Goal: Task Accomplishment & Management: Use online tool/utility

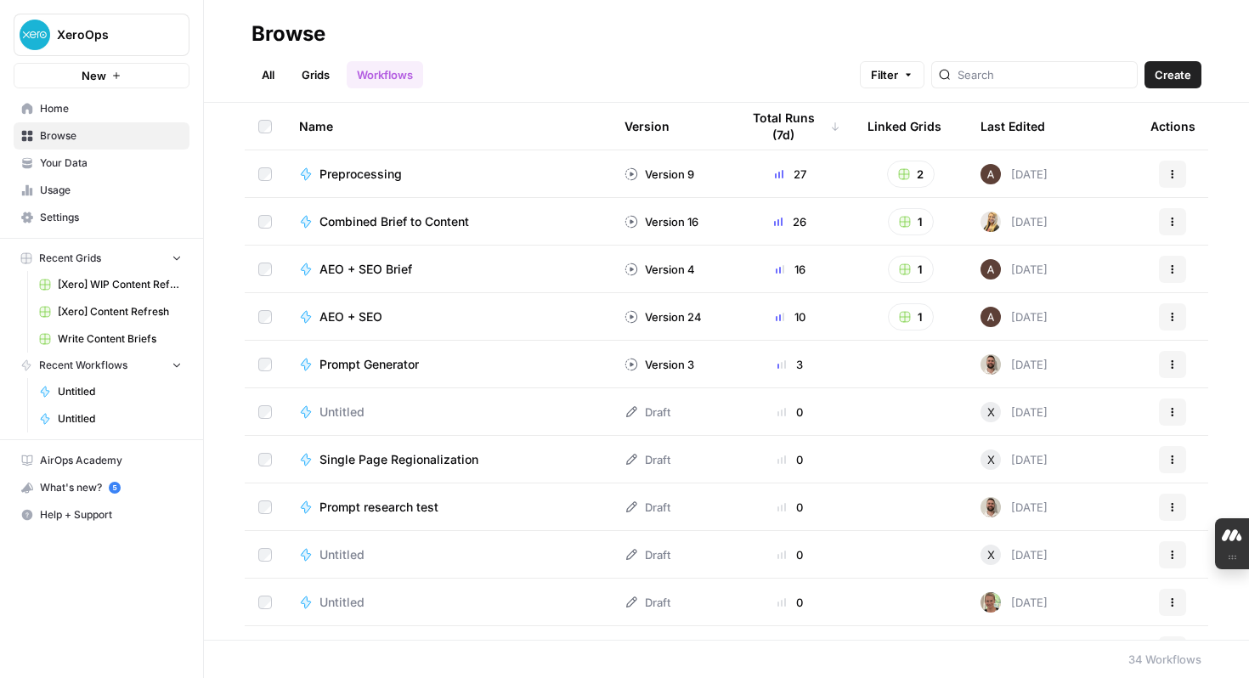
click at [103, 493] on div "What's new? 5" at bounding box center [101, 487] width 174 height 25
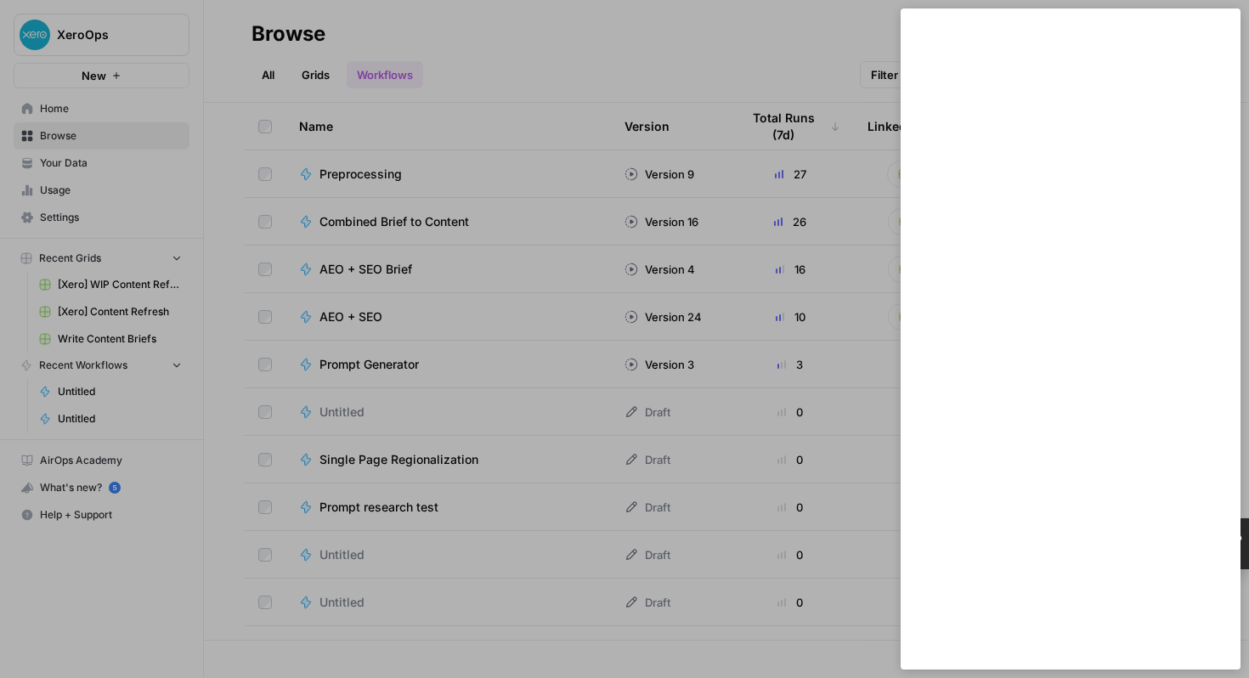
click at [116, 490] on div at bounding box center [624, 339] width 1249 height 678
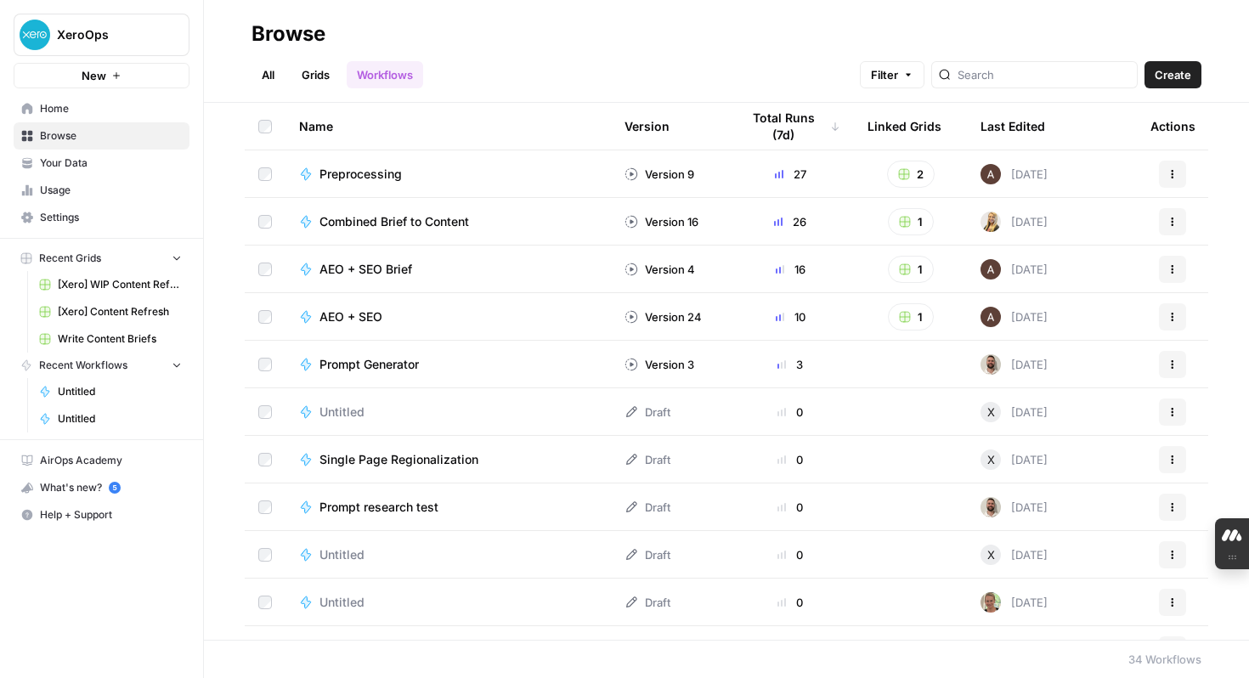
click at [54, 495] on div "What's new? 5" at bounding box center [101, 487] width 174 height 25
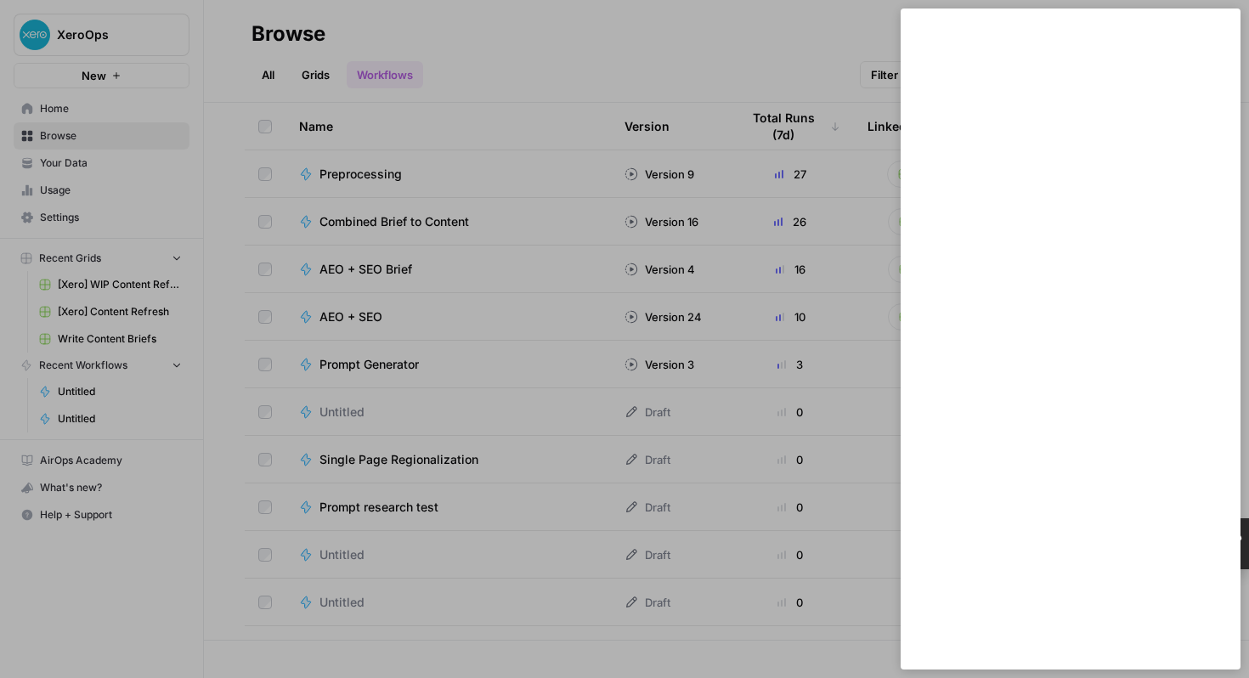
click at [872, 61] on div at bounding box center [624, 339] width 1249 height 678
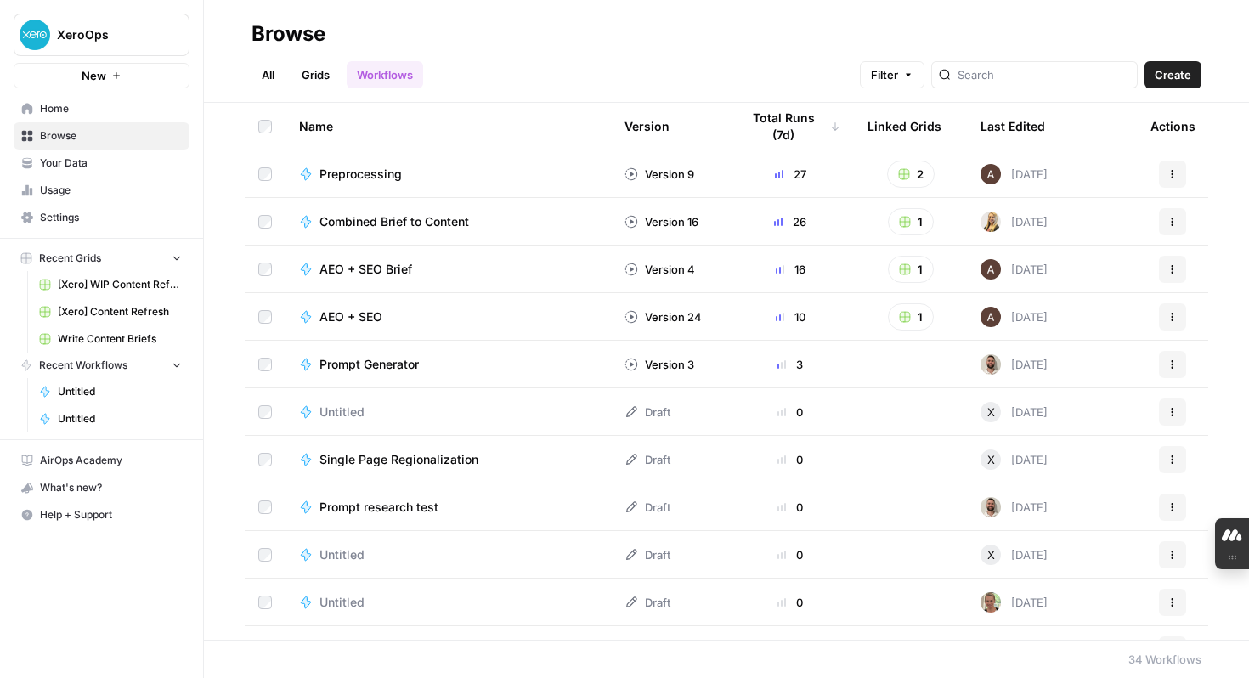
click at [74, 109] on span "Home" at bounding box center [111, 108] width 142 height 15
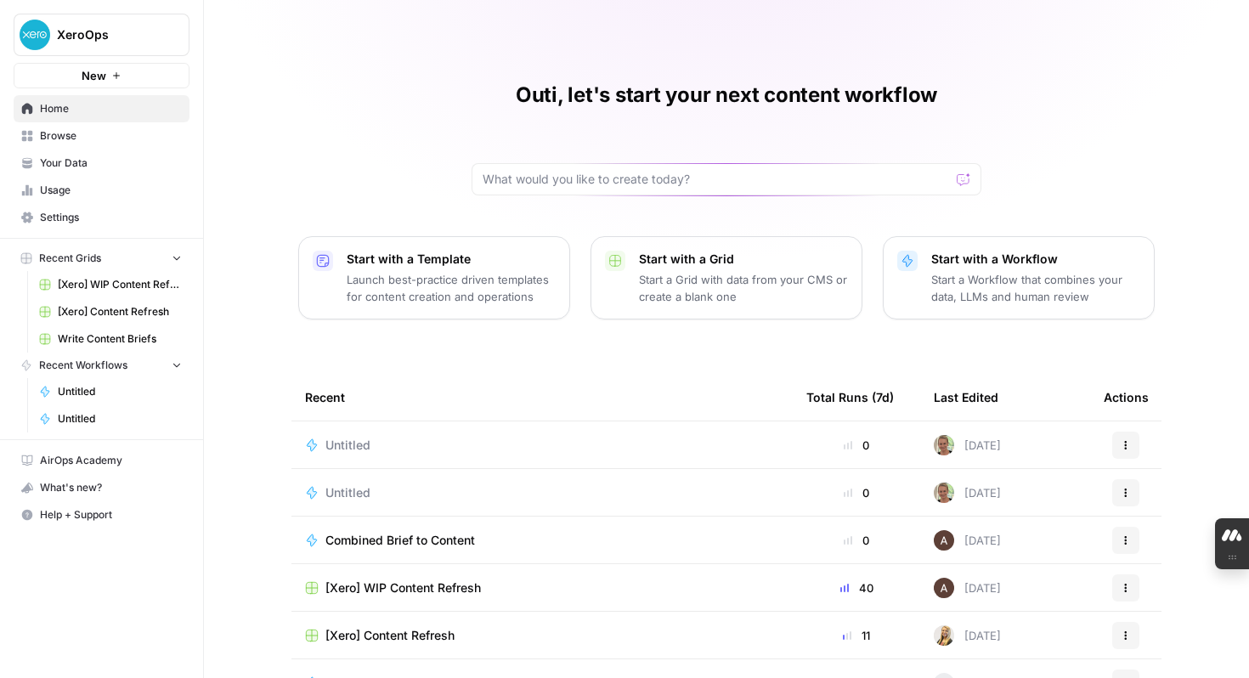
click at [68, 133] on span "Browse" at bounding box center [111, 135] width 142 height 15
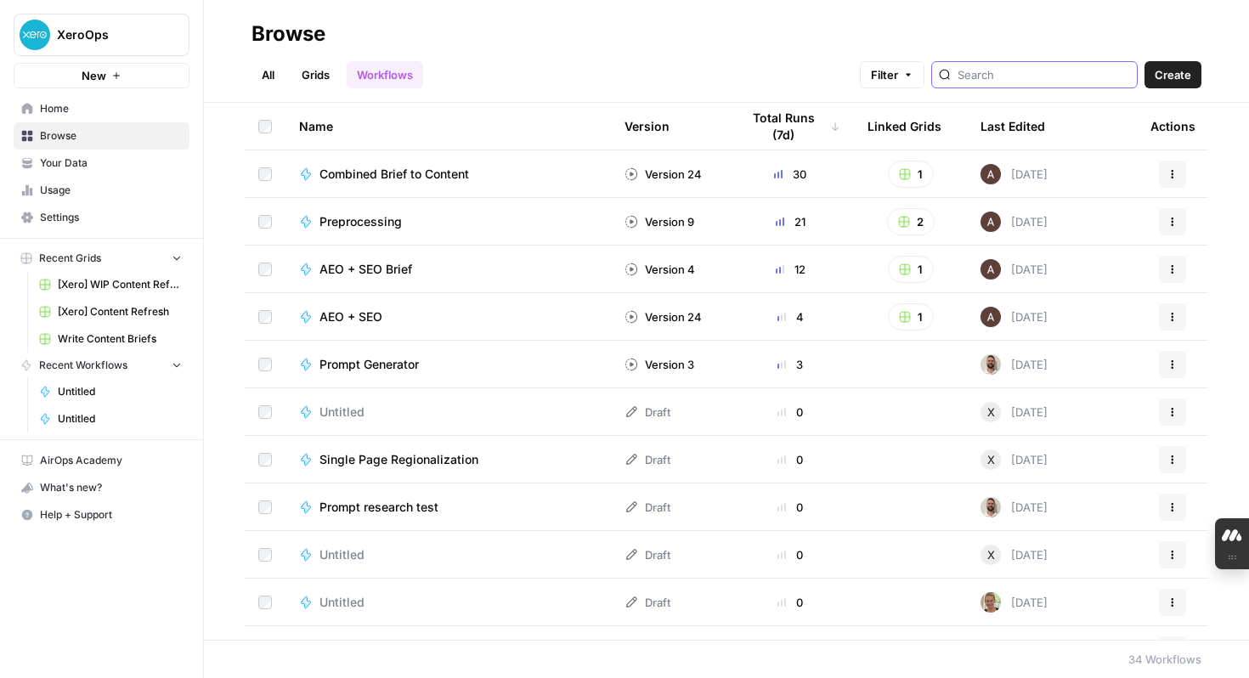
click at [1078, 79] on input "search" at bounding box center [1043, 74] width 172 height 17
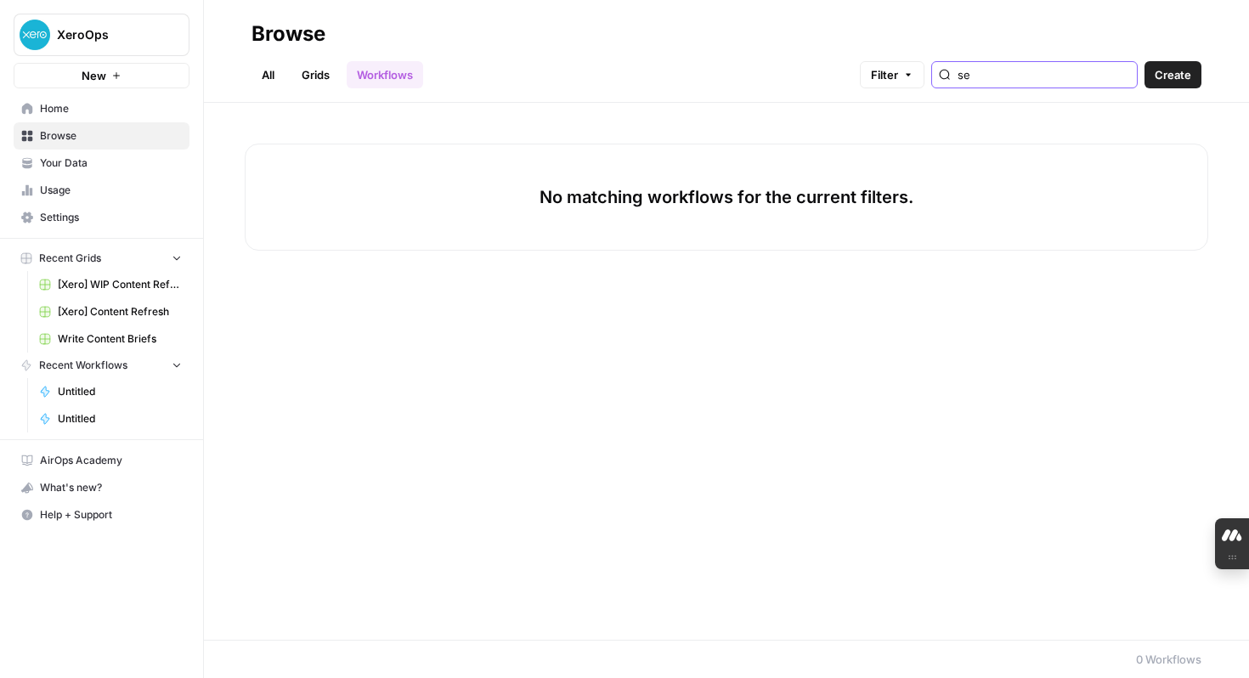
type input "s"
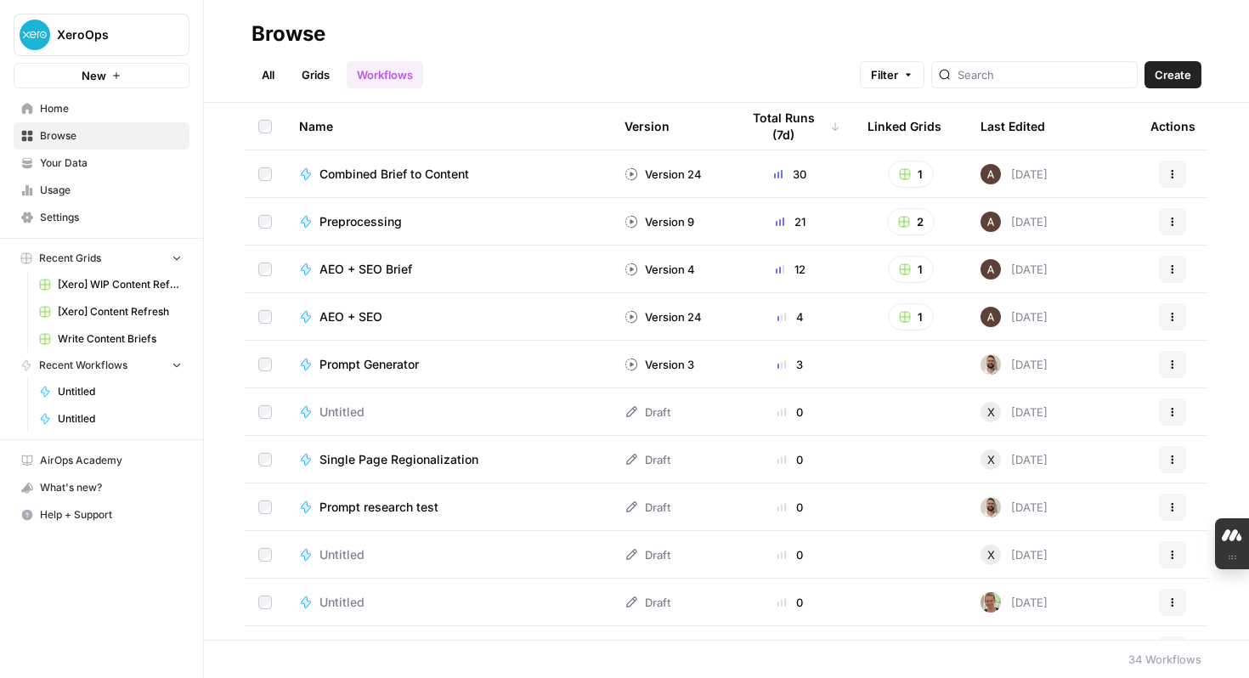
click at [272, 79] on link "All" at bounding box center [267, 74] width 33 height 27
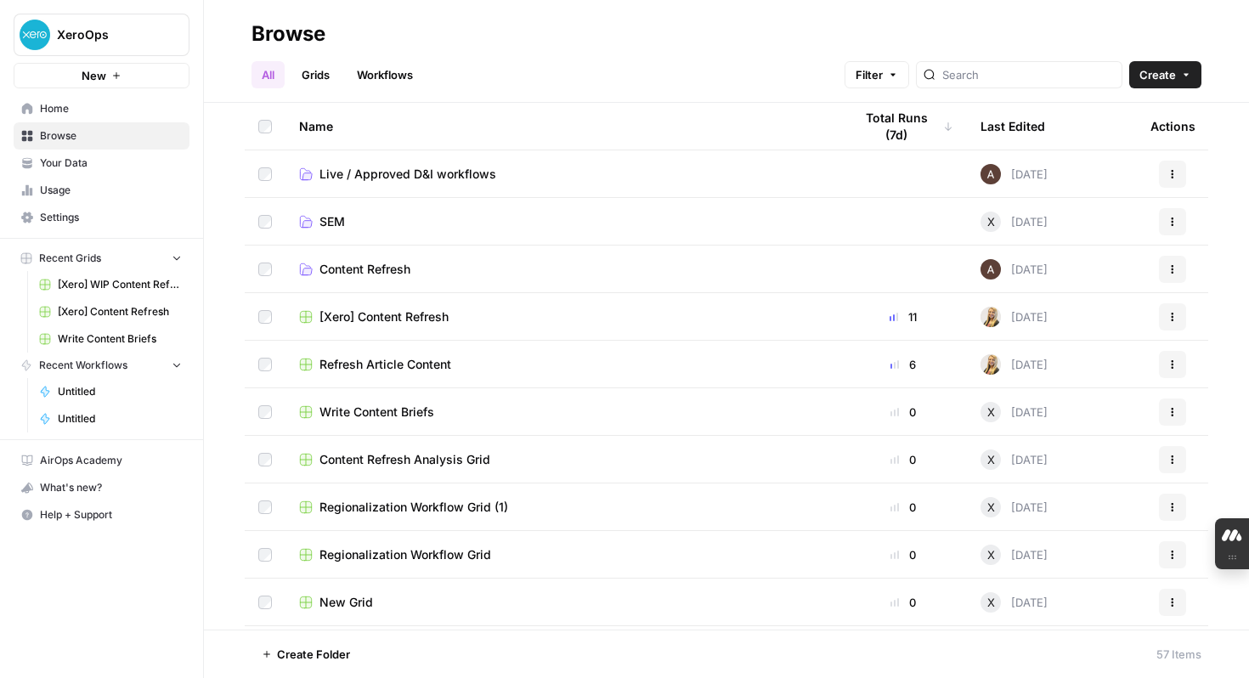
click at [336, 221] on span "SEM" at bounding box center [331, 221] width 25 height 17
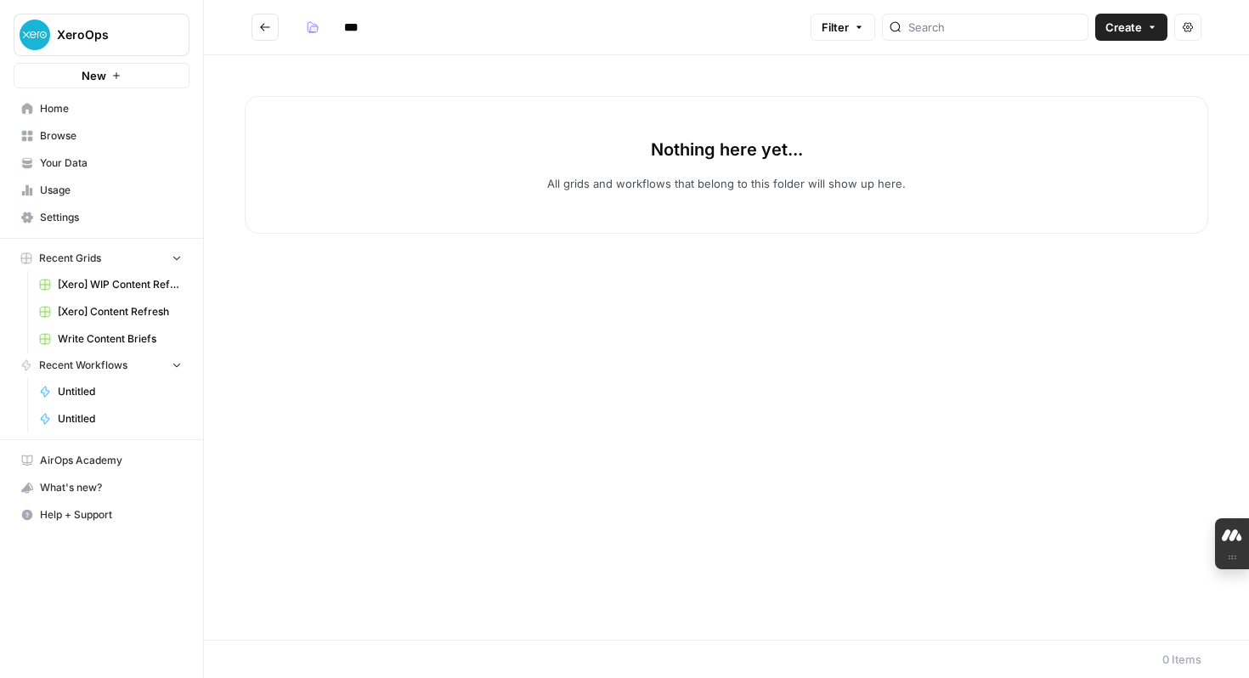
click at [116, 76] on icon "button" at bounding box center [116, 75] width 7 height 7
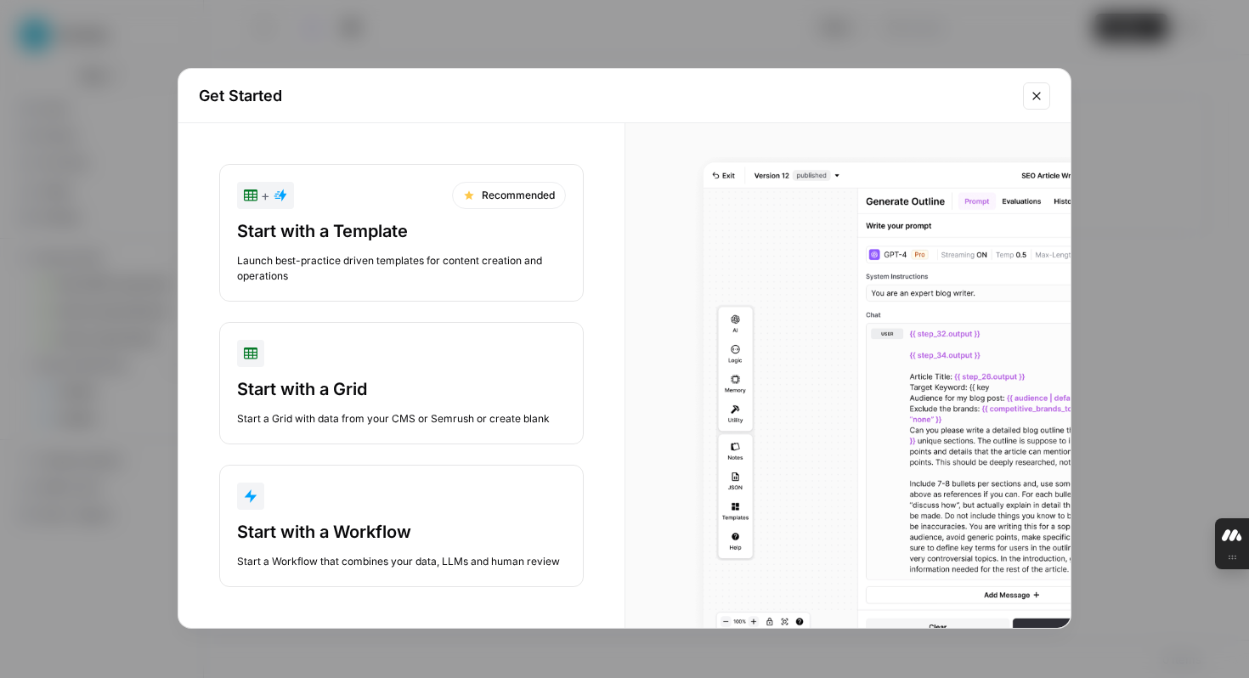
click at [369, 511] on button "Start with a Workflow Start a Workflow that combines your data, LLMs and human …" at bounding box center [401, 526] width 364 height 122
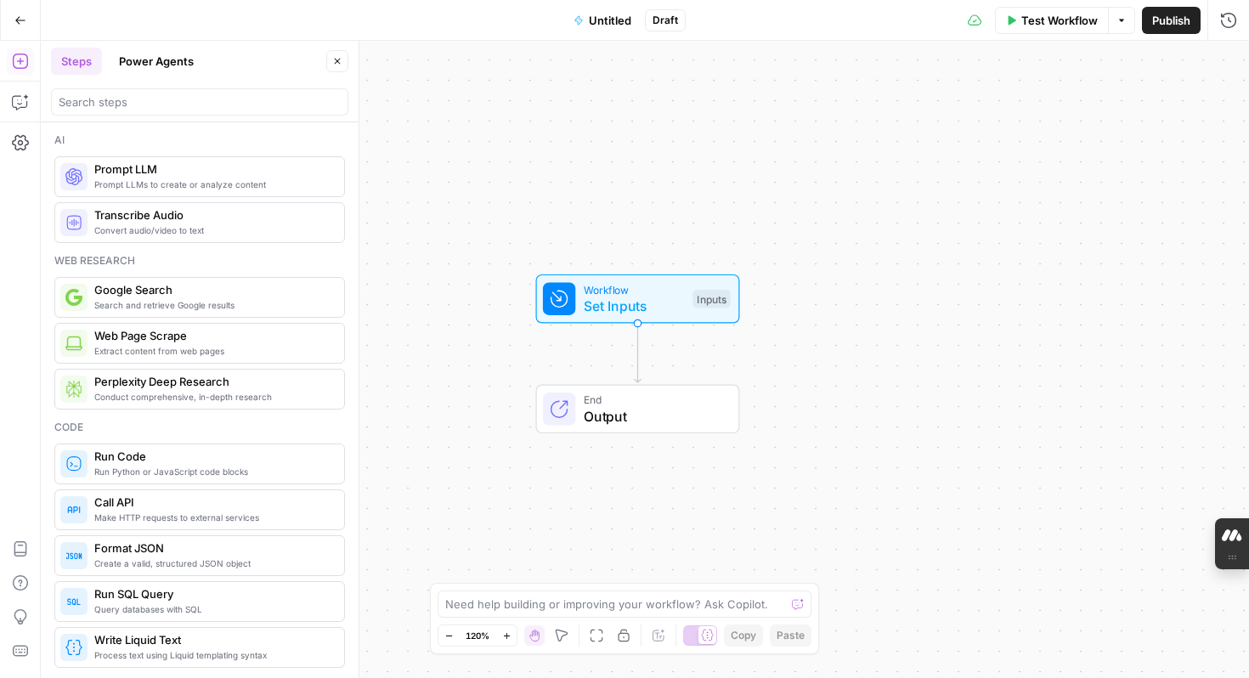
click at [168, 59] on button "Power Agents" at bounding box center [156, 61] width 95 height 27
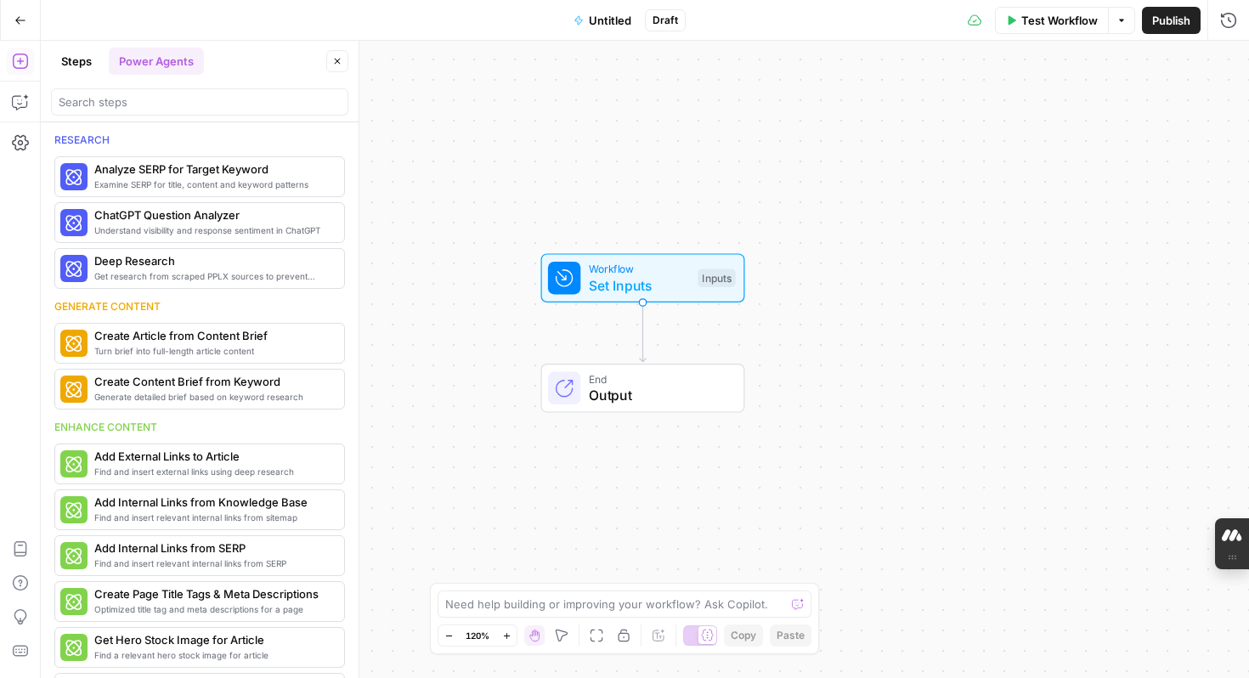
click at [78, 58] on button "Steps" at bounding box center [76, 61] width 51 height 27
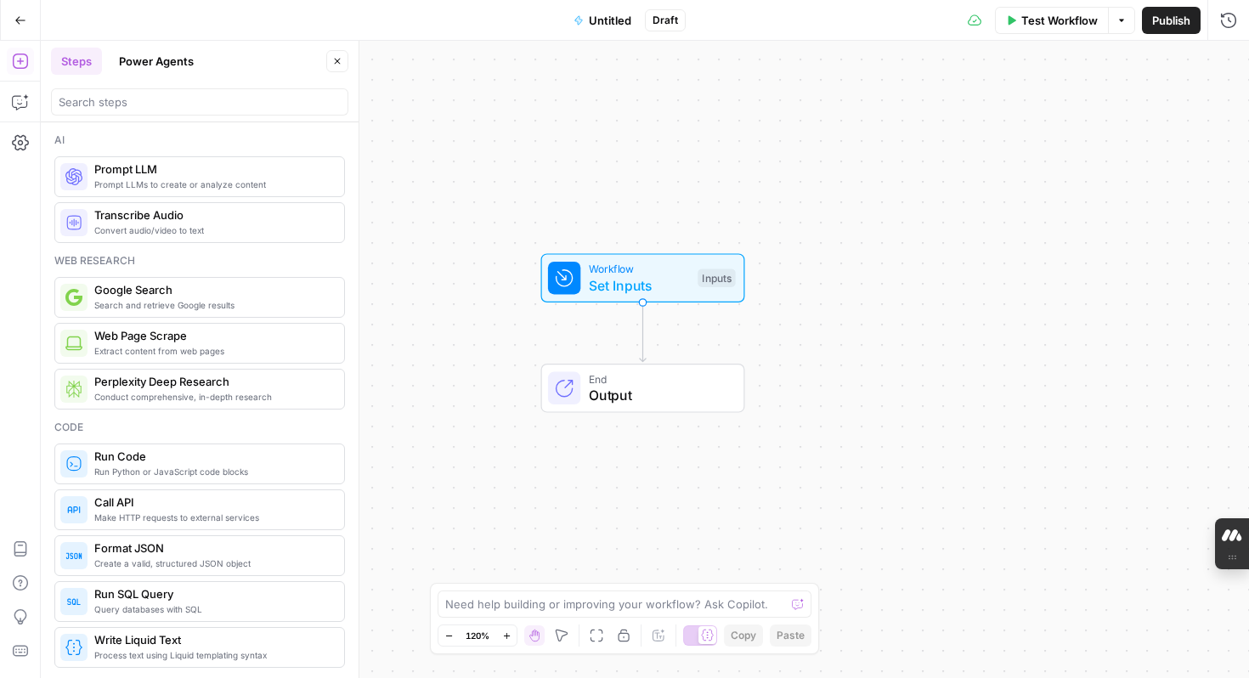
click at [162, 175] on span "Prompt LLM" at bounding box center [212, 169] width 236 height 17
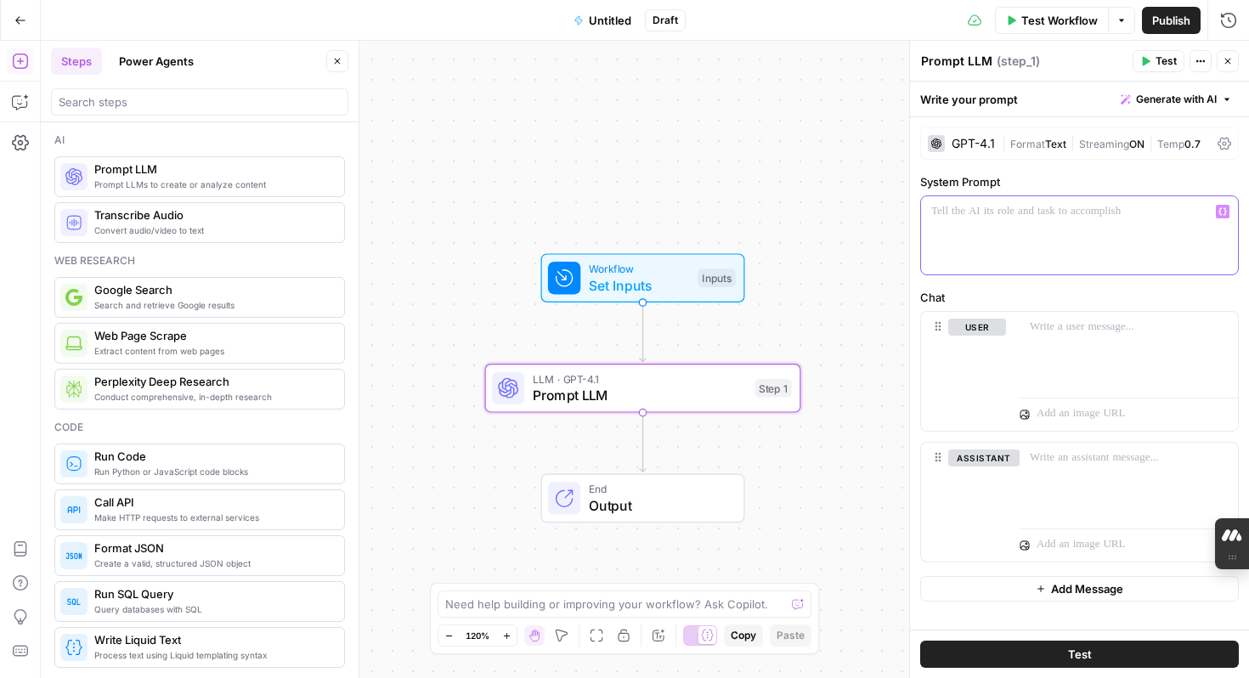
click at [1006, 218] on p at bounding box center [1079, 211] width 296 height 17
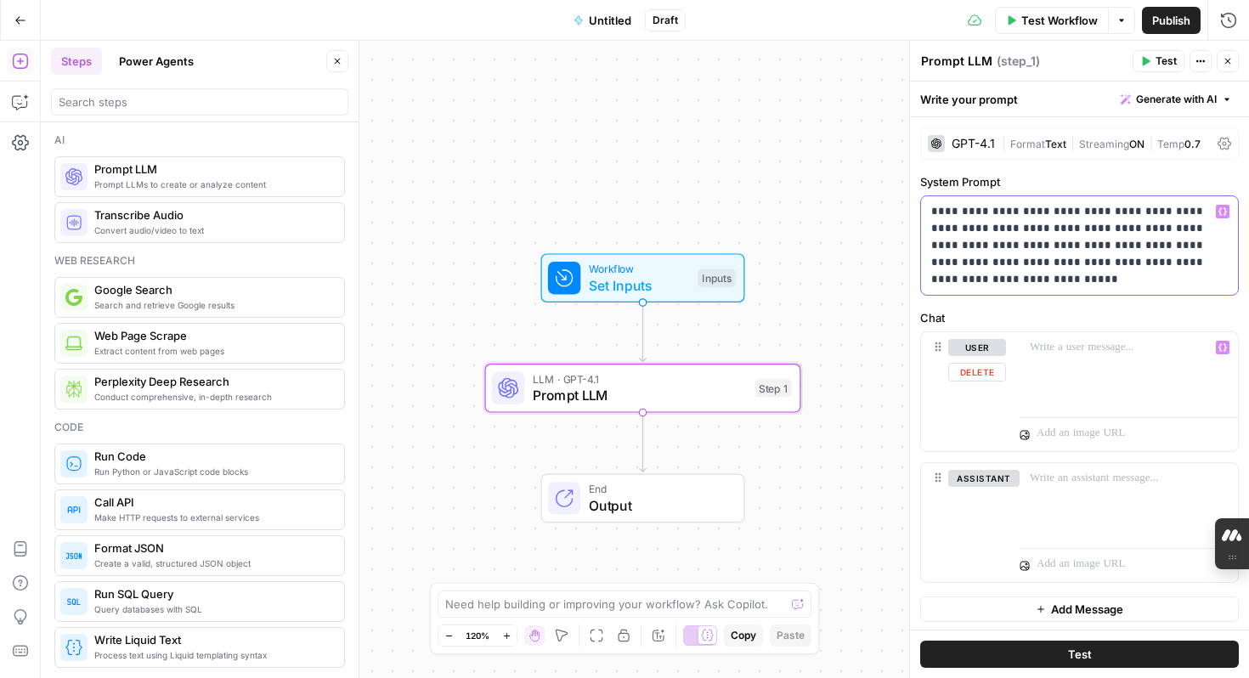
scroll to position [3, 0]
click at [1120, 210] on p "**********" at bounding box center [1079, 242] width 296 height 85
click at [1123, 212] on p "**********" at bounding box center [1079, 242] width 296 height 85
drag, startPoint x: 931, startPoint y: 207, endPoint x: 1216, endPoint y: 279, distance: 294.4
click at [1217, 280] on p "**********" at bounding box center [1079, 242] width 296 height 85
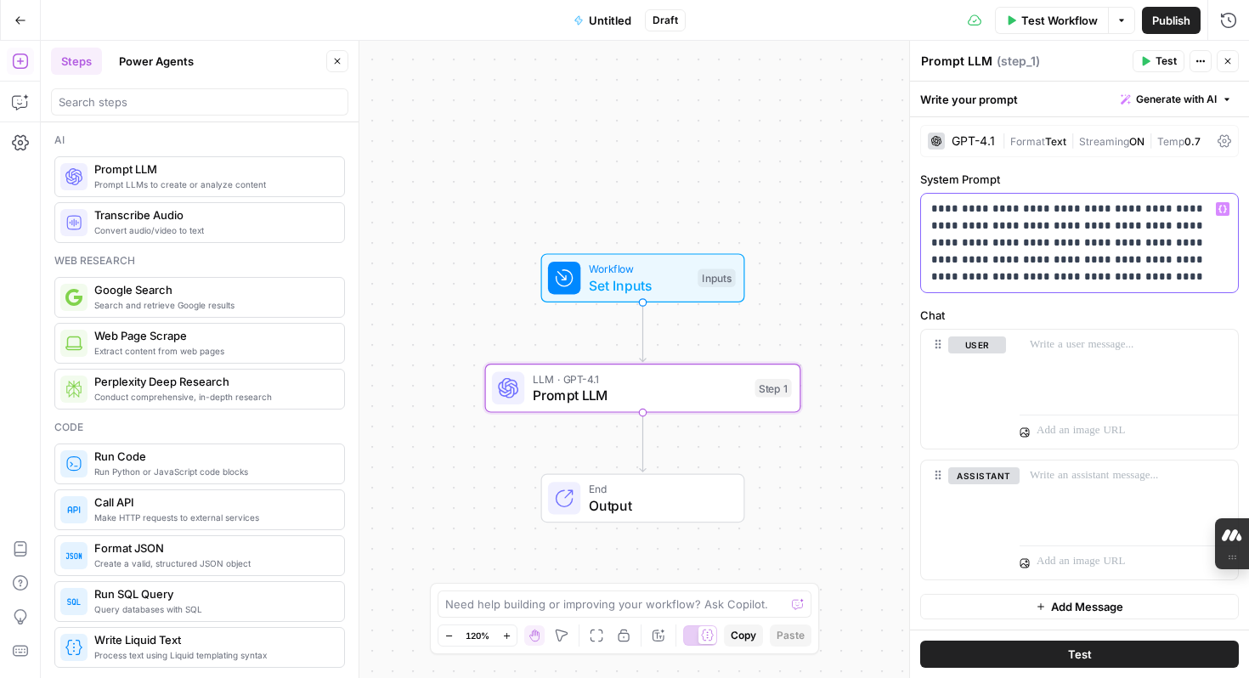
copy p "**********"
click at [1172, 99] on span "Generate with AI" at bounding box center [1176, 99] width 81 height 15
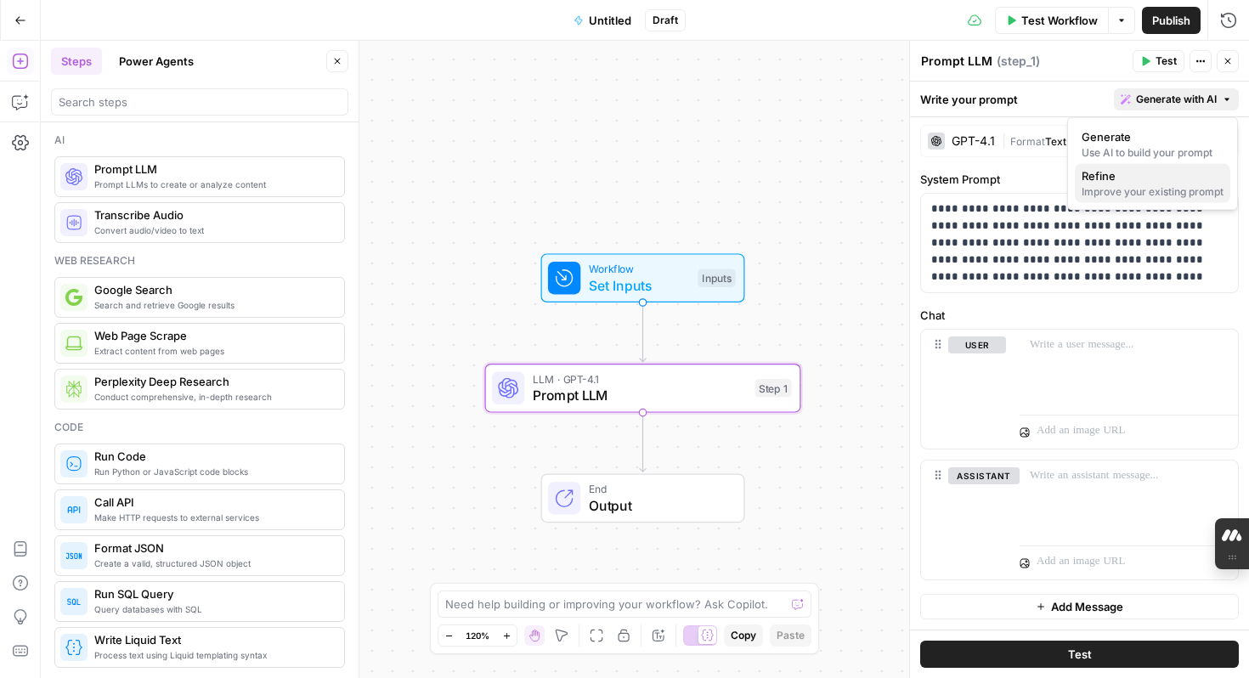
click at [1128, 191] on div "Improve your existing prompt" at bounding box center [1152, 191] width 142 height 15
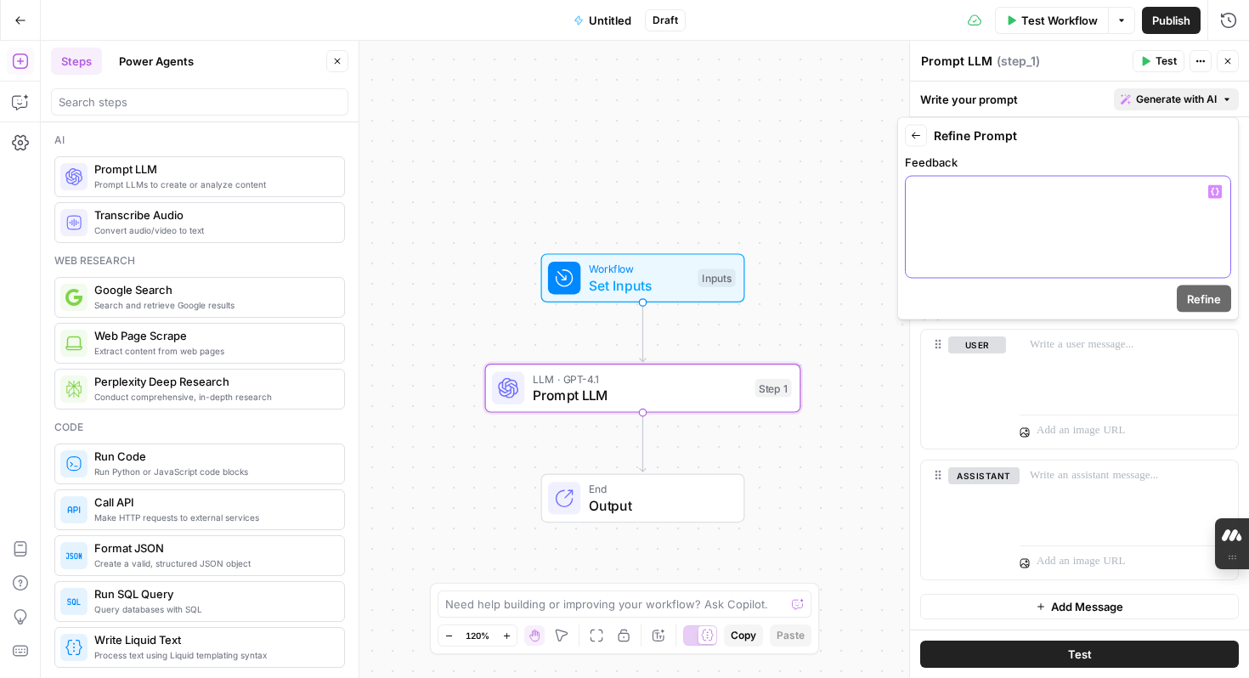
click at [1013, 192] on p at bounding box center [1068, 191] width 304 height 17
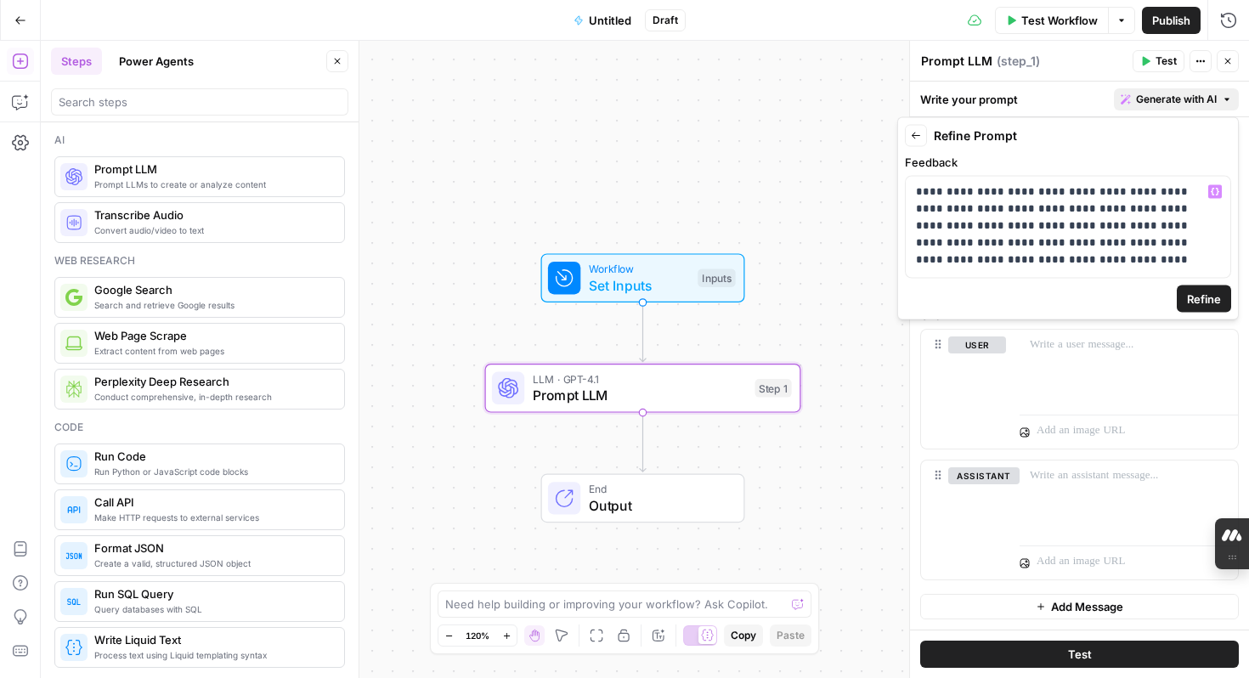
click at [1200, 305] on span "Refine" at bounding box center [1204, 299] width 34 height 17
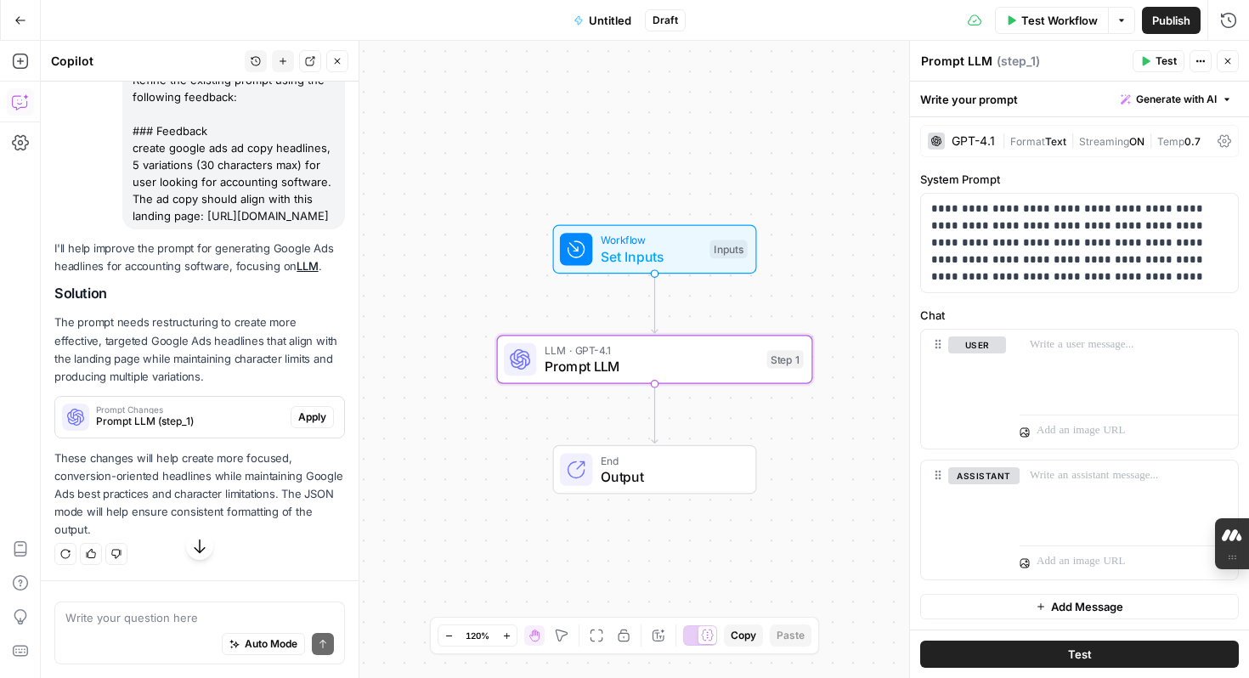
scroll to position [184, 0]
click at [319, 420] on span "Apply" at bounding box center [312, 416] width 28 height 15
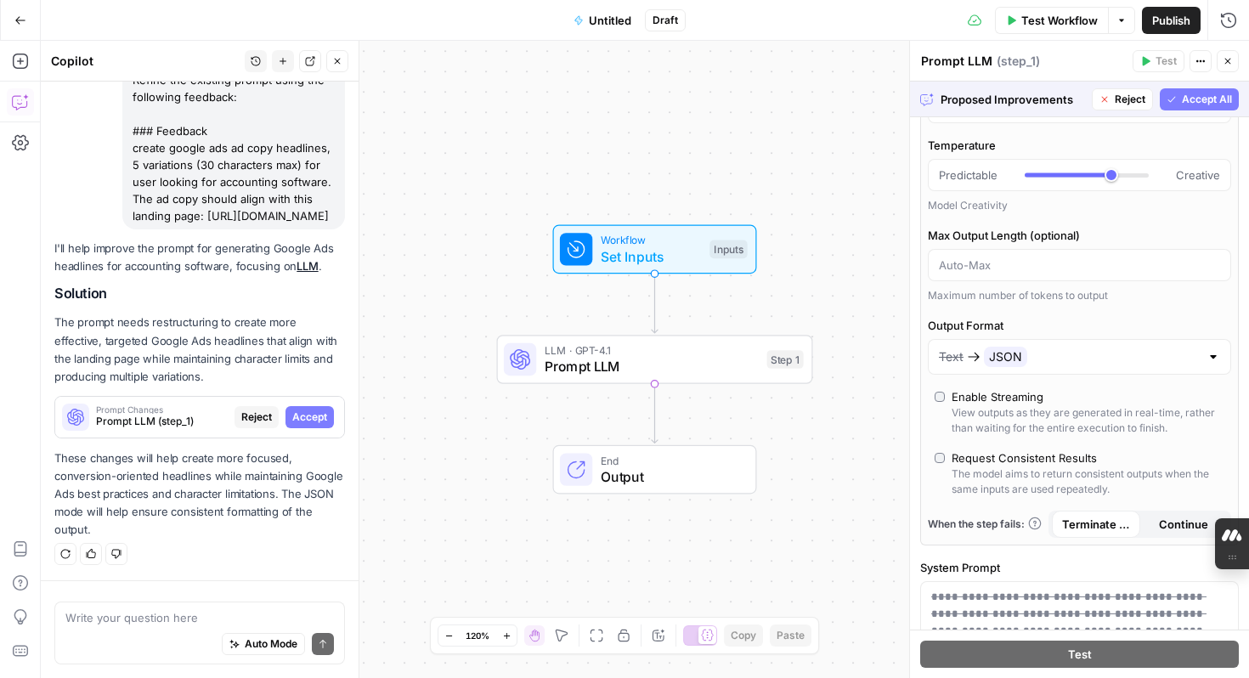
scroll to position [138, 0]
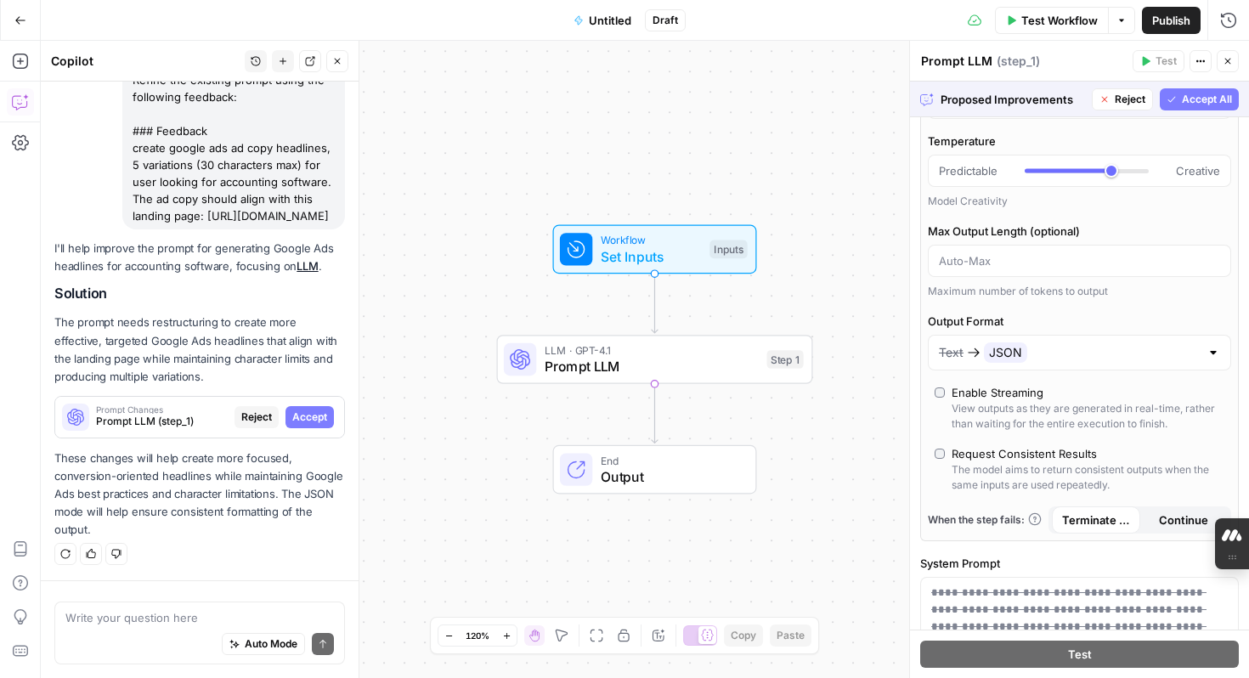
click at [1171, 358] on div "Text JSON" at bounding box center [1069, 352] width 261 height 20
click at [1216, 353] on div at bounding box center [1213, 352] width 14 height 17
click at [1215, 353] on div at bounding box center [1213, 352] width 14 height 17
click at [1210, 352] on div at bounding box center [1213, 352] width 14 height 17
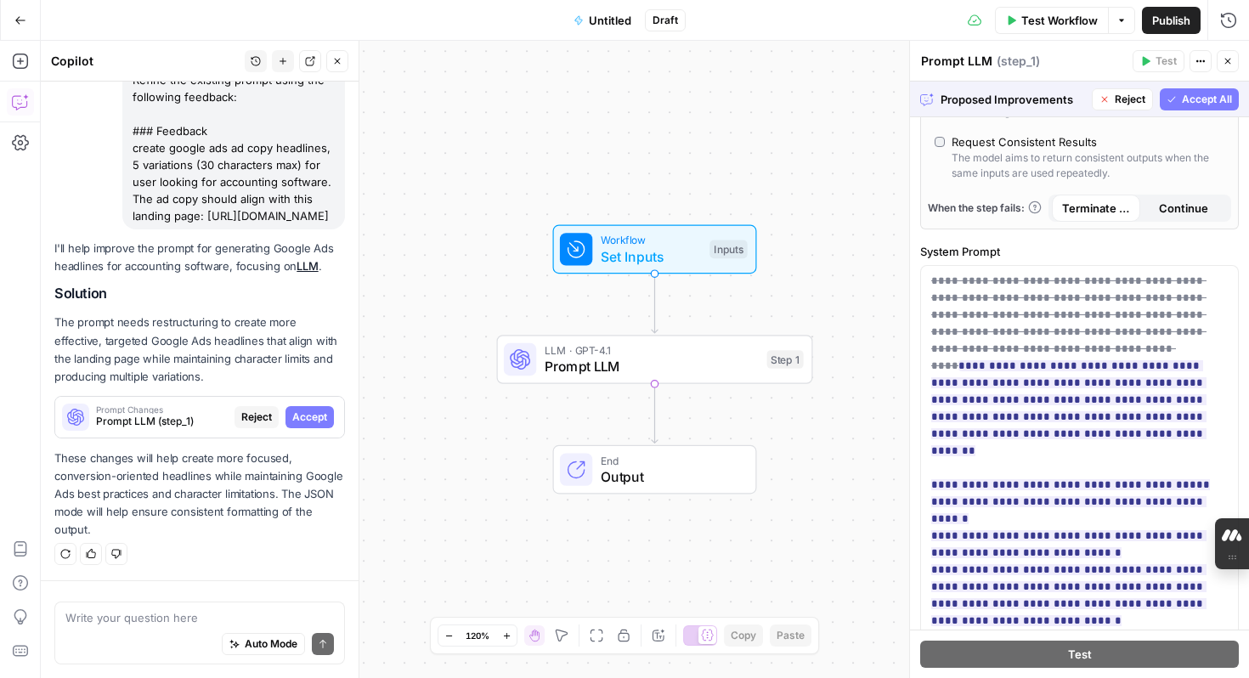
scroll to position [454, 0]
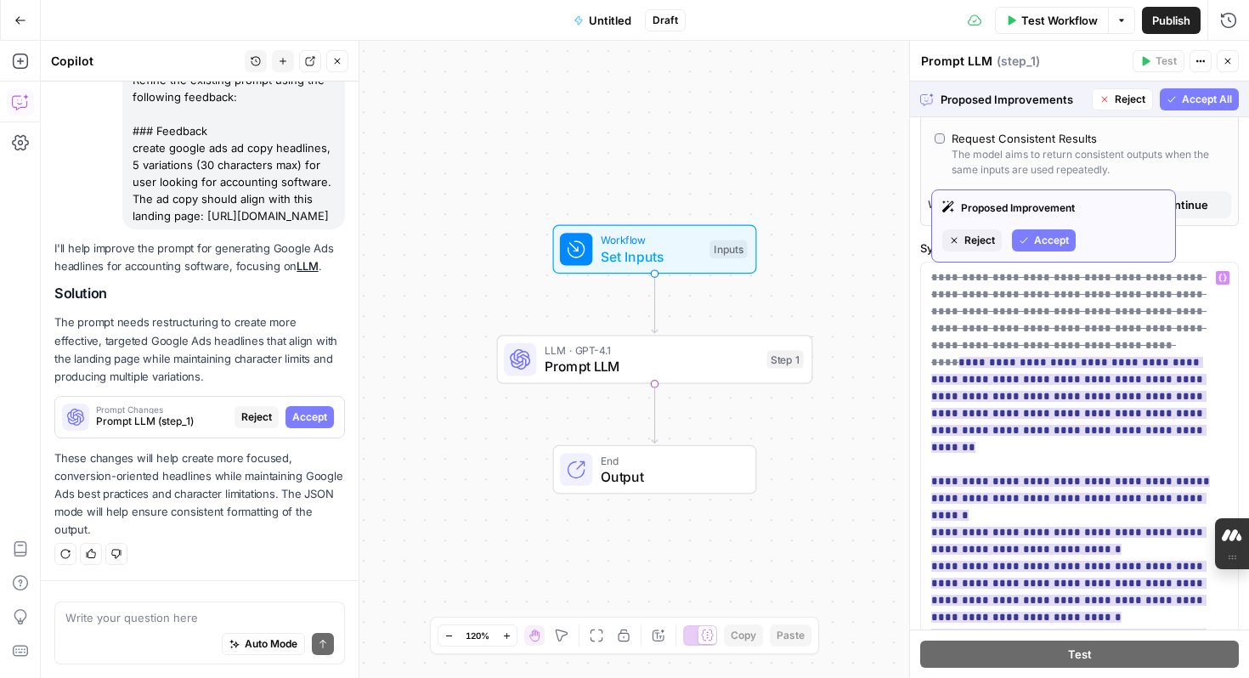
click at [1052, 237] on span "Accept" at bounding box center [1051, 240] width 35 height 15
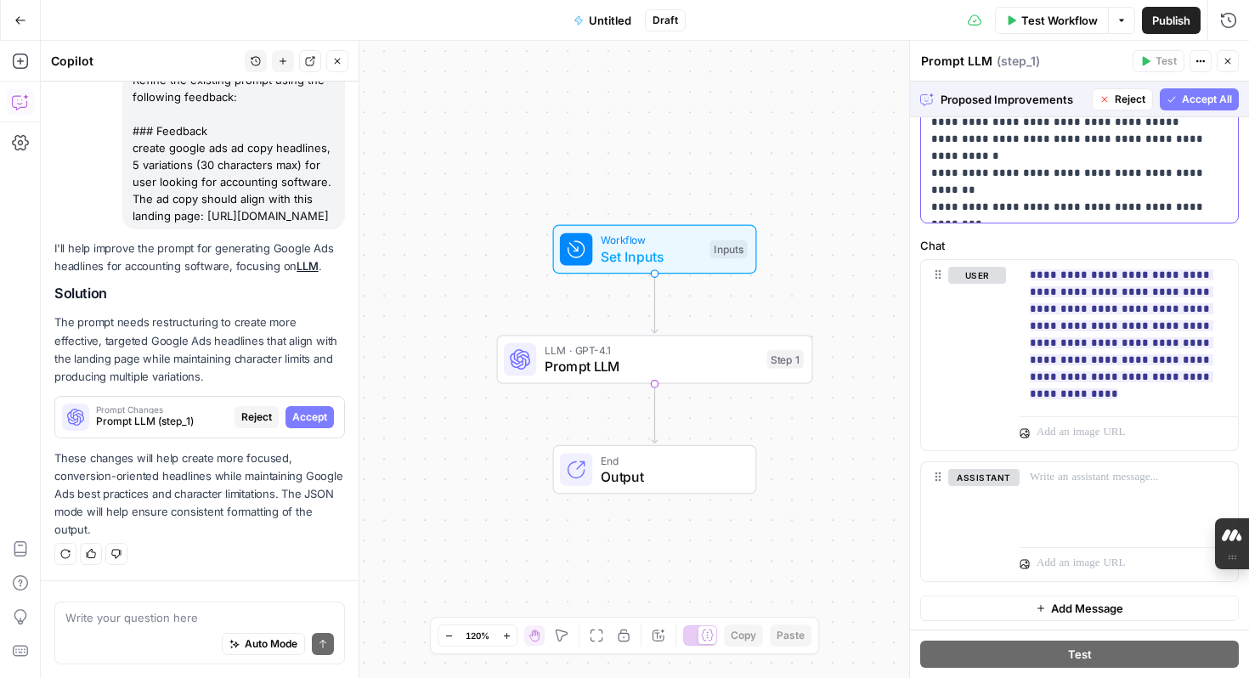
scroll to position [900, 0]
click at [1196, 98] on span "Accept All" at bounding box center [1207, 99] width 50 height 15
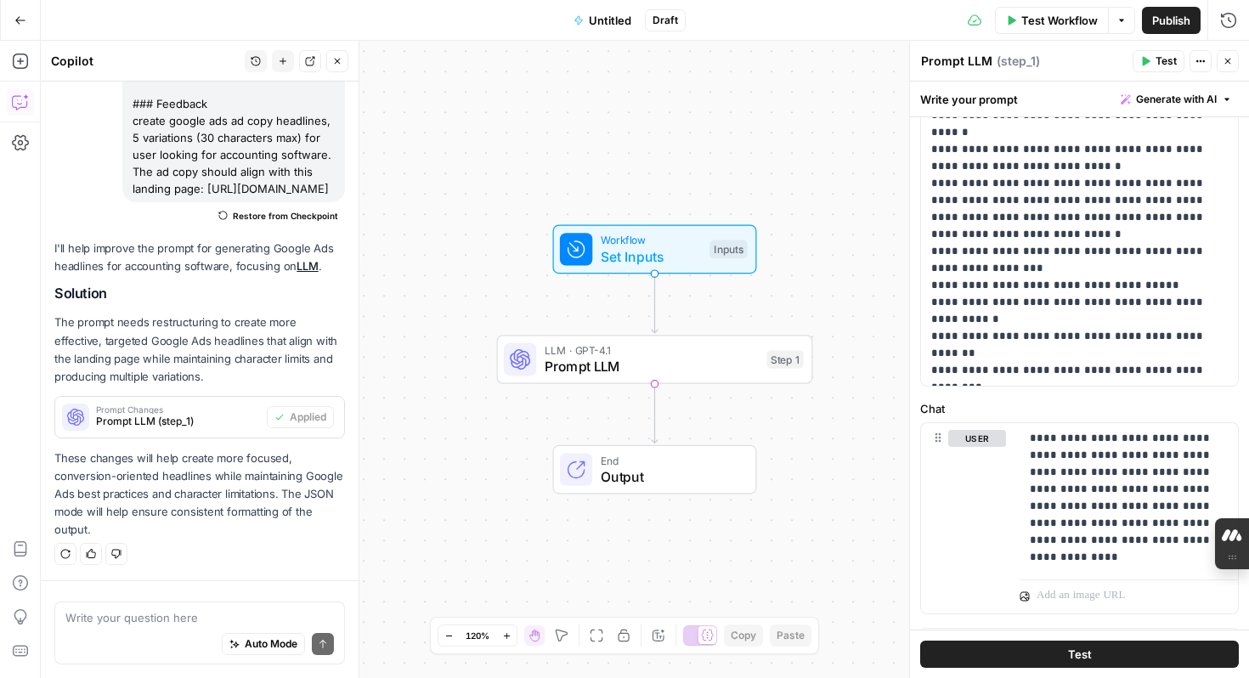
scroll to position [310, 0]
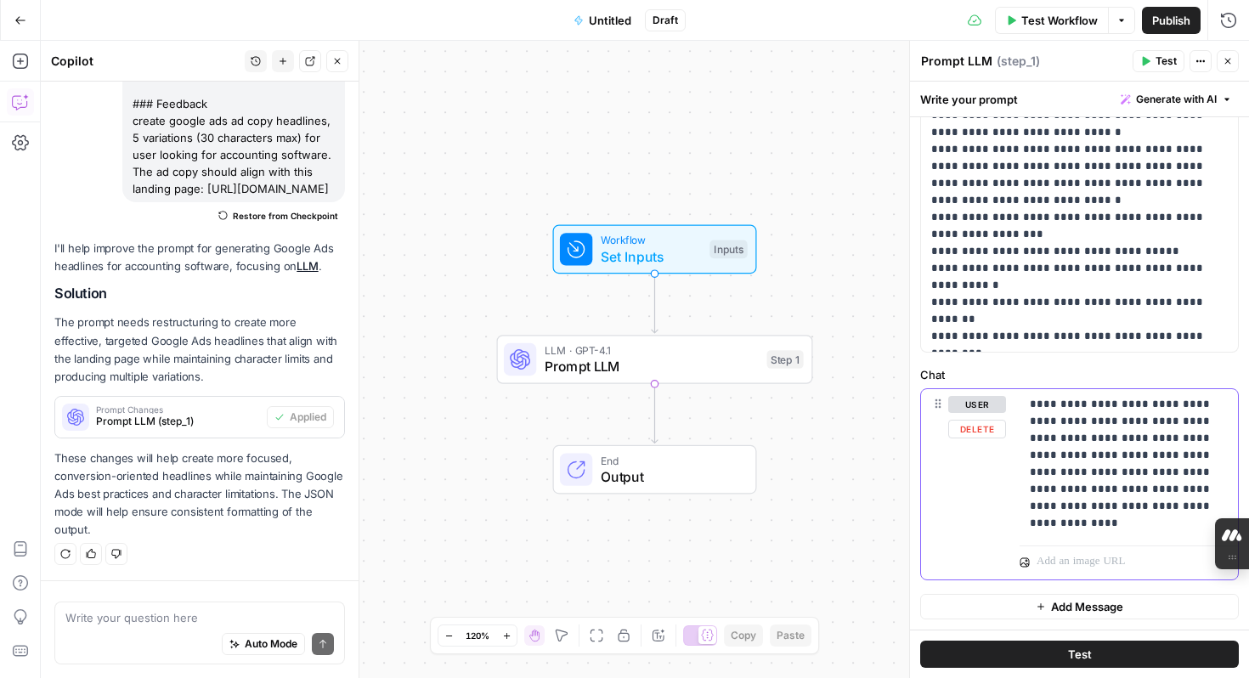
click at [975, 432] on button "Delete" at bounding box center [977, 429] width 58 height 19
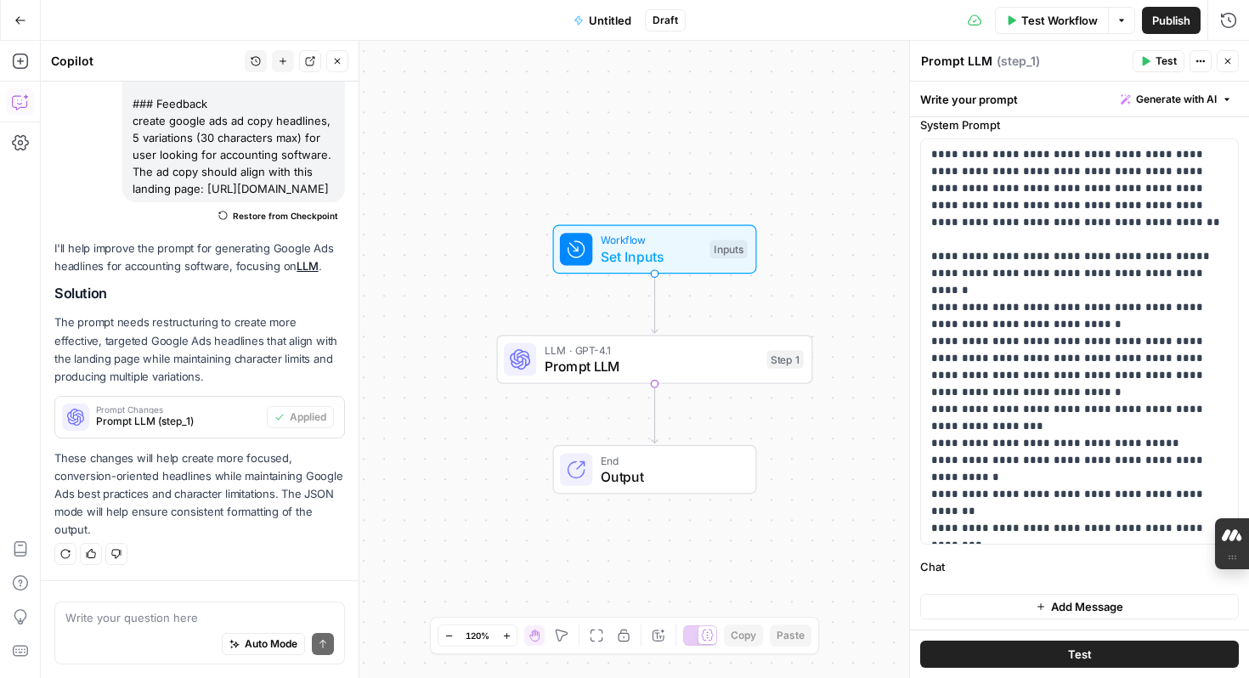
click at [1088, 658] on span "Test" at bounding box center [1080, 654] width 24 height 17
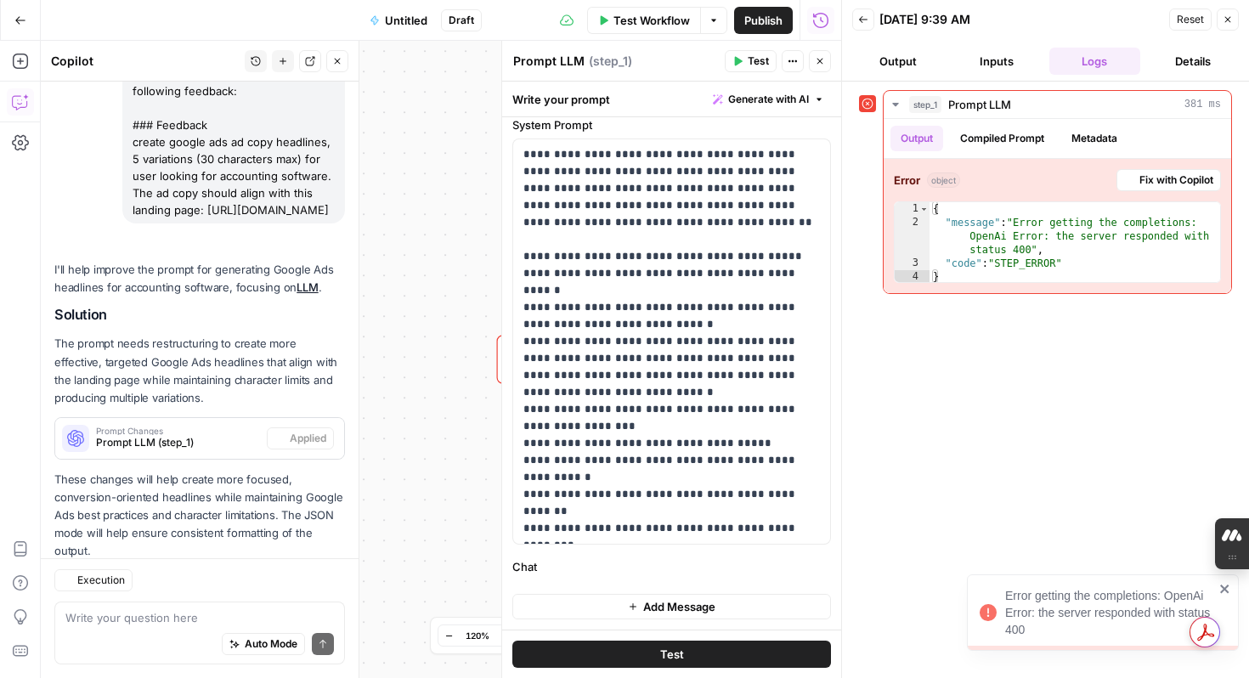
scroll to position [212, 0]
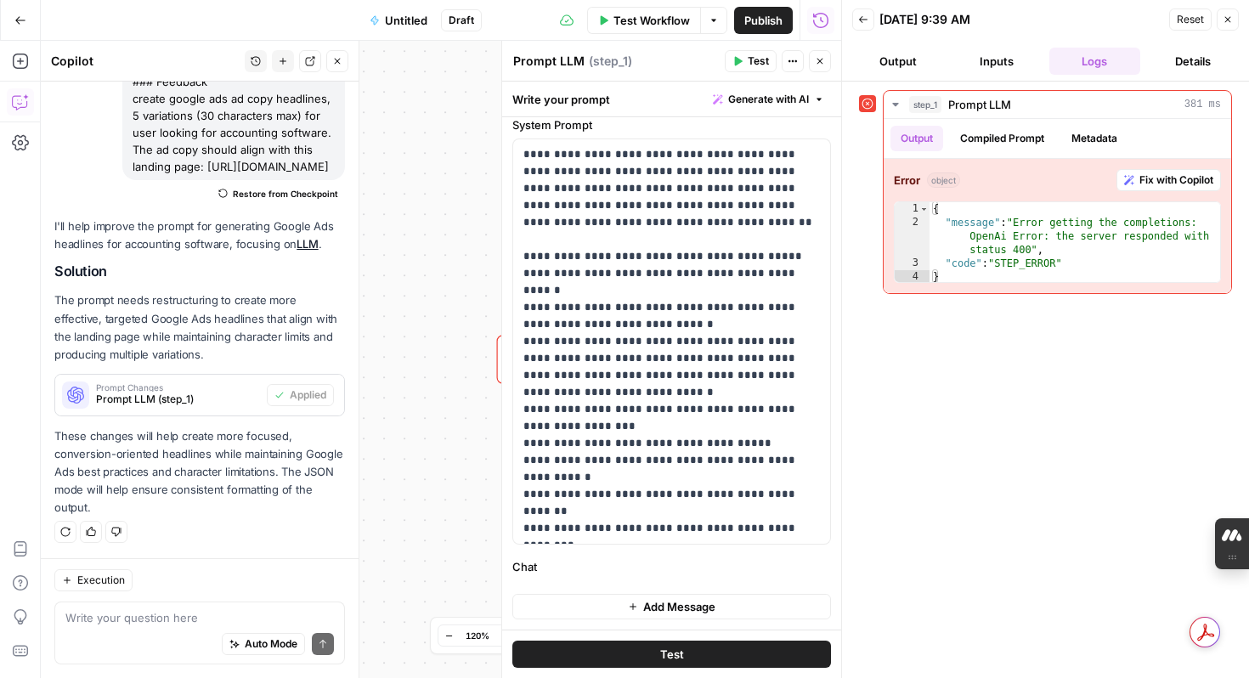
click at [854, 154] on div "step_1 Prompt LLM 381 ms Output Compiled Prompt Metadata Error object Fix with …" at bounding box center [1045, 380] width 407 height 596
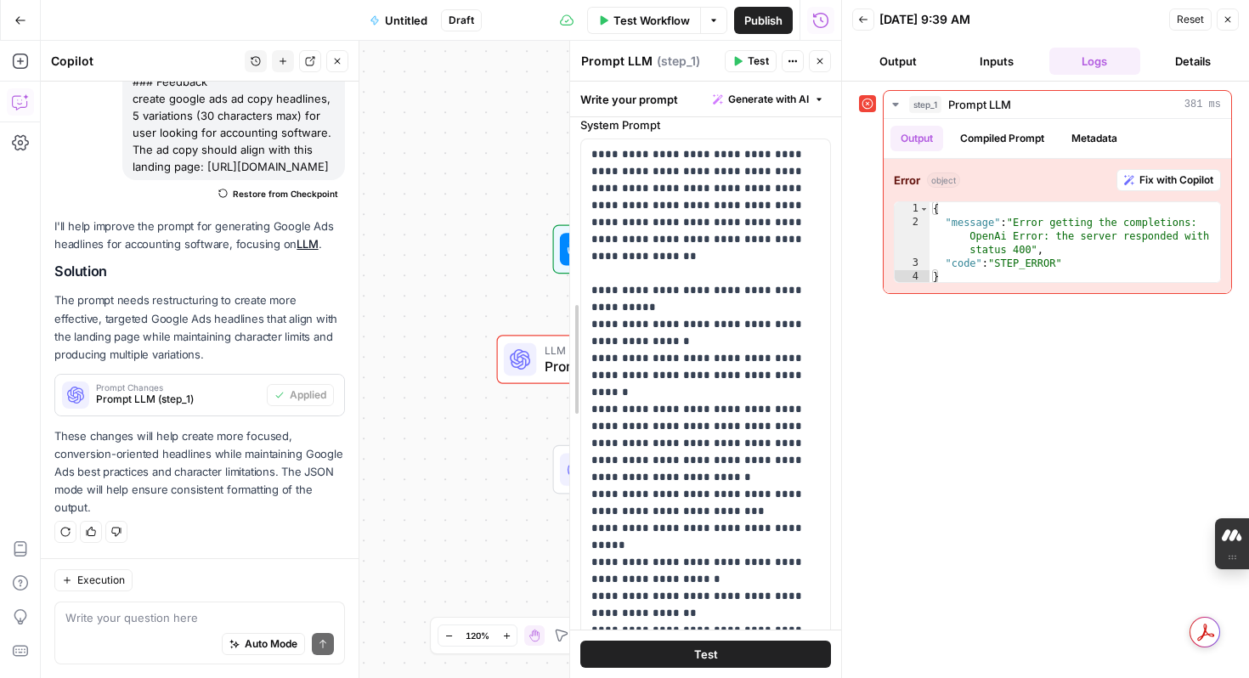
drag, startPoint x: 504, startPoint y: 348, endPoint x: 690, endPoint y: 357, distance: 186.2
click at [994, 322] on div "step_1 Prompt LLM 381 ms Output Compiled Prompt Metadata Error object Fix with …" at bounding box center [1045, 379] width 373 height 579
click at [1178, 183] on span "Fix with Copilot" at bounding box center [1176, 179] width 74 height 15
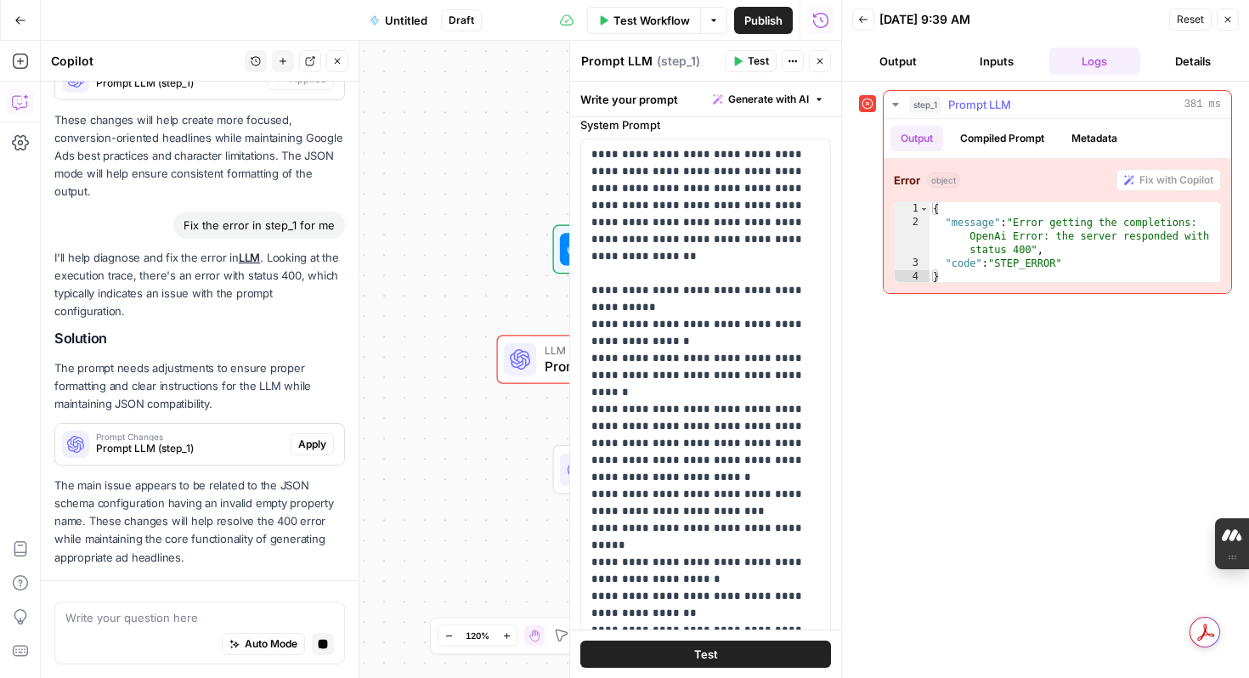
scroll to position [581, 0]
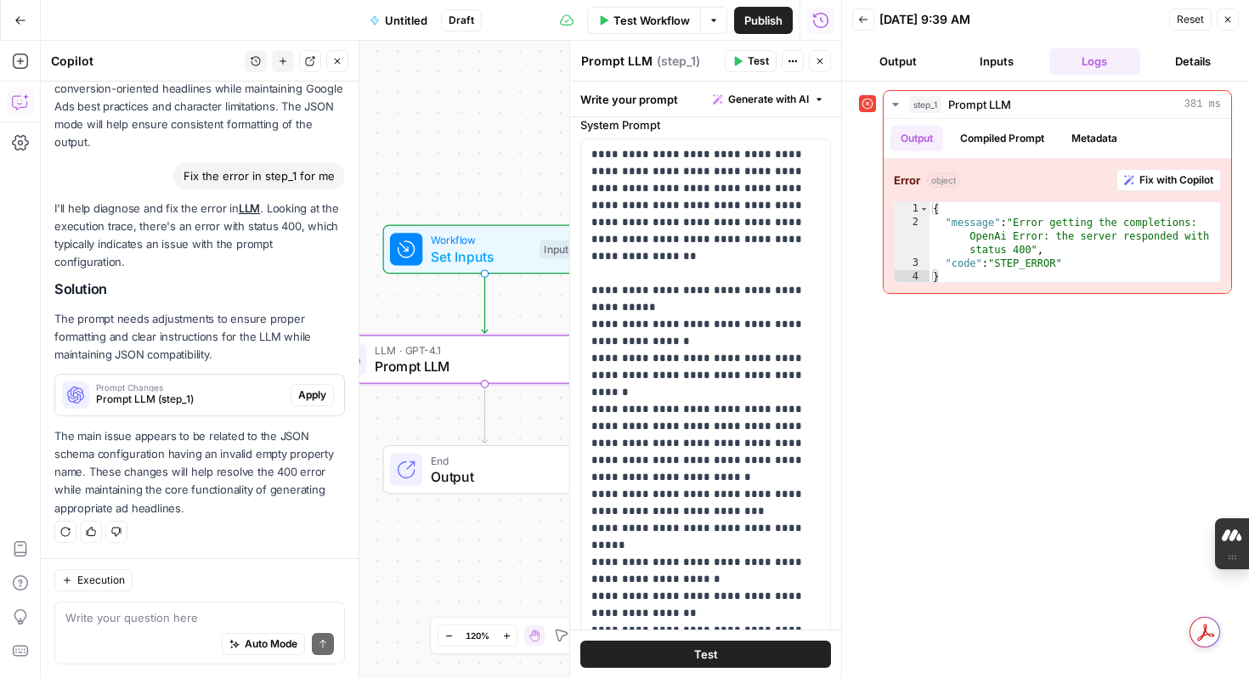
click at [328, 392] on button "Apply" at bounding box center [312, 395] width 43 height 22
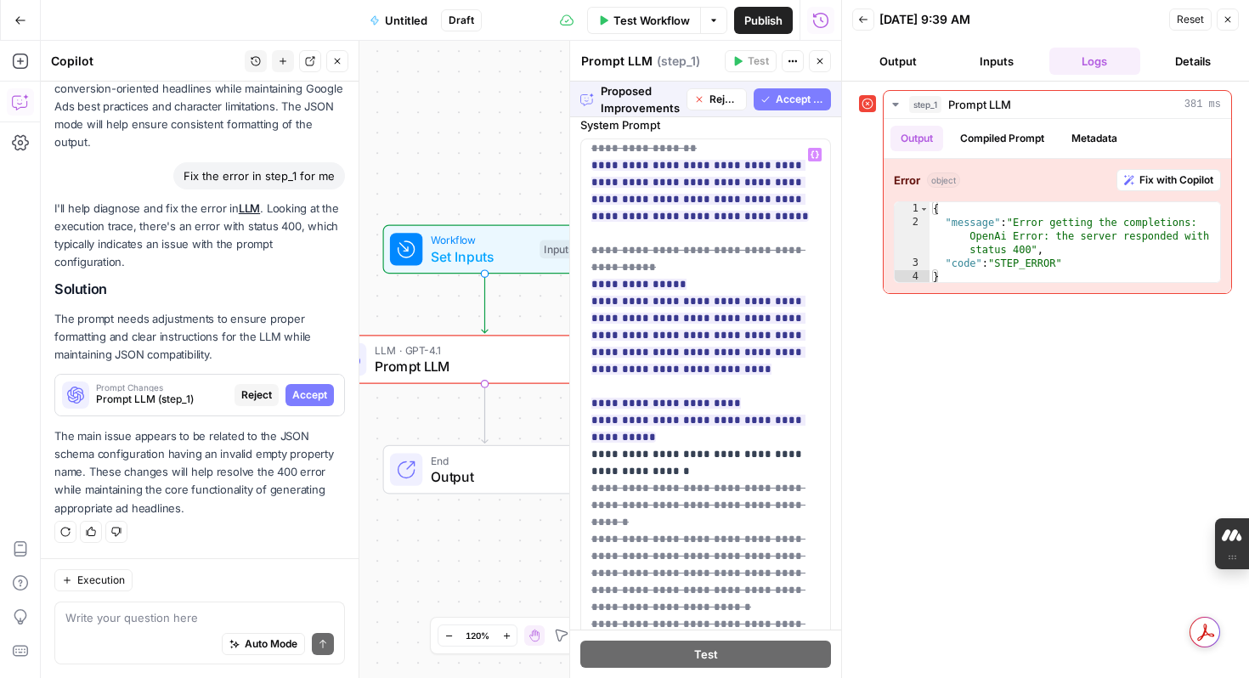
scroll to position [111, 0]
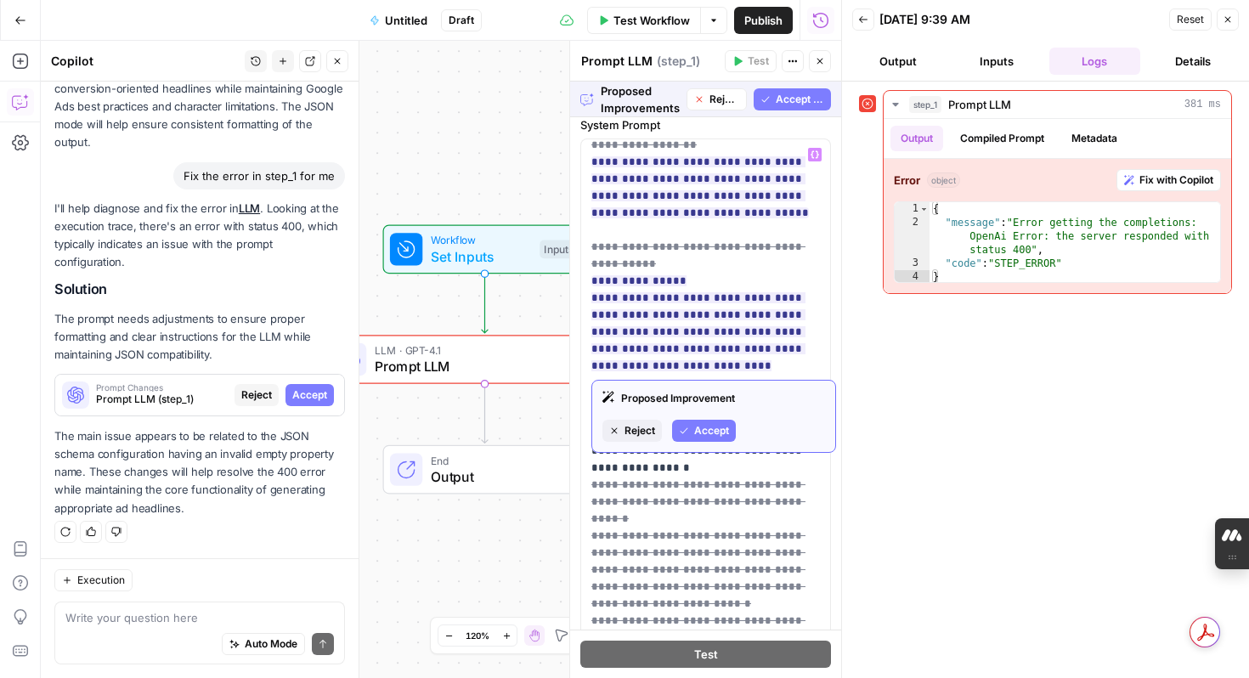
click at [724, 435] on span "Accept" at bounding box center [711, 430] width 35 height 15
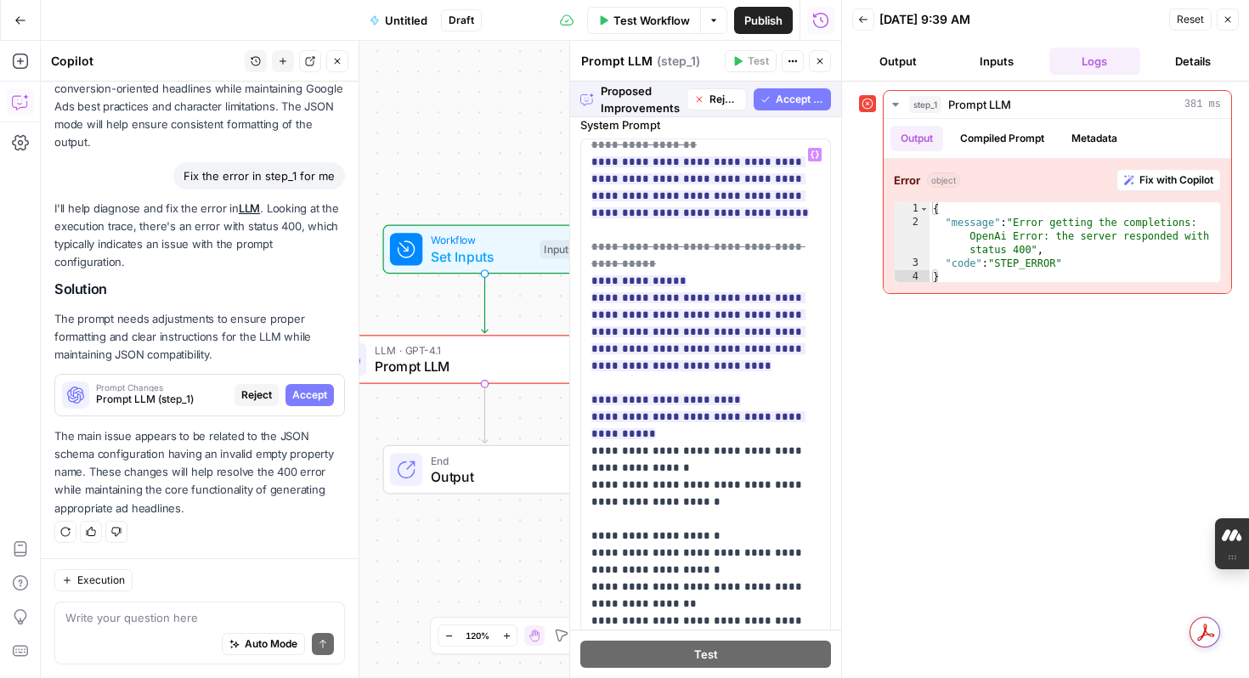
click at [800, 98] on span "Accept All" at bounding box center [800, 99] width 48 height 15
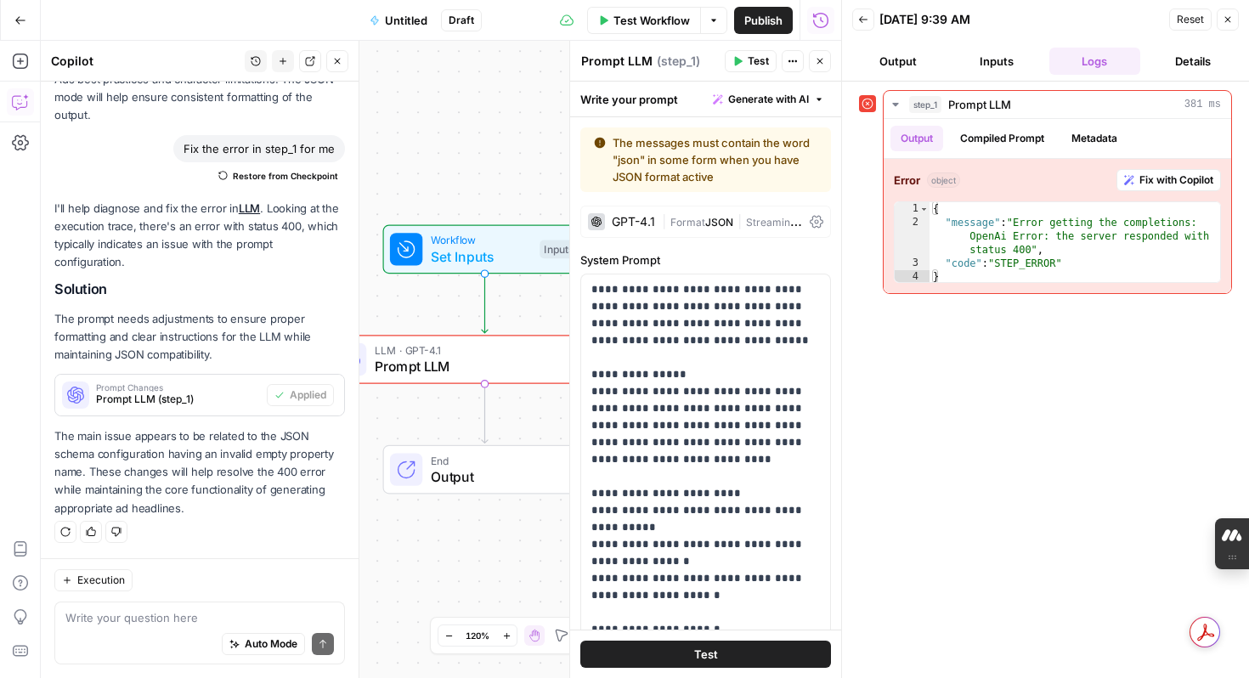
click at [711, 658] on span "Test" at bounding box center [706, 654] width 24 height 17
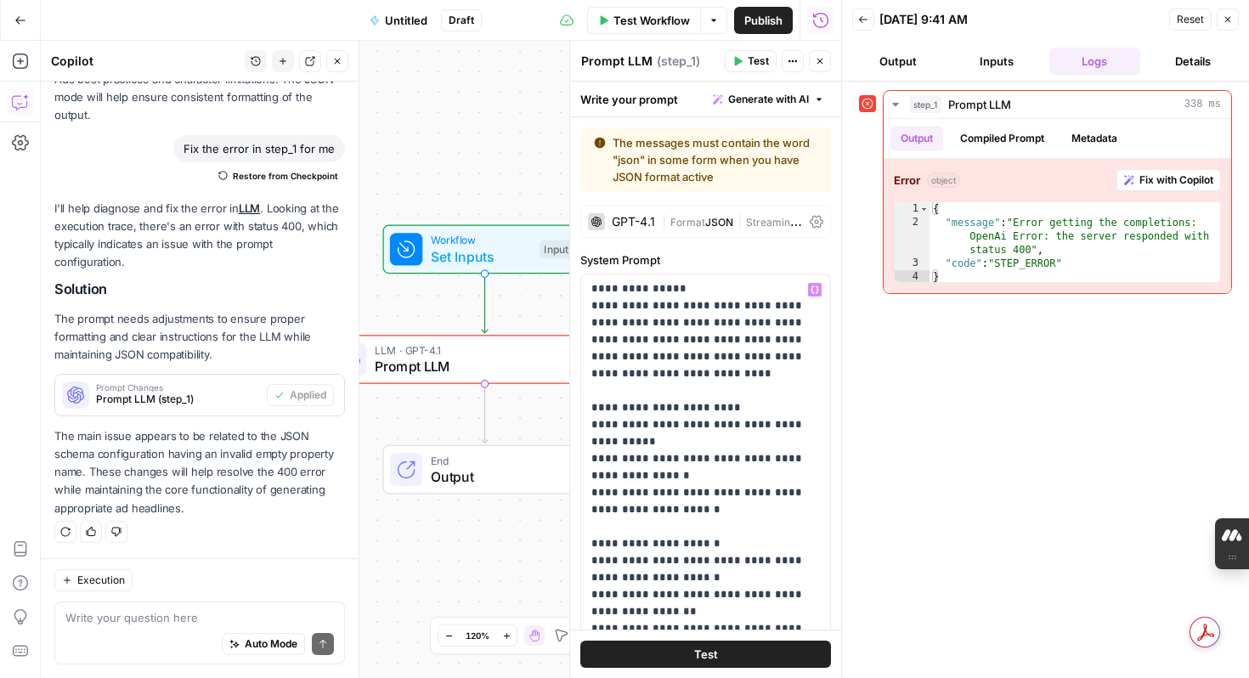
scroll to position [120, 0]
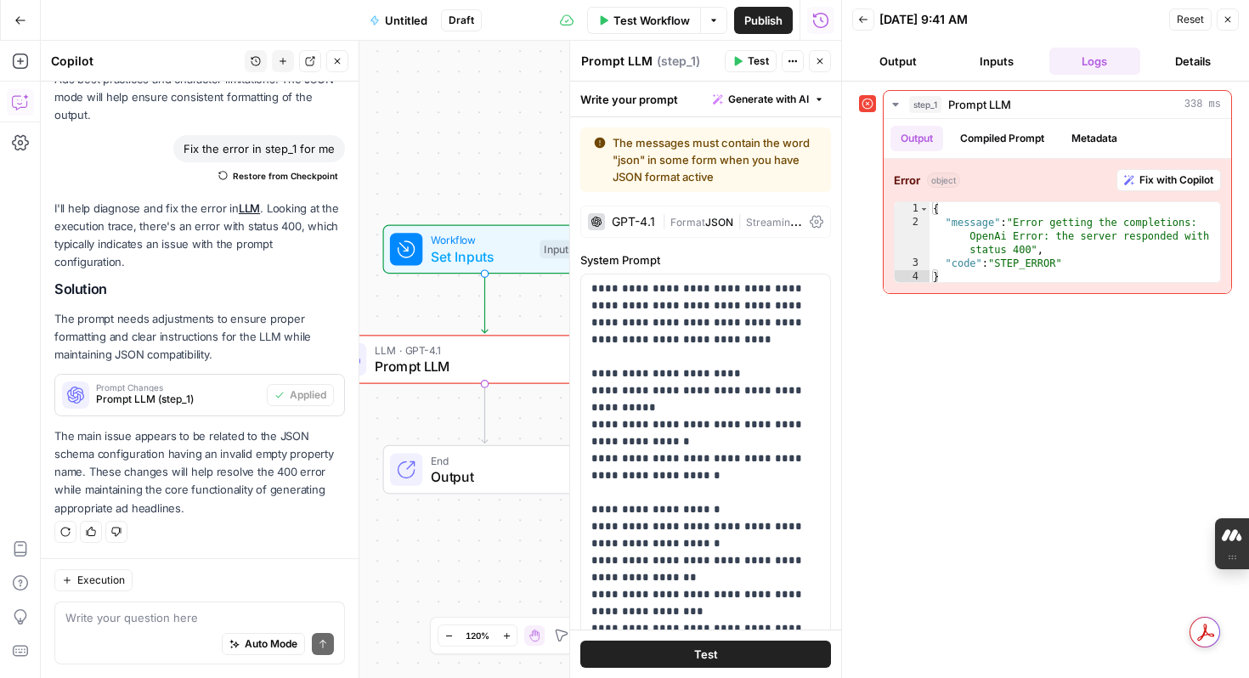
click at [714, 221] on span "JSON" at bounding box center [719, 222] width 28 height 13
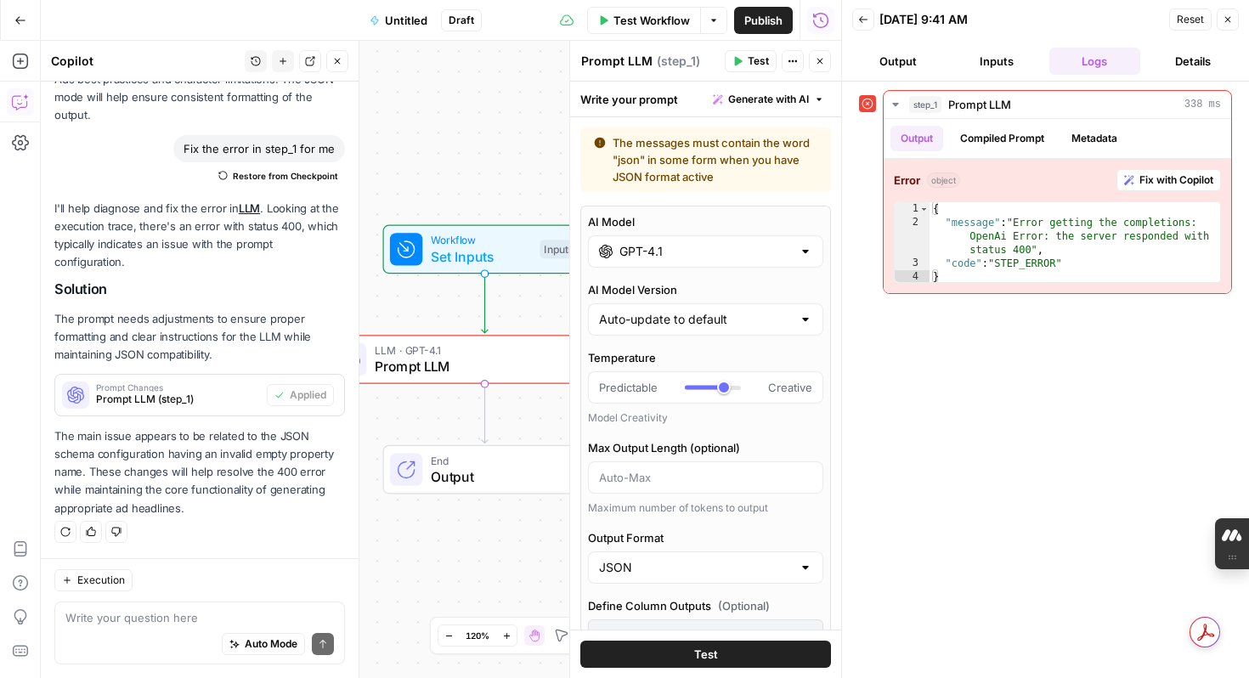
click at [806, 568] on div at bounding box center [806, 567] width 14 height 17
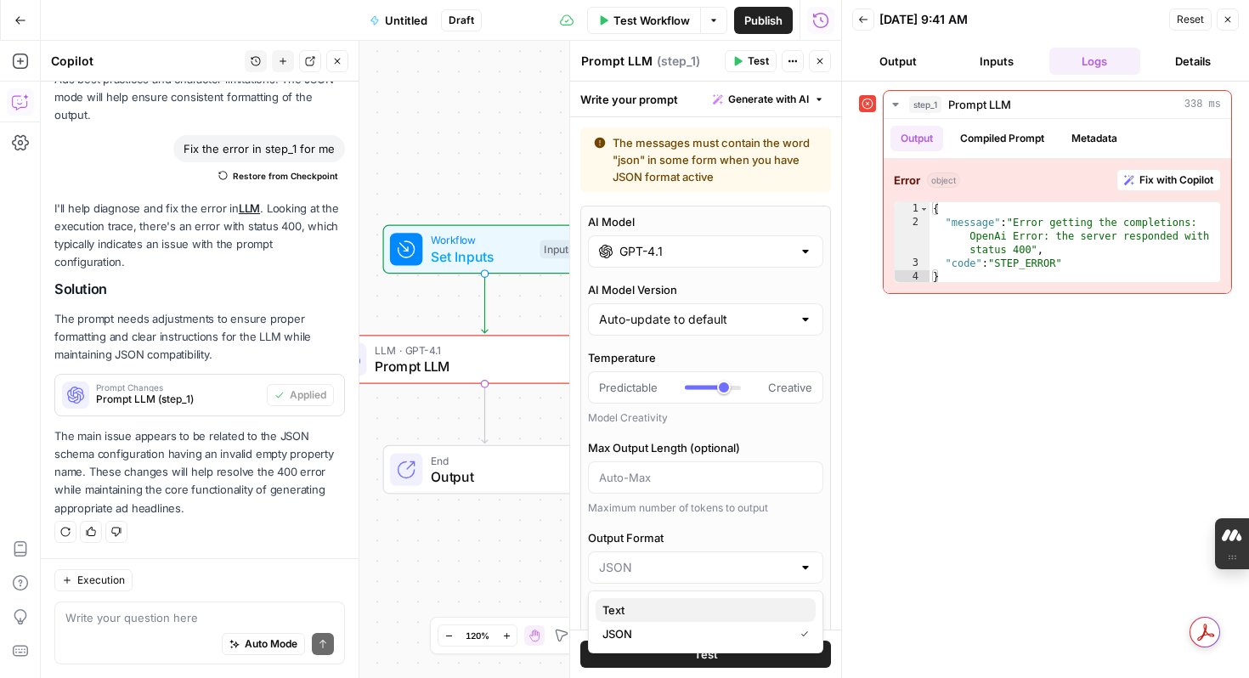
click at [754, 601] on span "Text" at bounding box center [702, 609] width 200 height 17
type input "Text"
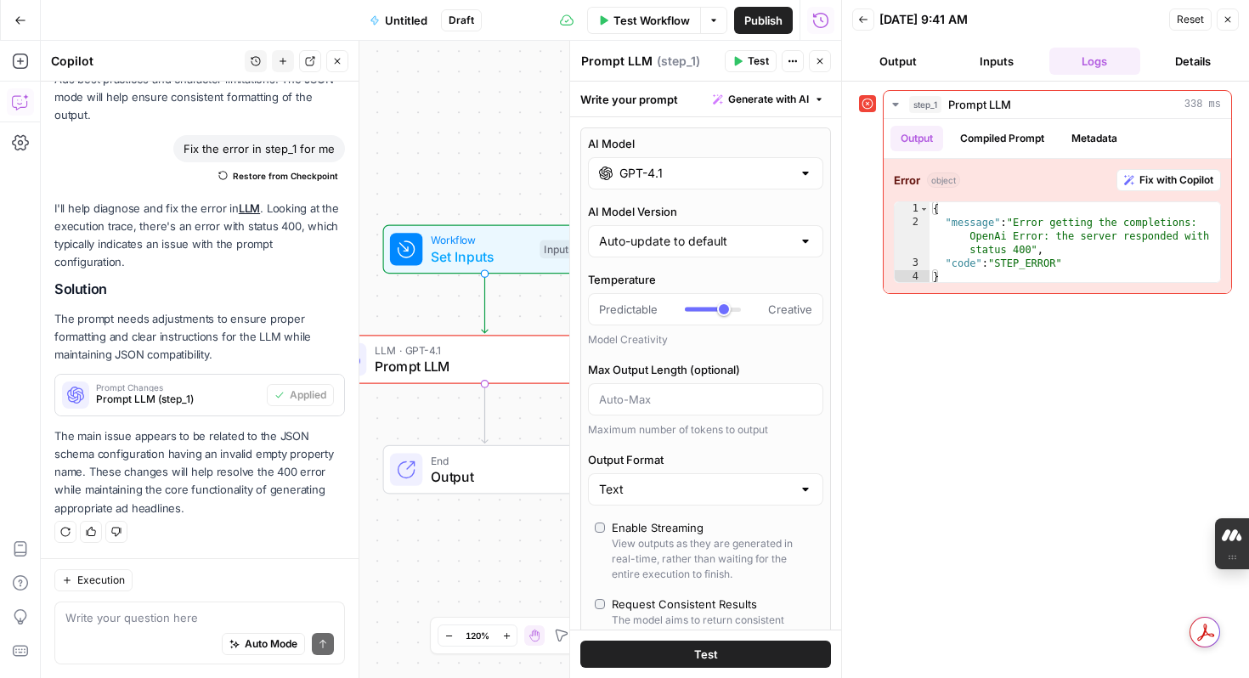
click at [718, 654] on button "Test" at bounding box center [705, 654] width 251 height 27
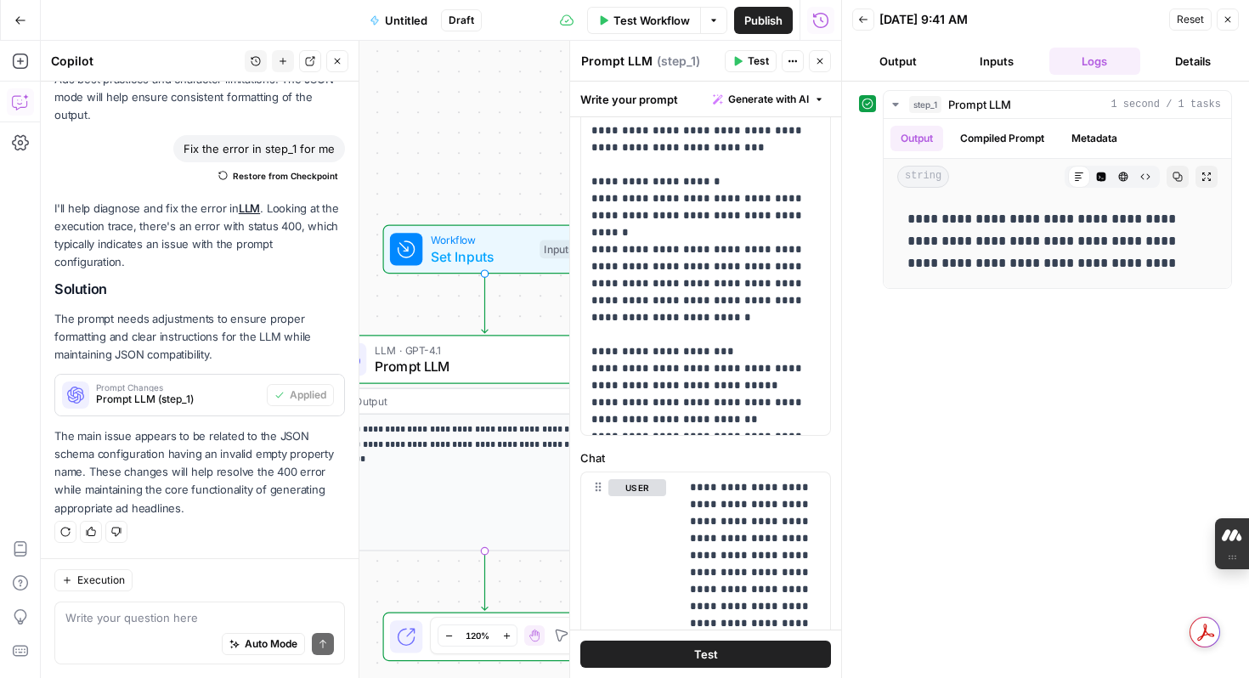
scroll to position [1158, 0]
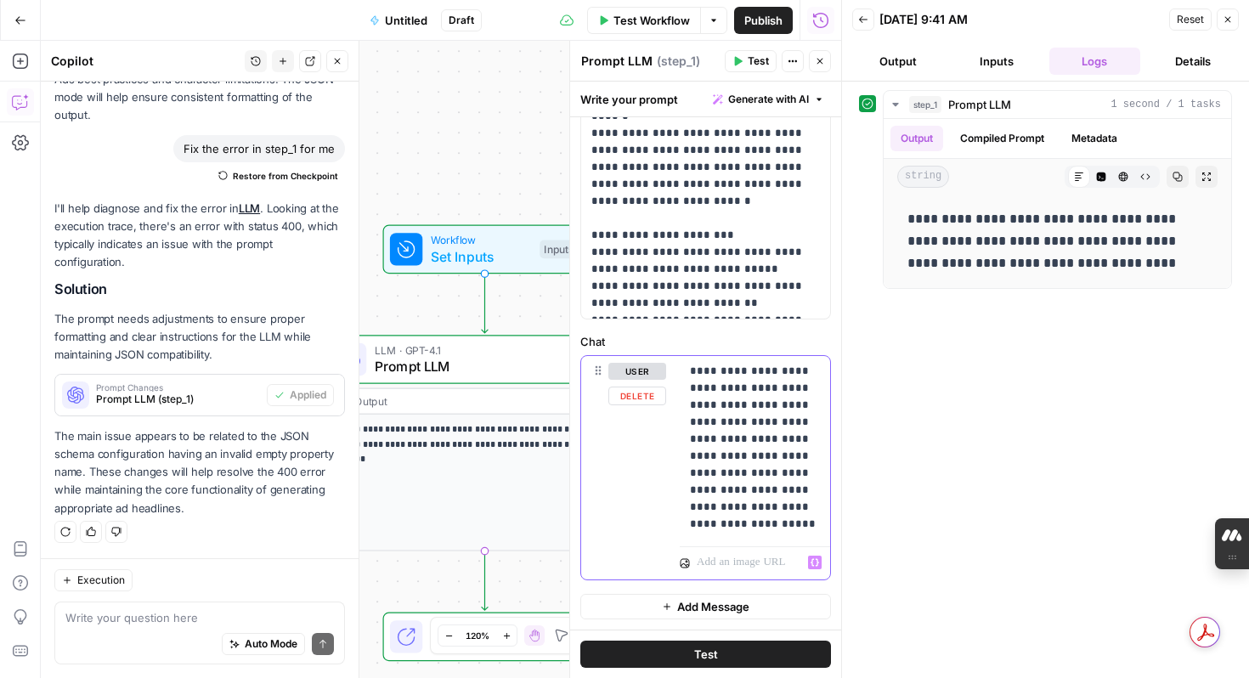
click at [714, 561] on p at bounding box center [746, 562] width 98 height 17
click at [972, 246] on p "**********" at bounding box center [1057, 241] width 300 height 66
click at [966, 203] on div "**********" at bounding box center [1057, 241] width 320 height 80
click at [1211, 272] on div "**********" at bounding box center [1057, 241] width 320 height 80
click at [713, 649] on span "Test" at bounding box center [706, 654] width 24 height 17
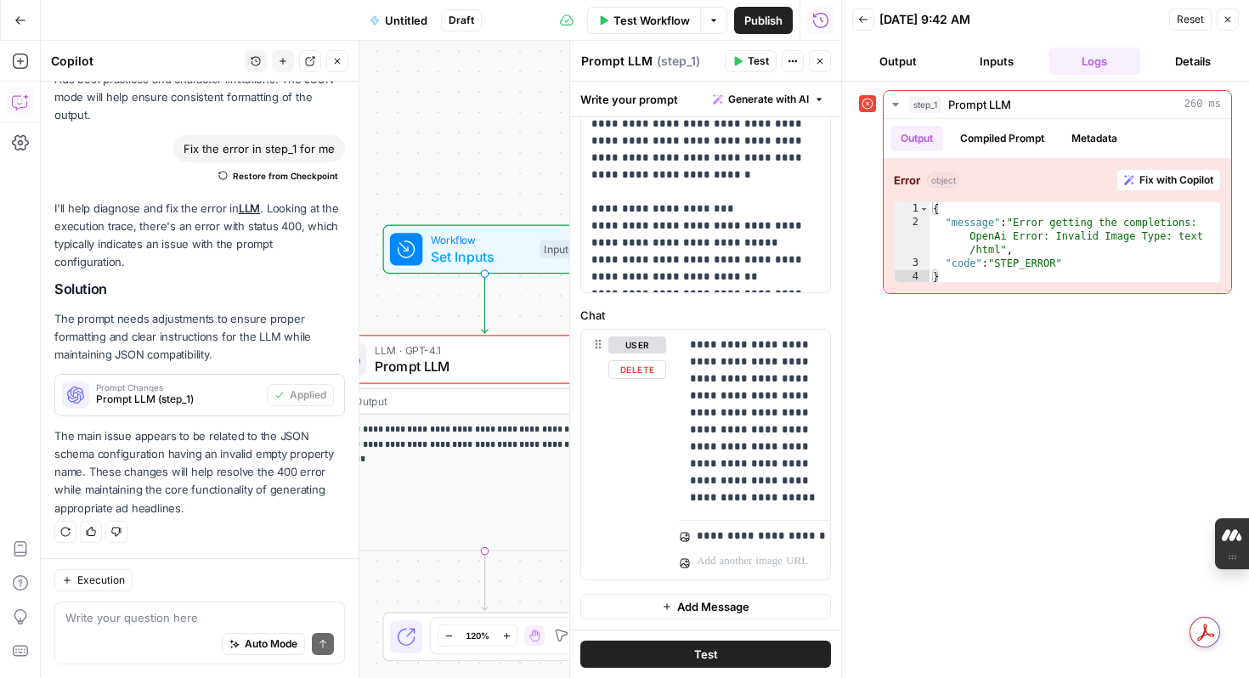
scroll to position [0, 227]
drag, startPoint x: 691, startPoint y: 534, endPoint x: 909, endPoint y: 533, distance: 218.3
click at [909, 533] on body "**********" at bounding box center [624, 339] width 1249 height 678
click at [927, 533] on div "step_1 Prompt LLM 260 ms Output Compiled Prompt Metadata Error object Fix with …" at bounding box center [1045, 379] width 373 height 579
click at [595, 535] on p "**********" at bounding box center [532, 536] width 125 height 17
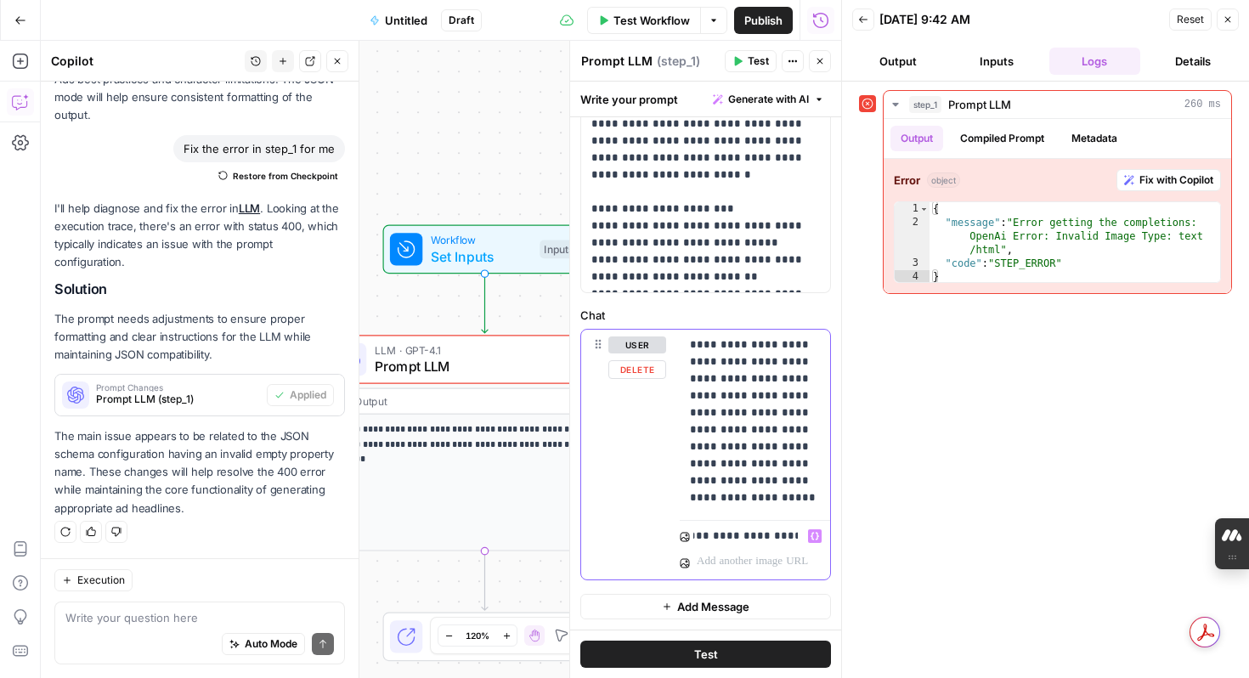
drag, startPoint x: 792, startPoint y: 534, endPoint x: 736, endPoint y: 534, distance: 56.1
click at [566, 534] on p "**********" at bounding box center [517, 536] width 98 height 17
click at [920, 550] on div "step_1 Prompt LLM 260 ms Output Compiled Prompt Metadata Error object Fix with …" at bounding box center [1045, 379] width 373 height 579
click at [706, 656] on span "Test" at bounding box center [706, 654] width 24 height 17
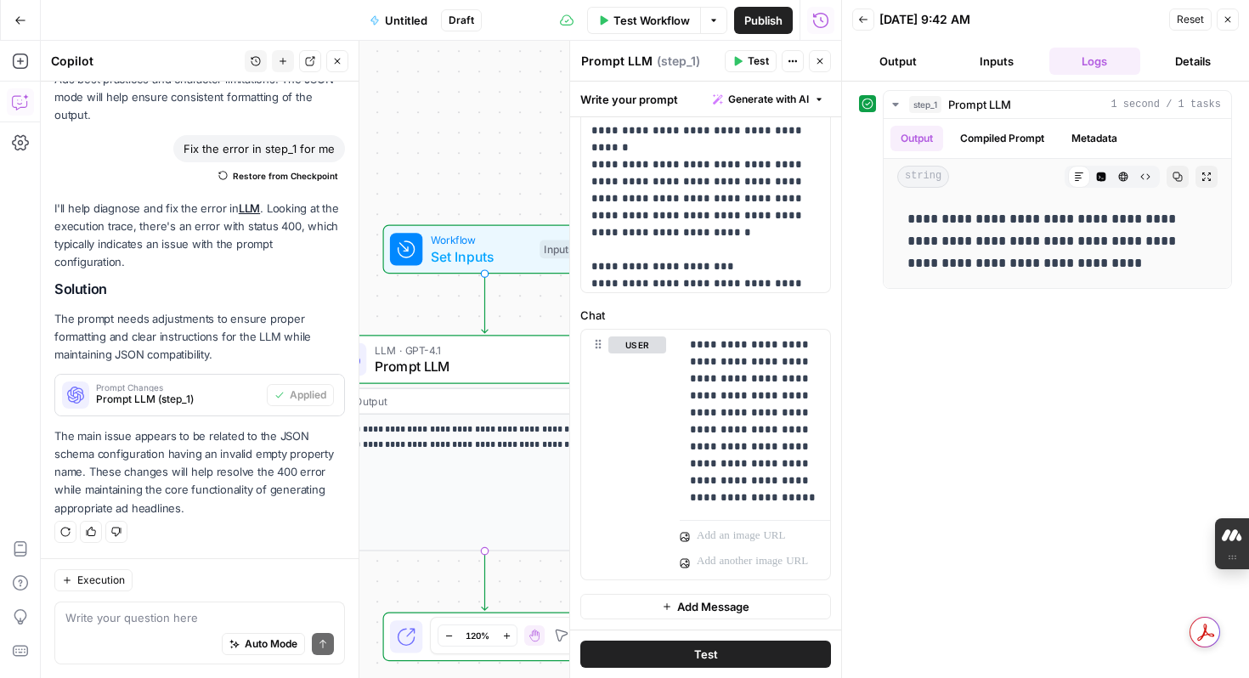
scroll to position [120, 0]
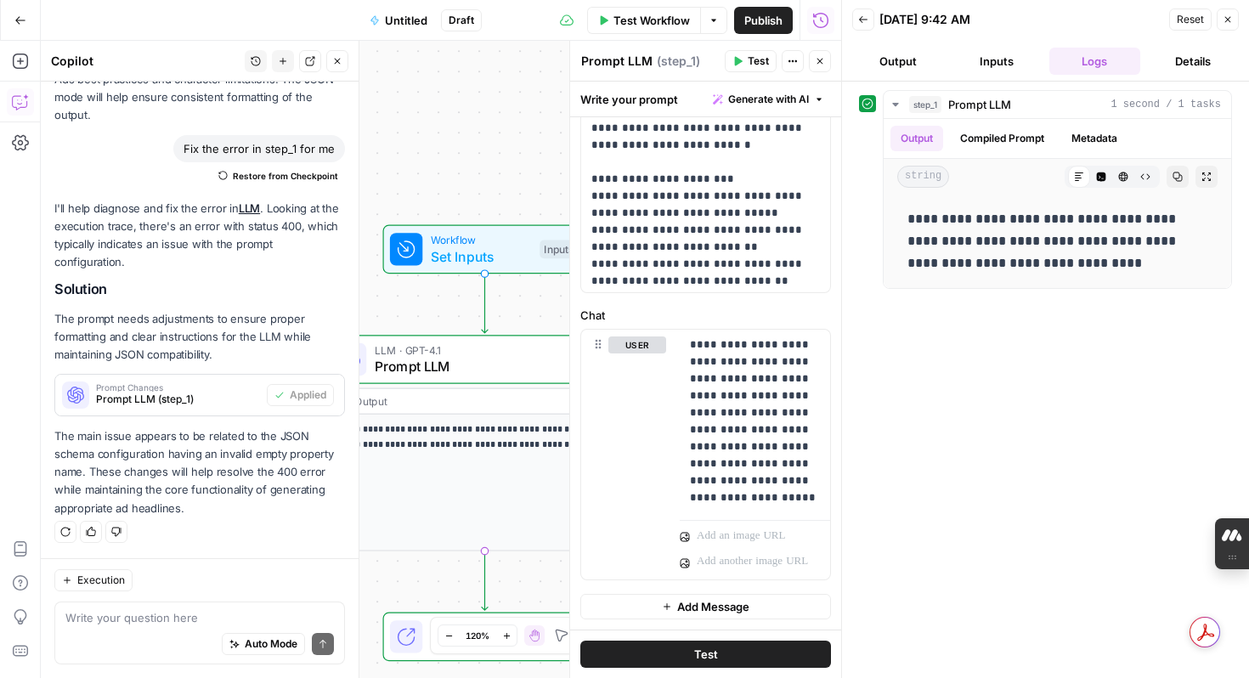
click at [697, 648] on span "Test" at bounding box center [706, 654] width 24 height 17
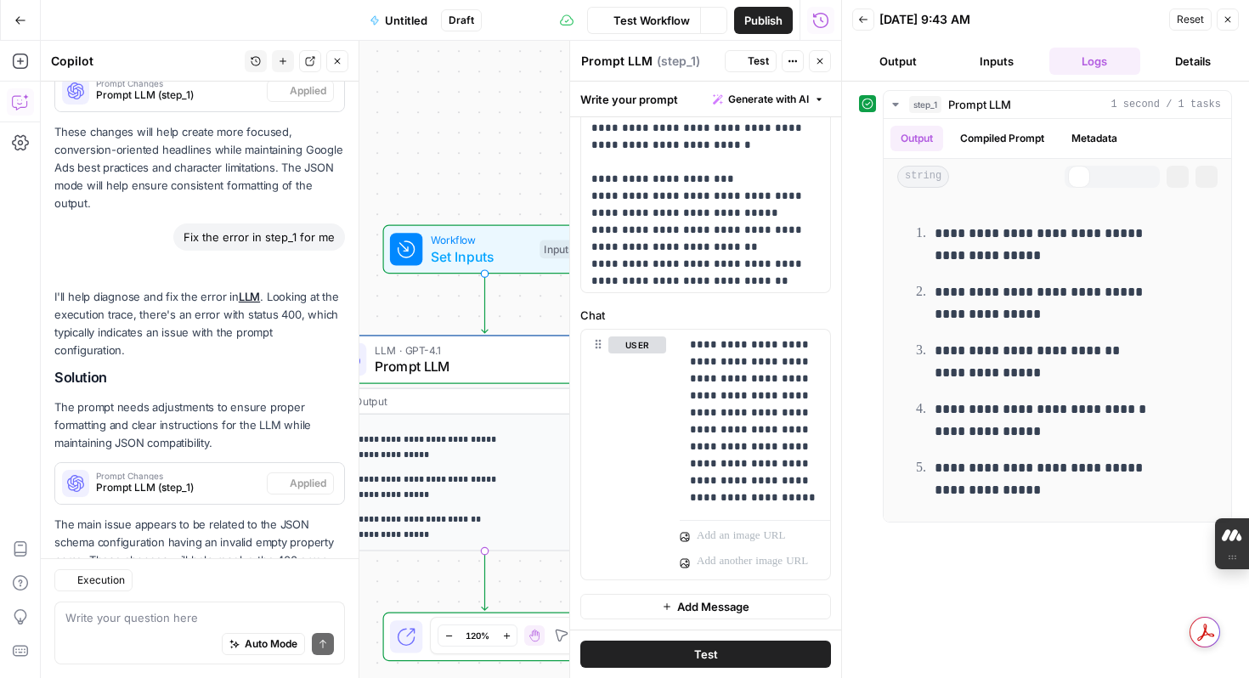
scroll to position [608, 0]
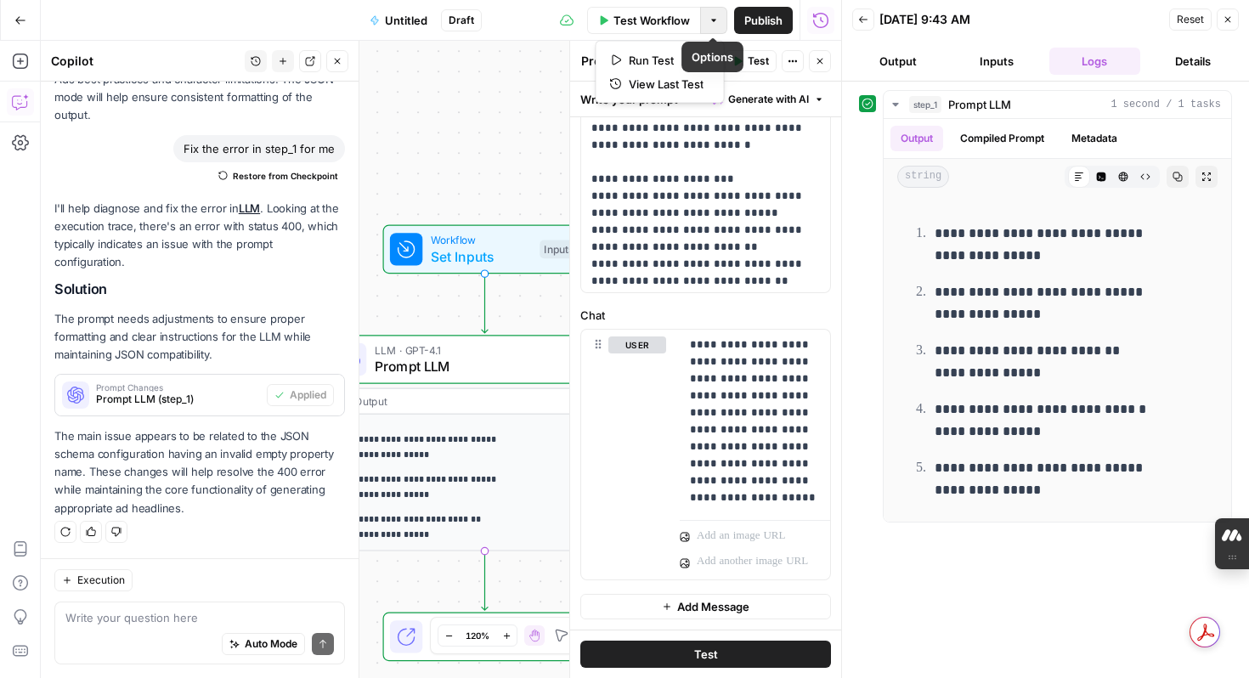
click at [713, 23] on icon "button" at bounding box center [713, 20] width 10 height 10
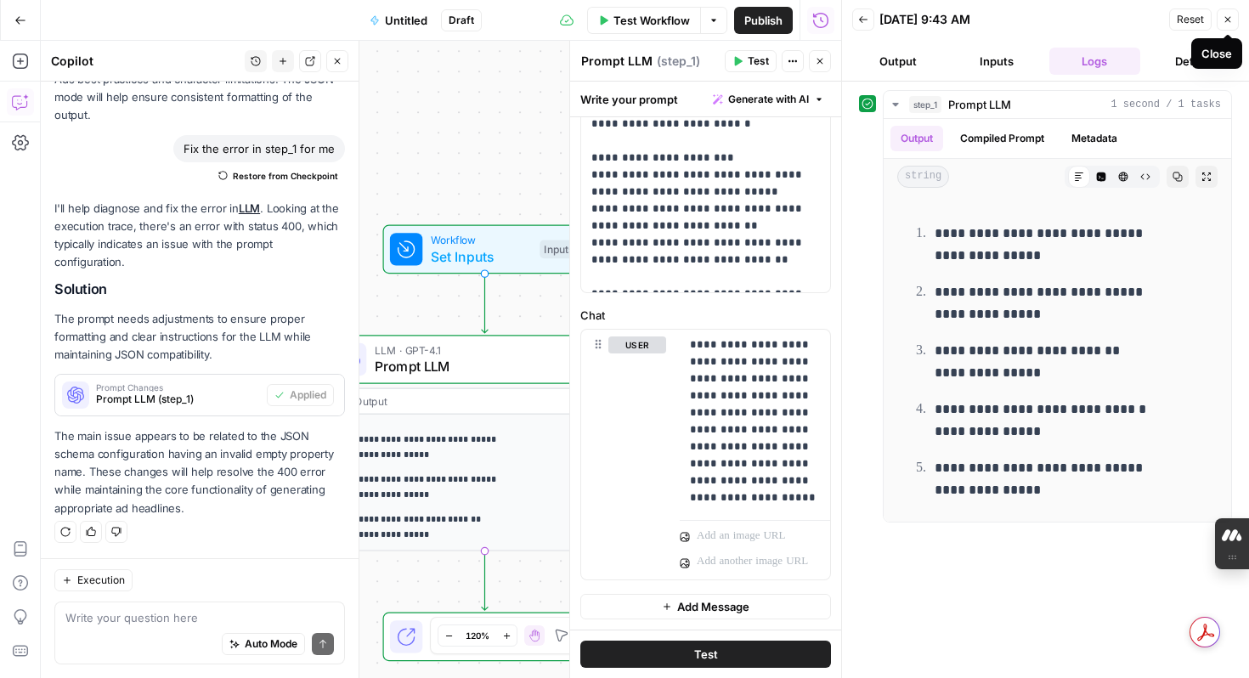
click at [1231, 21] on icon "button" at bounding box center [1227, 19] width 10 height 10
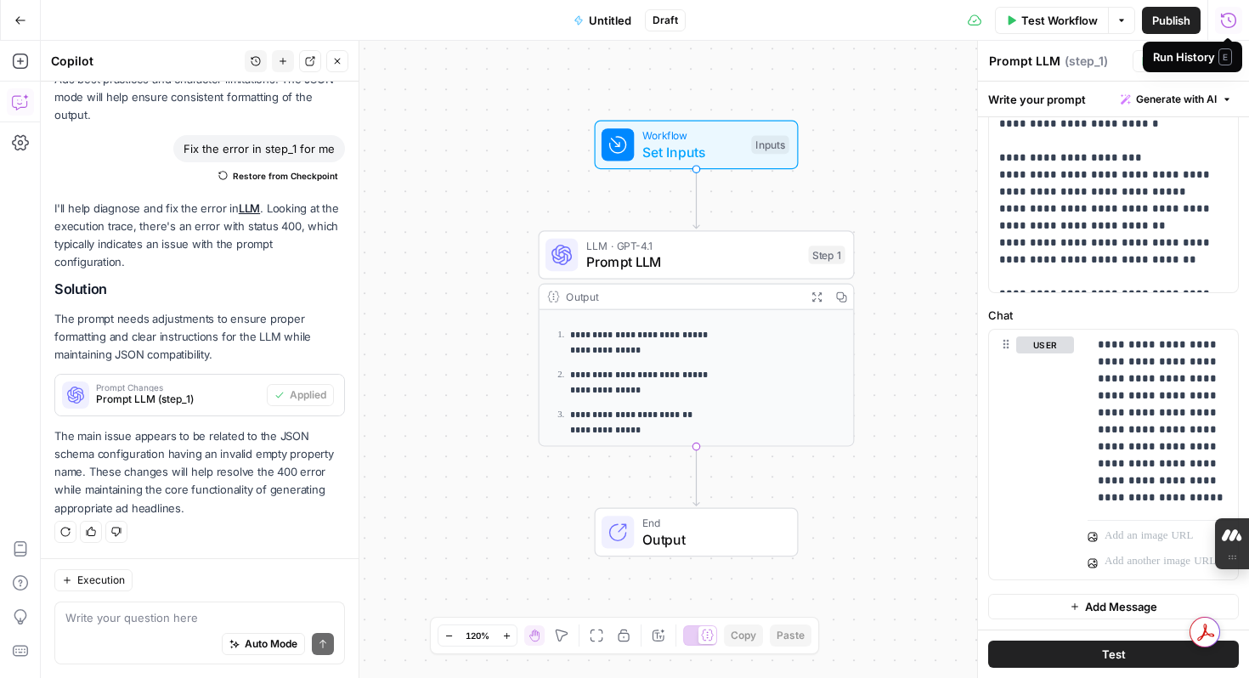
click at [659, 535] on span "Output" at bounding box center [711, 539] width 138 height 20
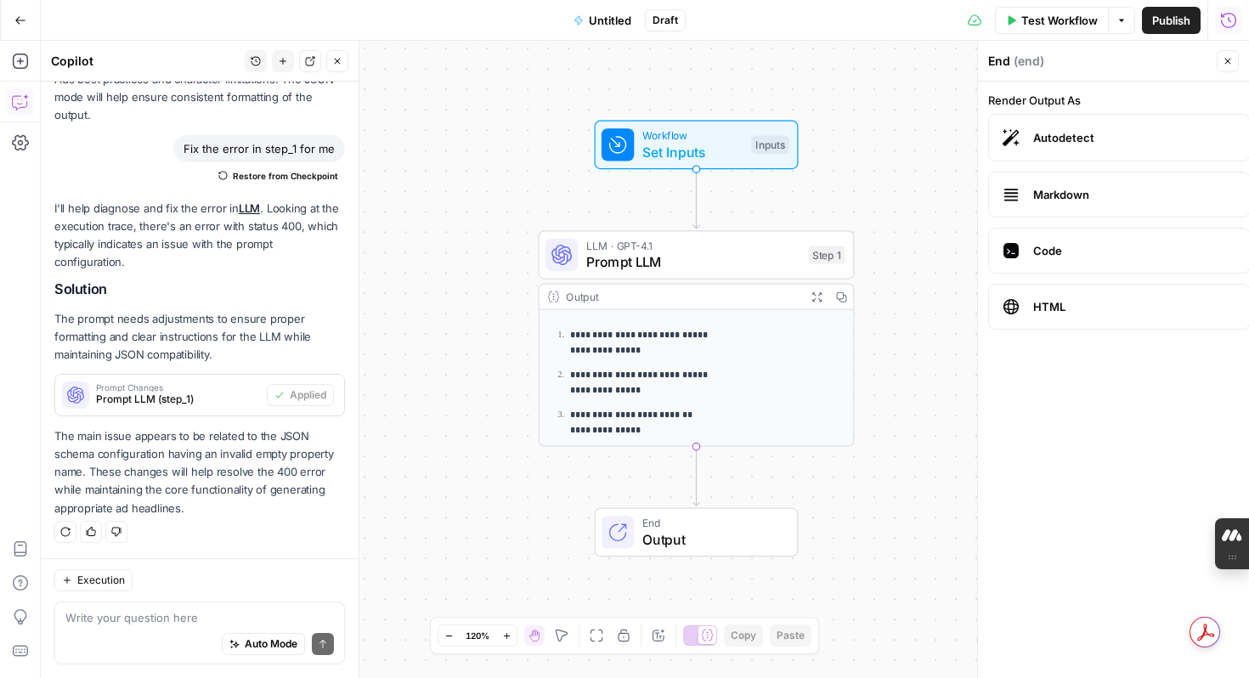
click at [895, 429] on div "**********" at bounding box center [645, 359] width 1208 height 637
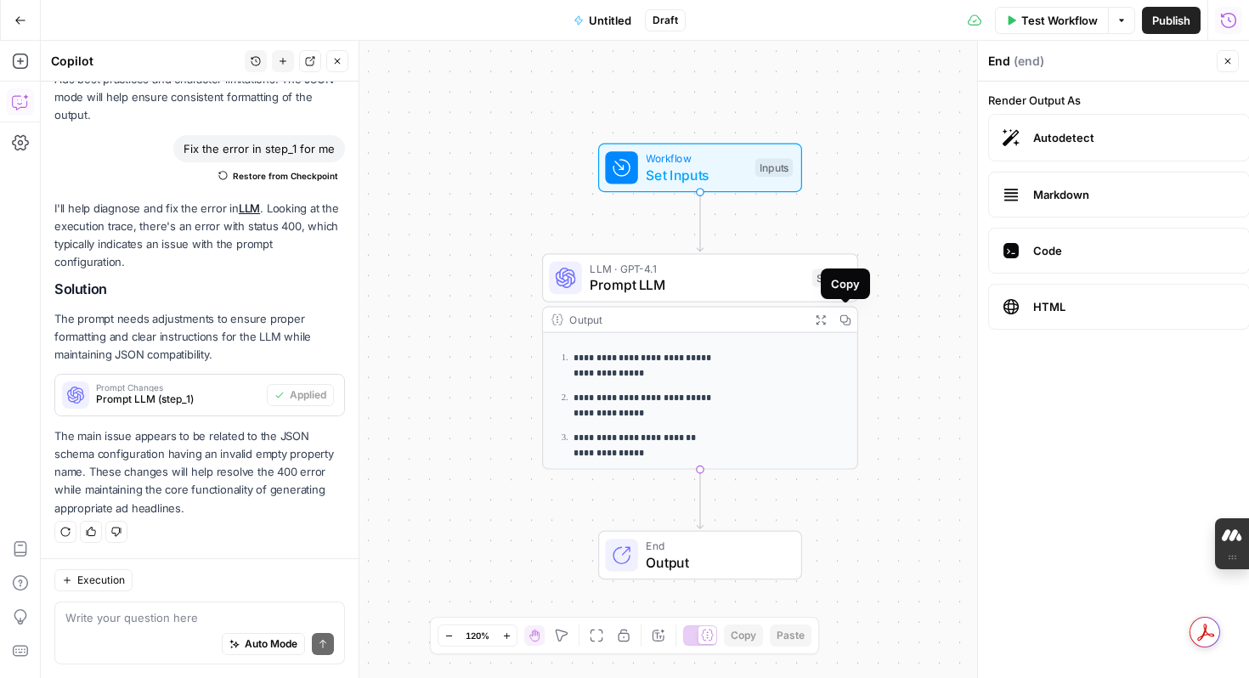
click at [850, 319] on icon "button" at bounding box center [844, 319] width 10 height 10
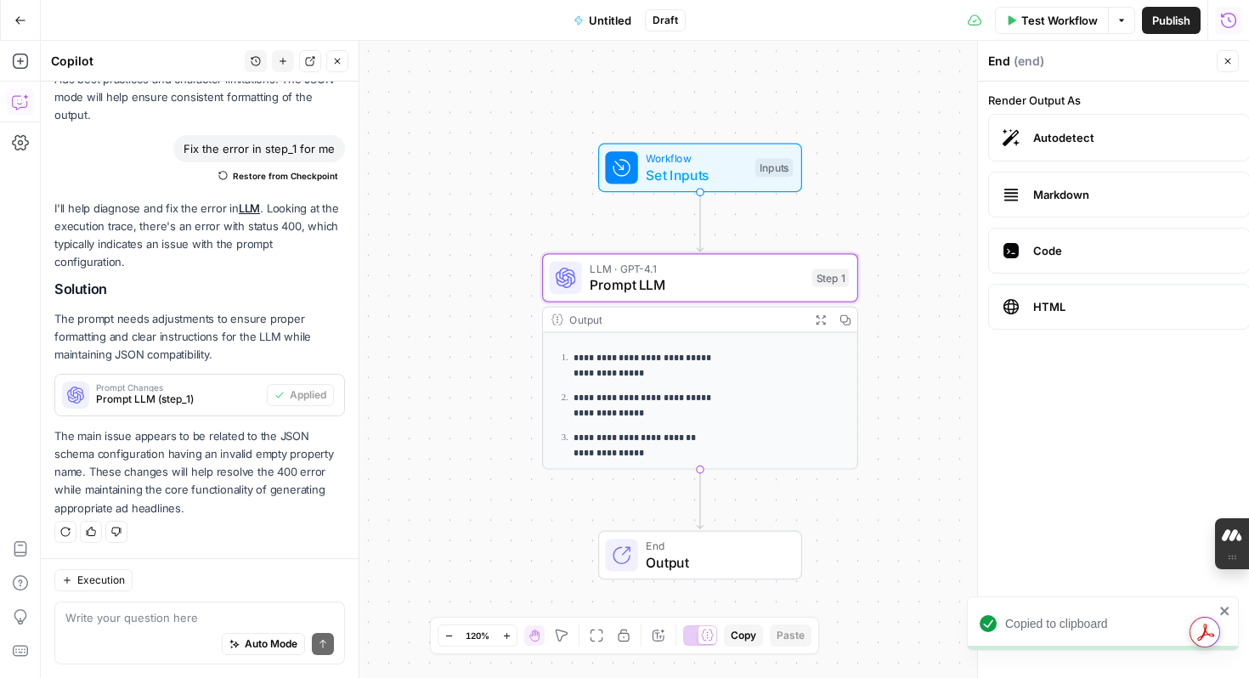
click at [612, 24] on span "Untitled" at bounding box center [610, 20] width 42 height 17
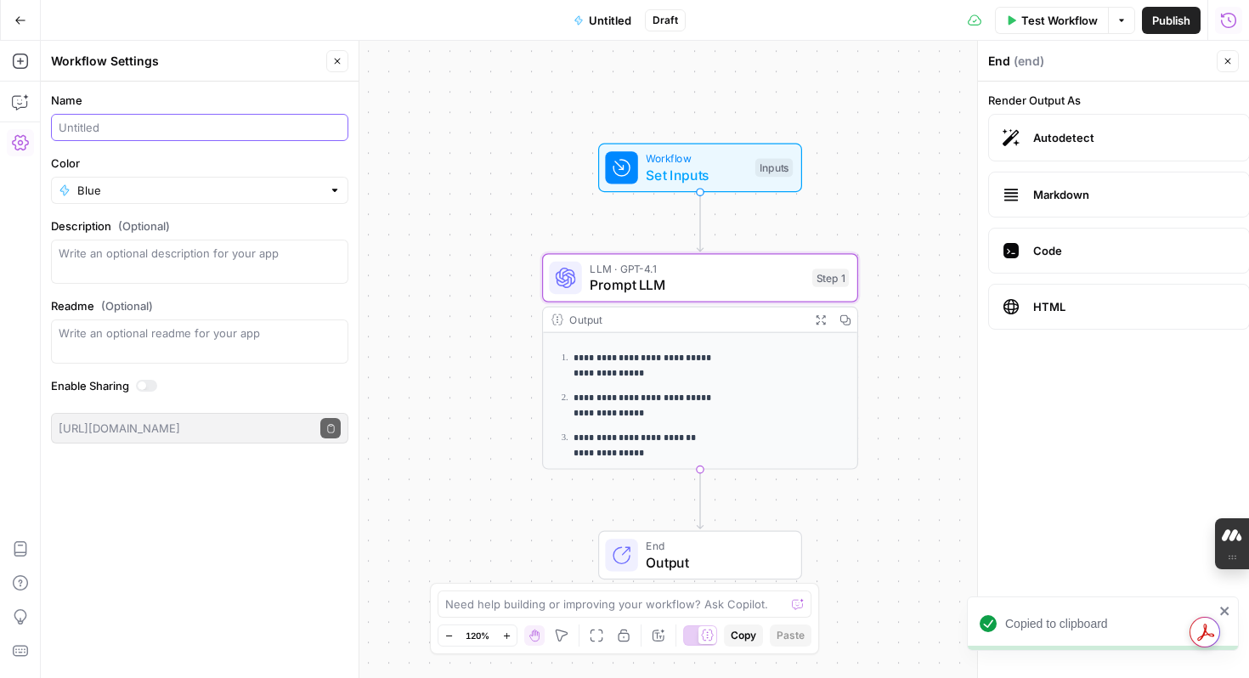
click at [108, 126] on input "Name" at bounding box center [200, 127] width 282 height 17
type input "SEM Ad Copy Generator"
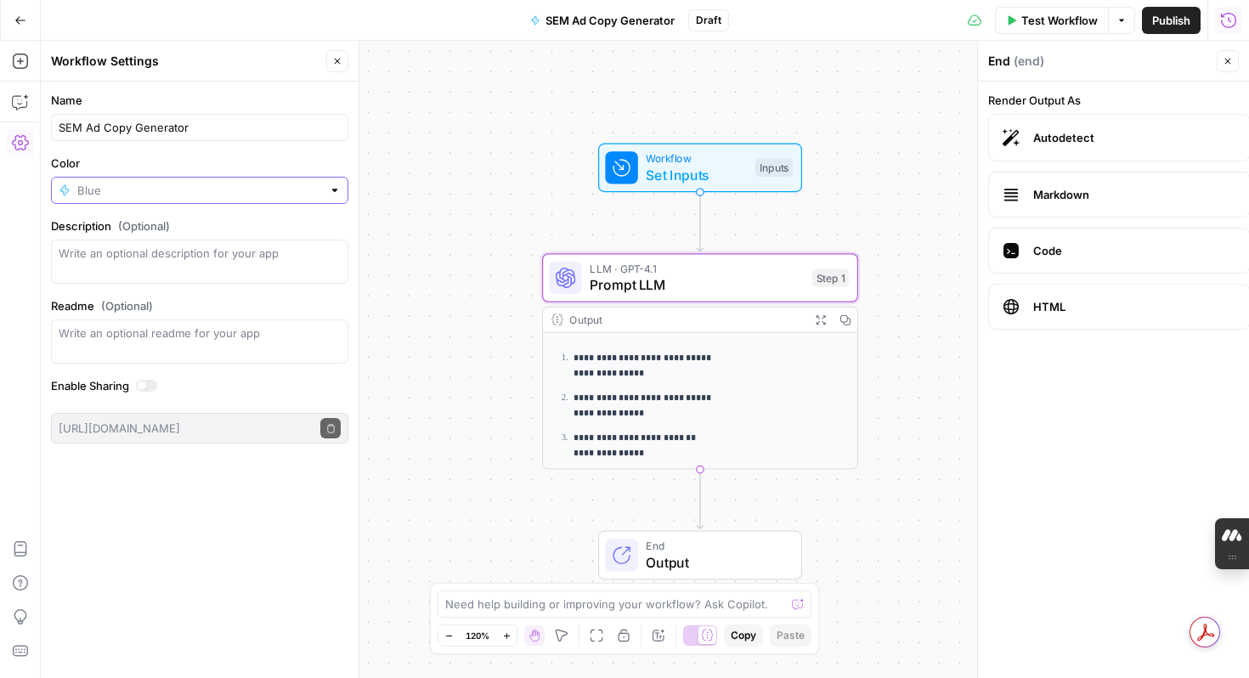
click at [189, 184] on input "Color" at bounding box center [199, 190] width 245 height 17
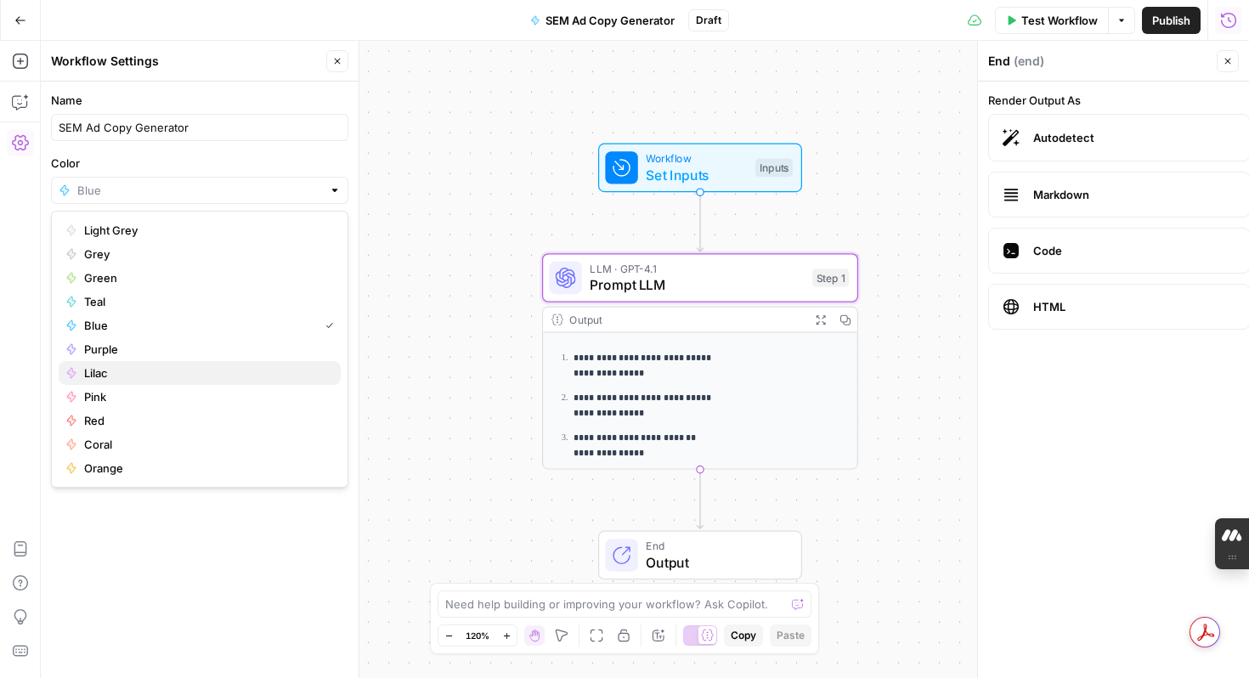
click at [106, 379] on span "Lilac" at bounding box center [205, 372] width 243 height 17
type input "Lilac"
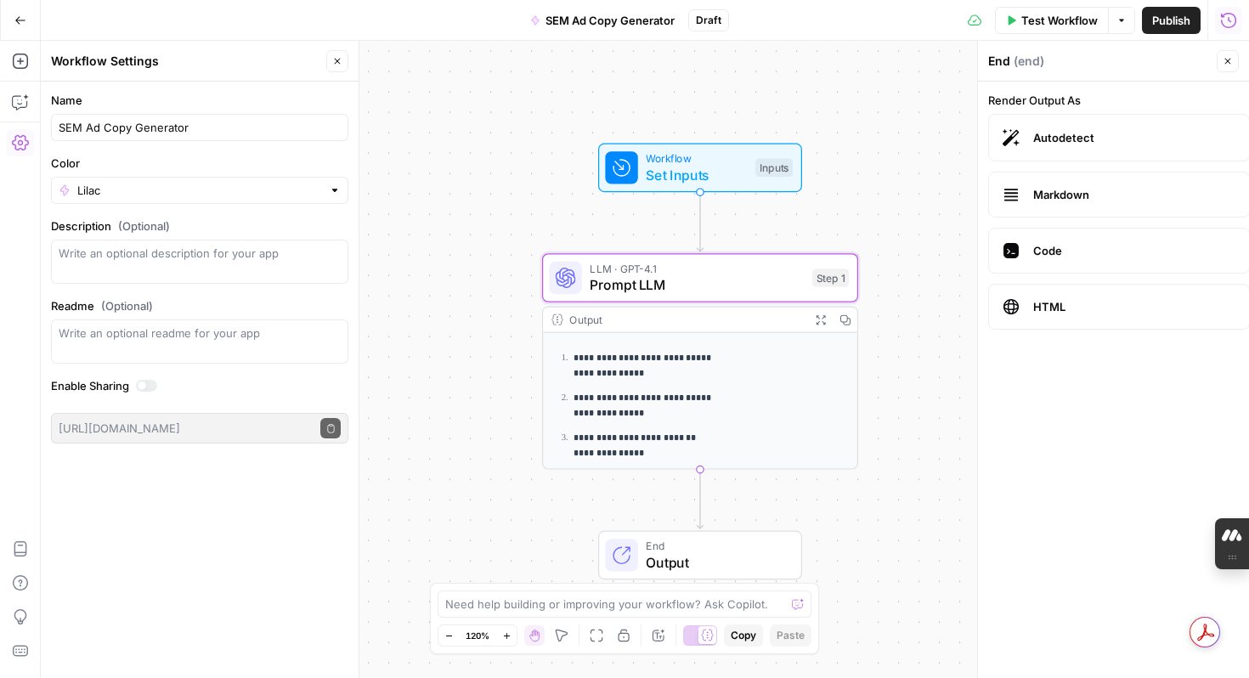
click at [144, 384] on div at bounding box center [142, 385] width 8 height 8
click at [218, 513] on div "Name SEM Ad Copy Generator Color Lilac Description (Optional) Readme (Optional)…" at bounding box center [200, 380] width 318 height 596
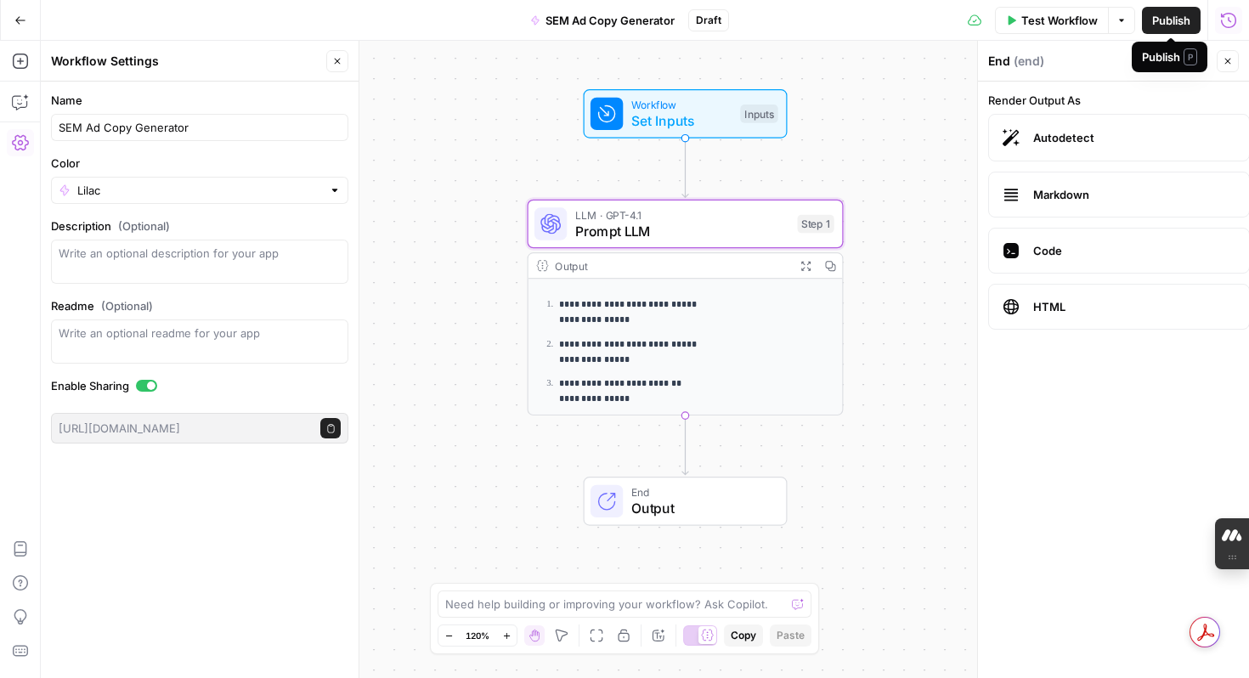
click at [1173, 25] on span "Publish" at bounding box center [1171, 20] width 38 height 17
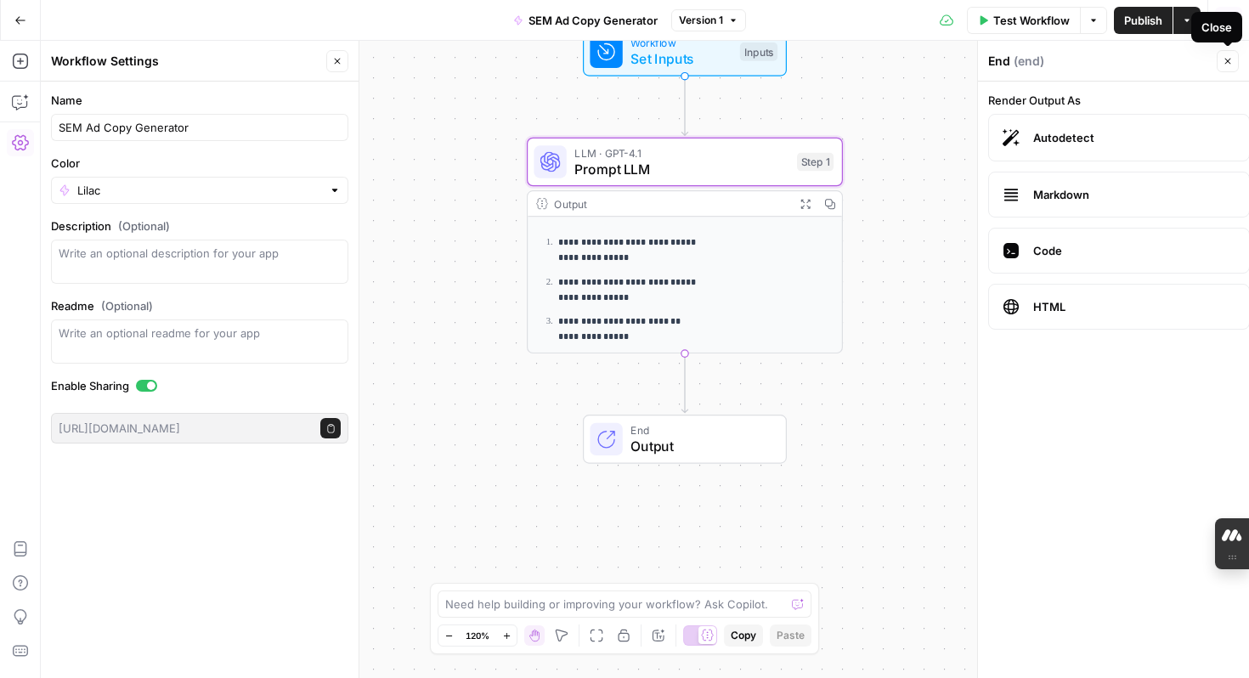
click at [1229, 65] on icon "button" at bounding box center [1227, 61] width 10 height 10
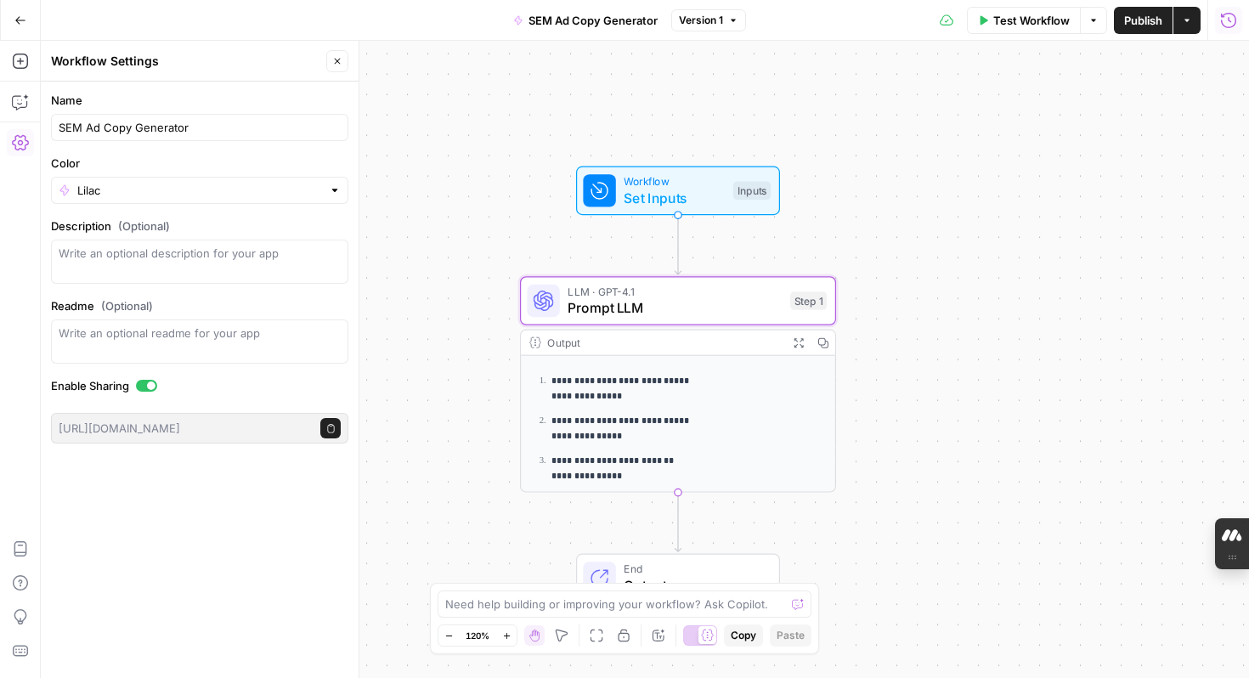
click at [20, 19] on icon "button" at bounding box center [20, 20] width 12 height 12
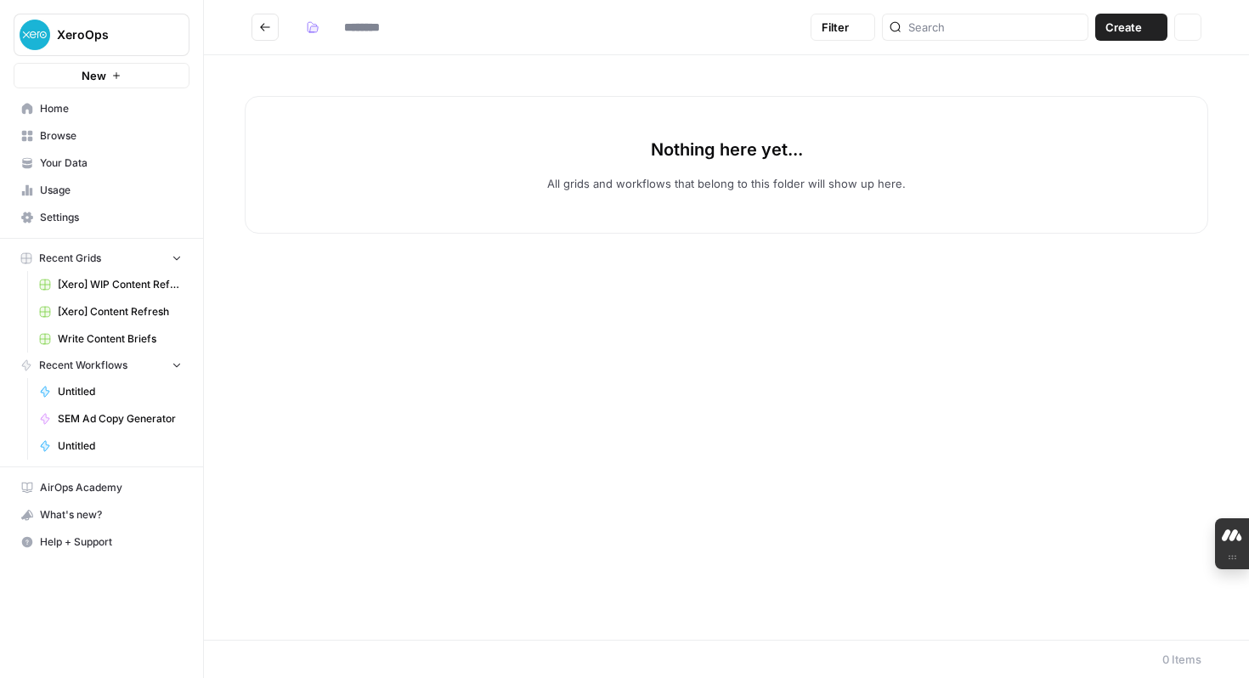
type input "***"
click at [139, 412] on span "SEM Ad Copy Generator" at bounding box center [120, 418] width 124 height 15
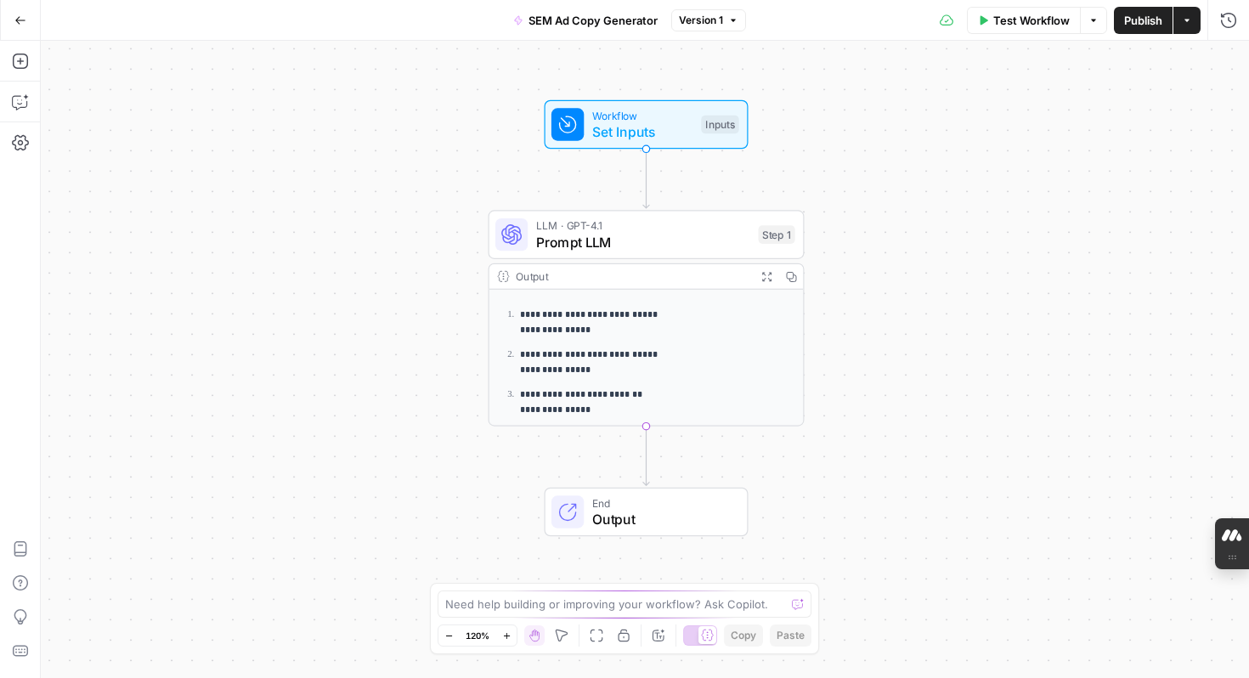
click at [737, 19] on icon "button" at bounding box center [733, 20] width 10 height 10
click at [21, 65] on icon "button" at bounding box center [20, 61] width 17 height 17
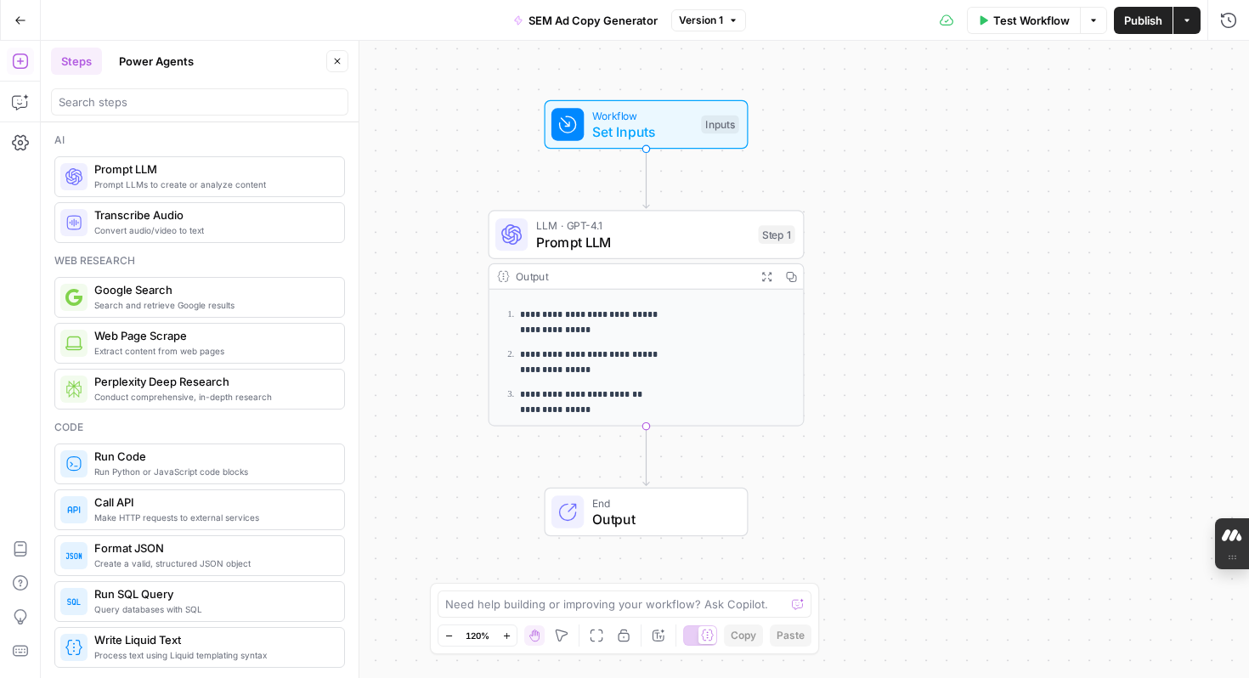
click at [130, 519] on span "Make HTTP requests to external services" at bounding box center [212, 518] width 236 height 14
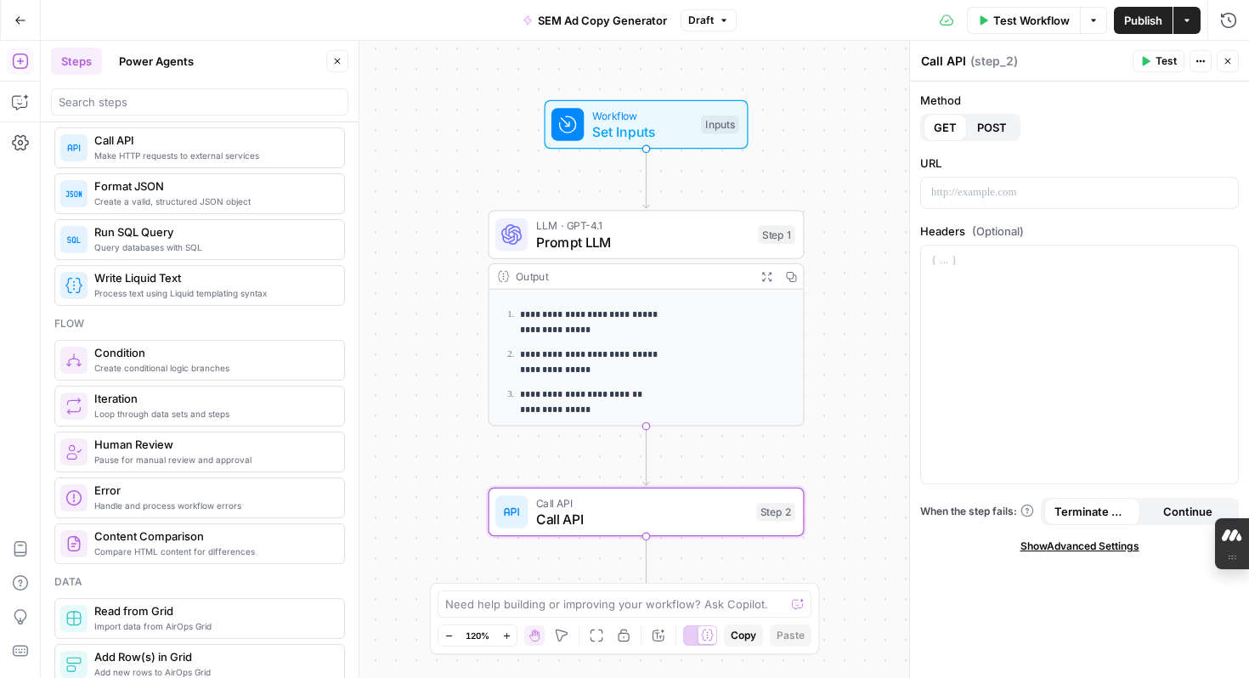
scroll to position [366, 0]
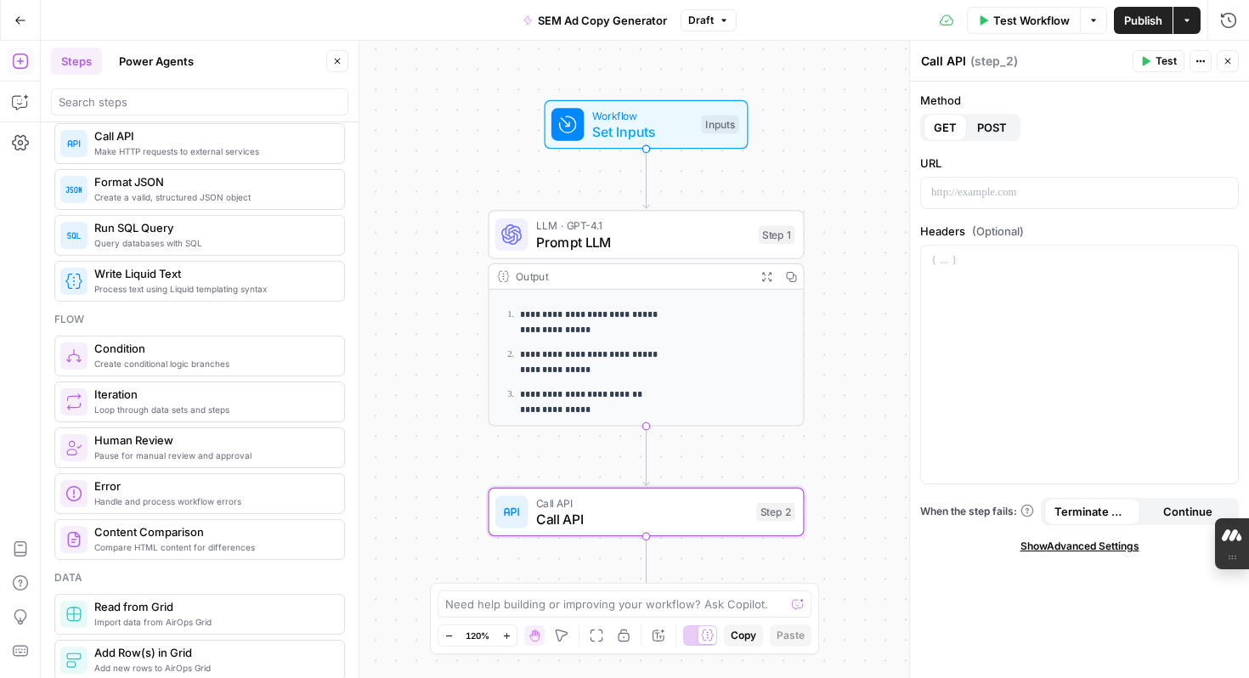
click at [839, 304] on div "**********" at bounding box center [645, 359] width 1208 height 637
click at [21, 20] on icon "button" at bounding box center [20, 20] width 12 height 12
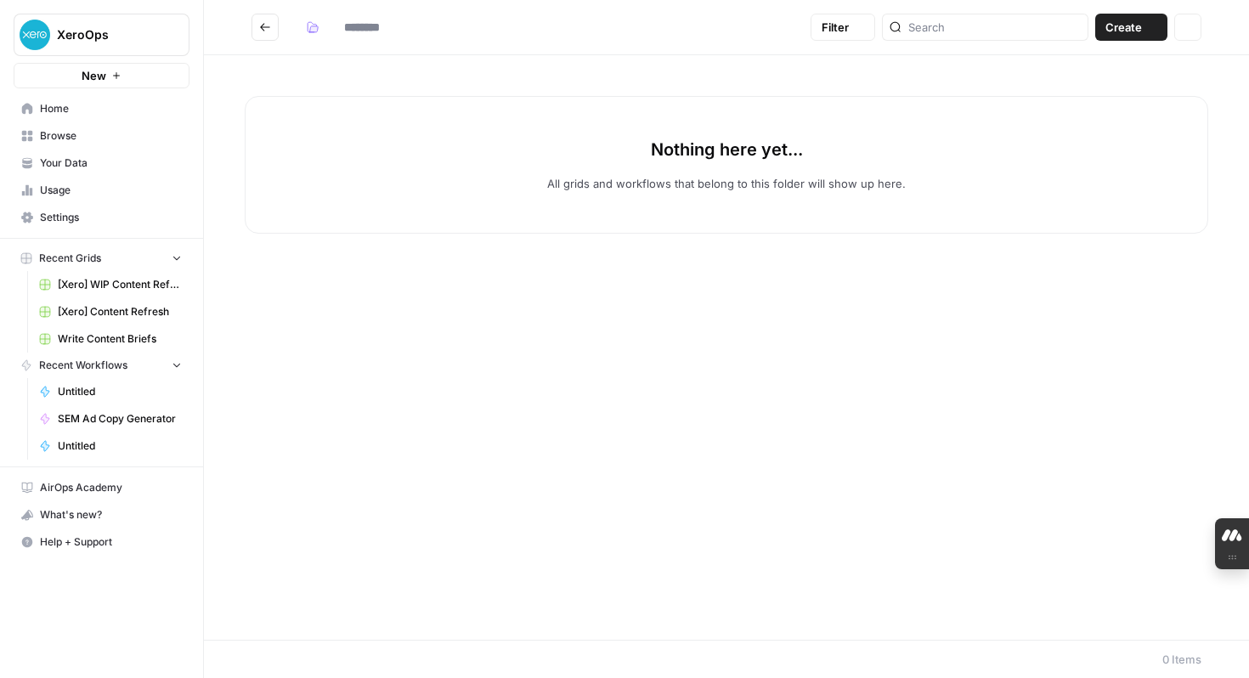
type input "***"
click at [114, 417] on span "SEM Ad Copy Generator" at bounding box center [120, 418] width 124 height 15
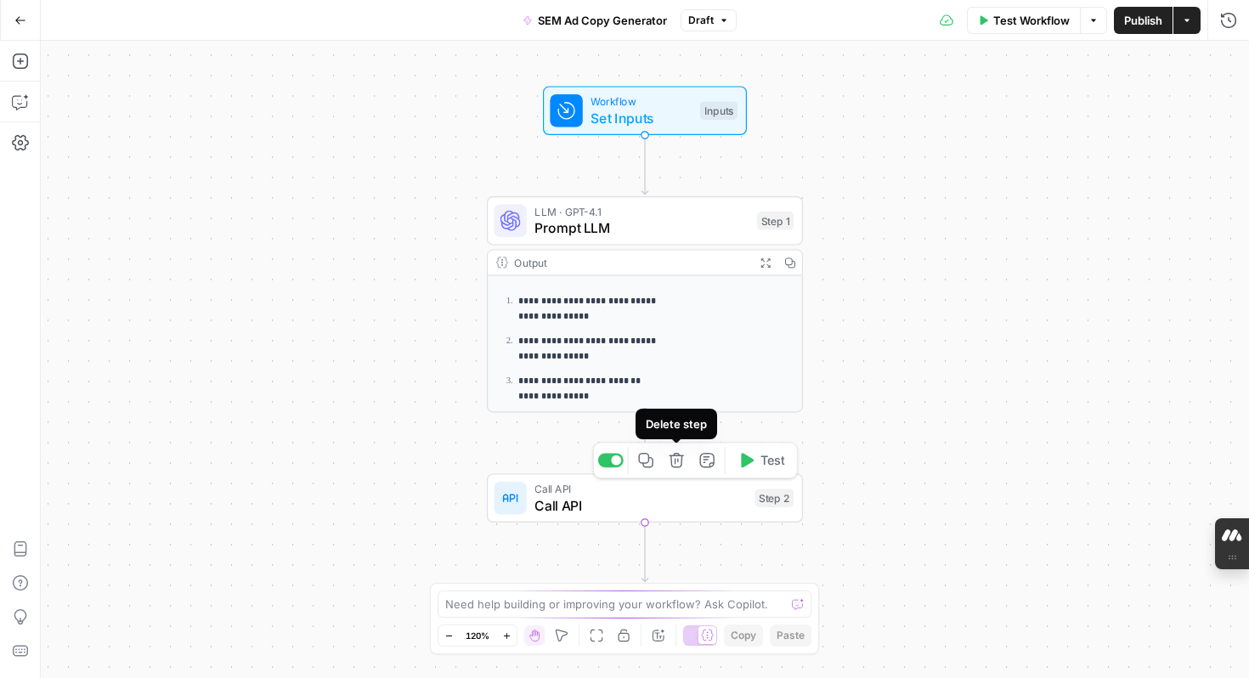
click at [676, 467] on icon "button" at bounding box center [676, 460] width 14 height 14
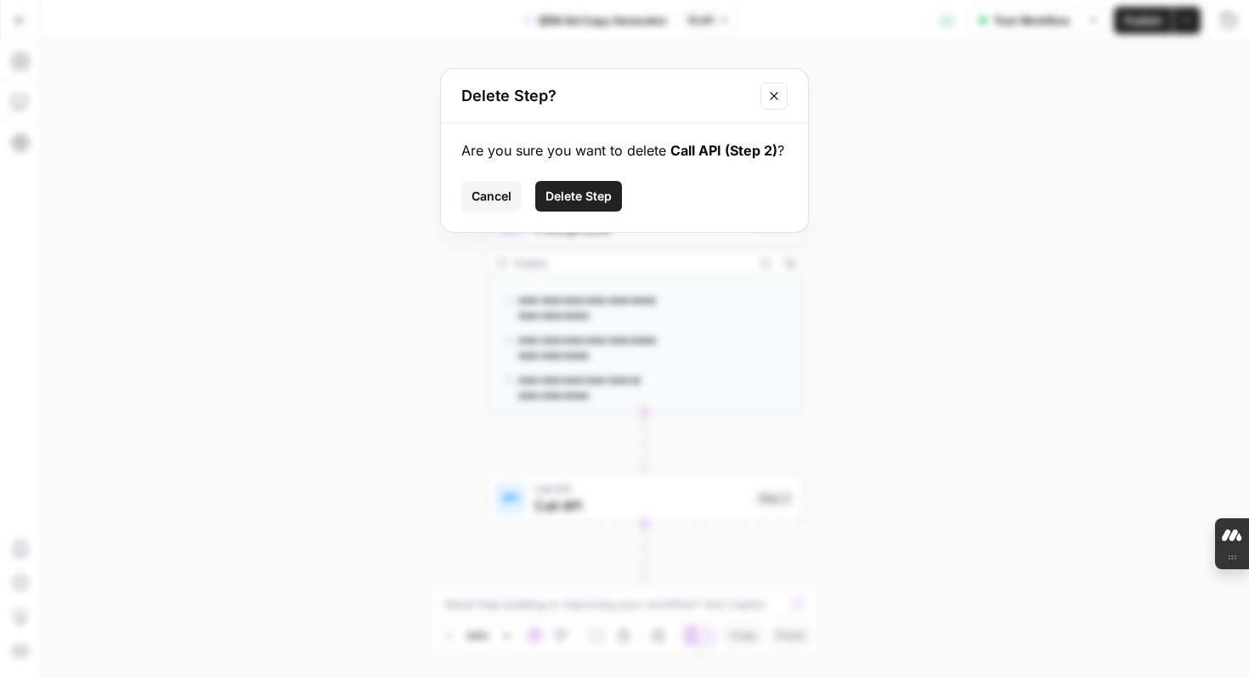
click at [596, 202] on span "Delete Step" at bounding box center [578, 196] width 66 height 17
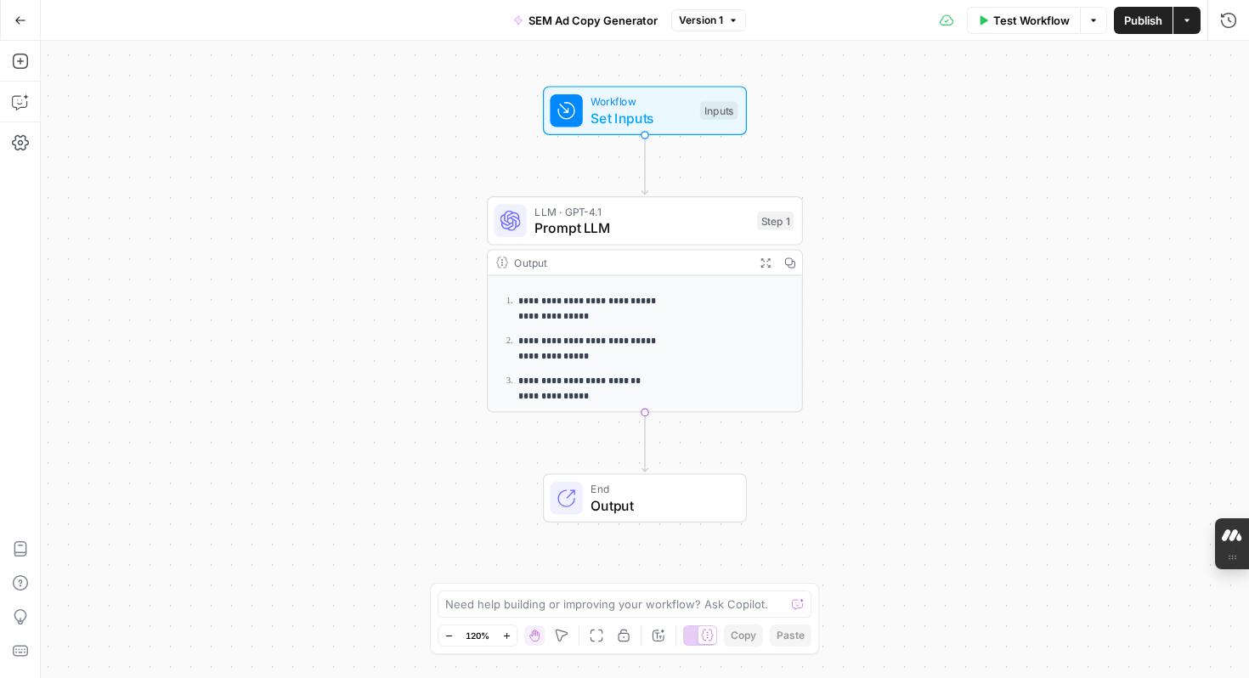
click at [976, 319] on div "**********" at bounding box center [645, 359] width 1208 height 637
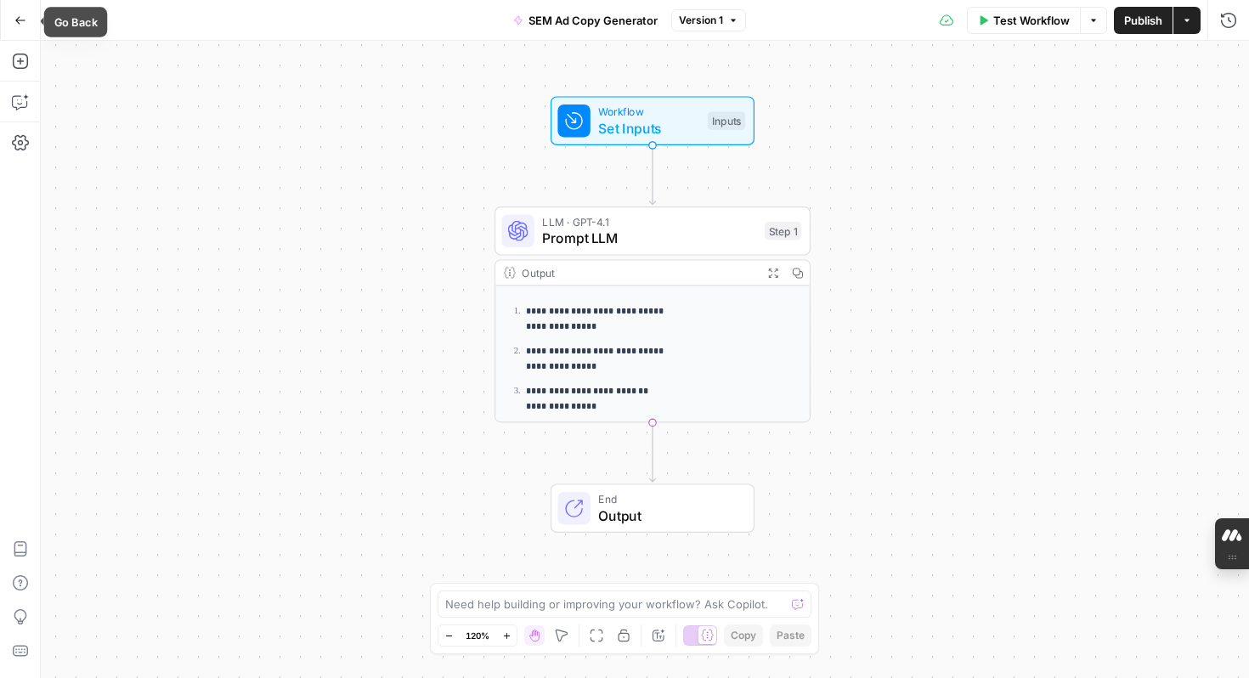
click at [17, 19] on icon "button" at bounding box center [20, 20] width 10 height 8
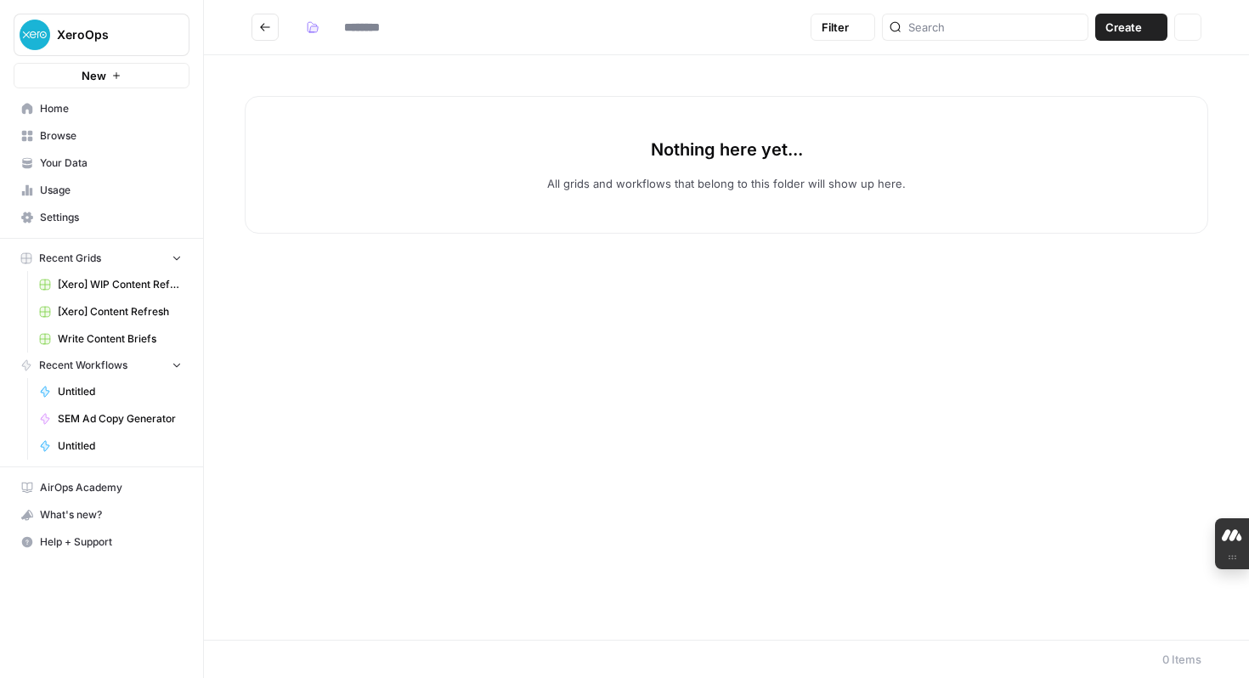
type input "***"
click at [117, 421] on span "SEM Ad Copy Generator" at bounding box center [120, 418] width 124 height 15
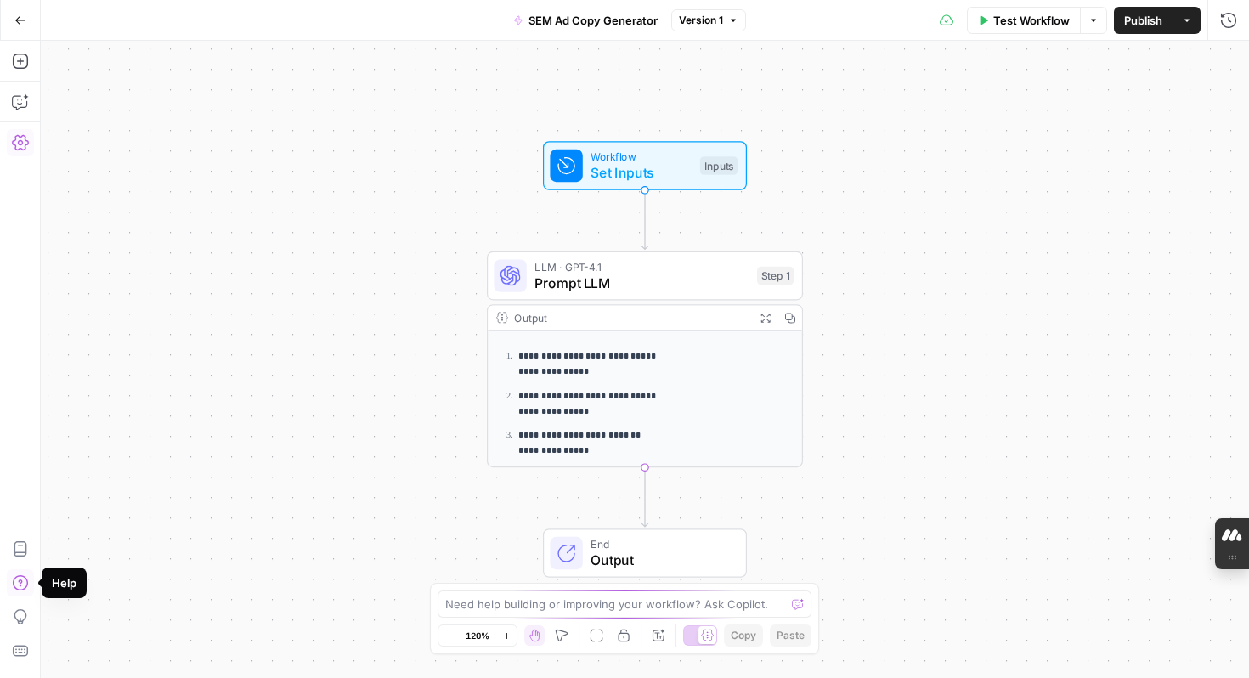
click at [24, 145] on icon "button" at bounding box center [20, 142] width 17 height 17
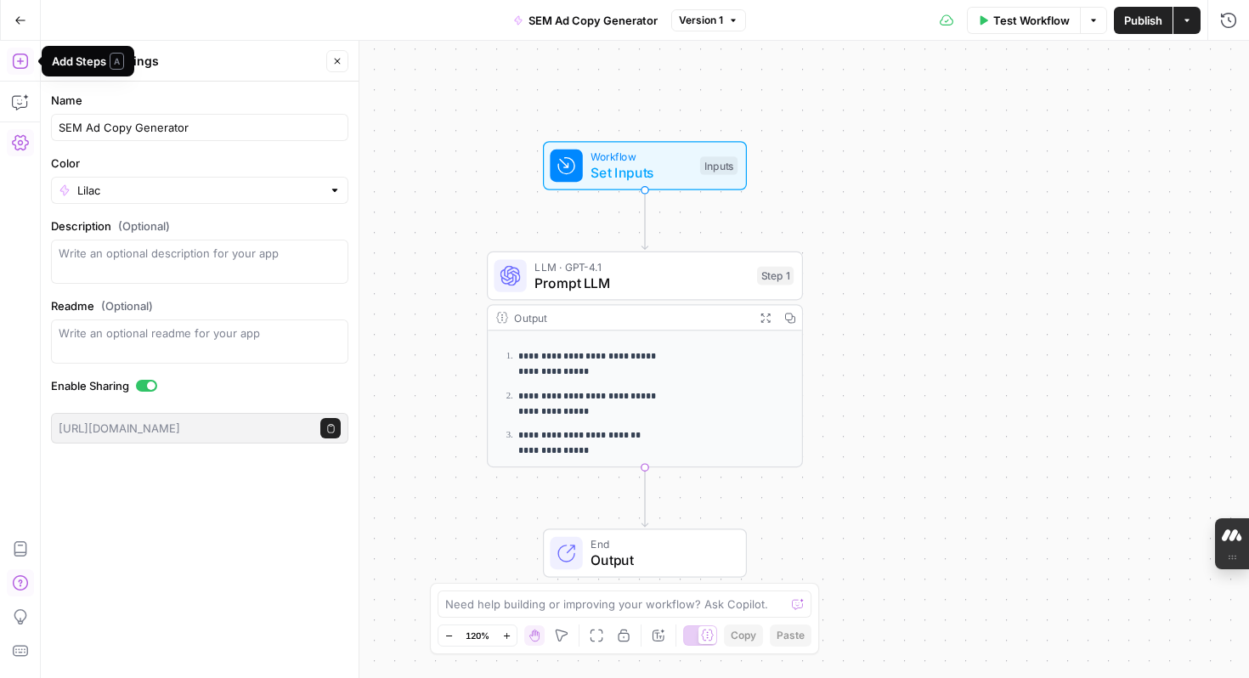
click at [20, 63] on icon "button" at bounding box center [19, 61] width 15 height 15
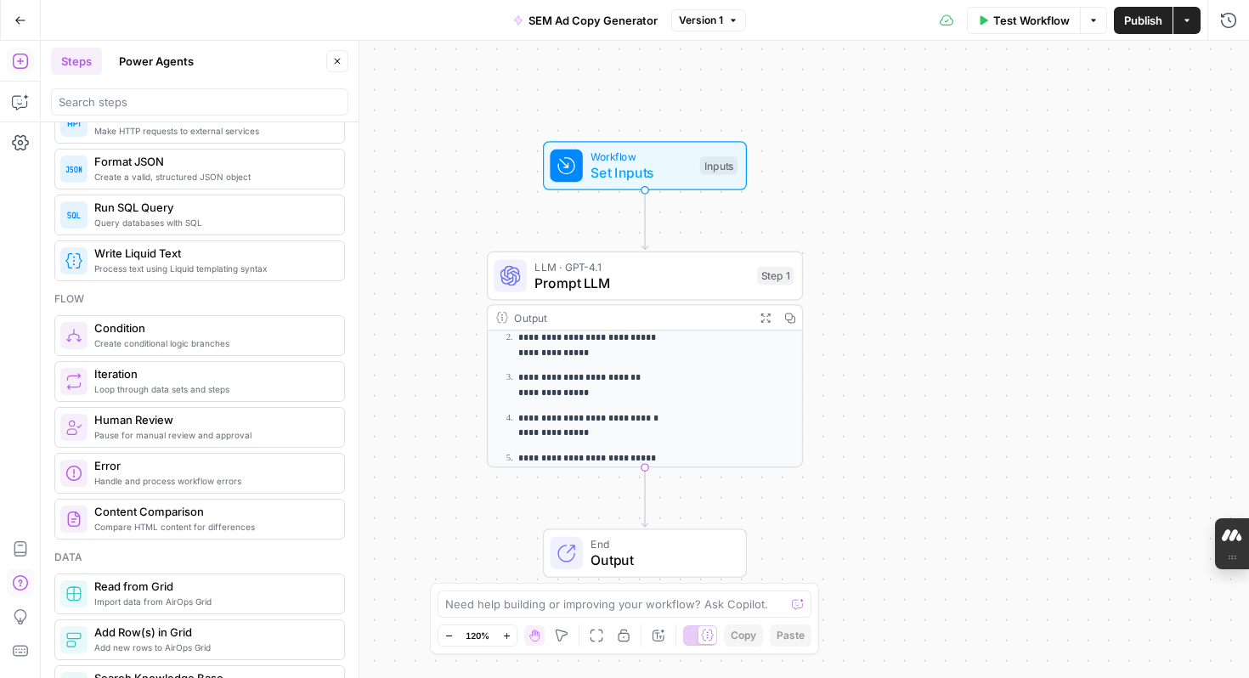
scroll to position [68, 0]
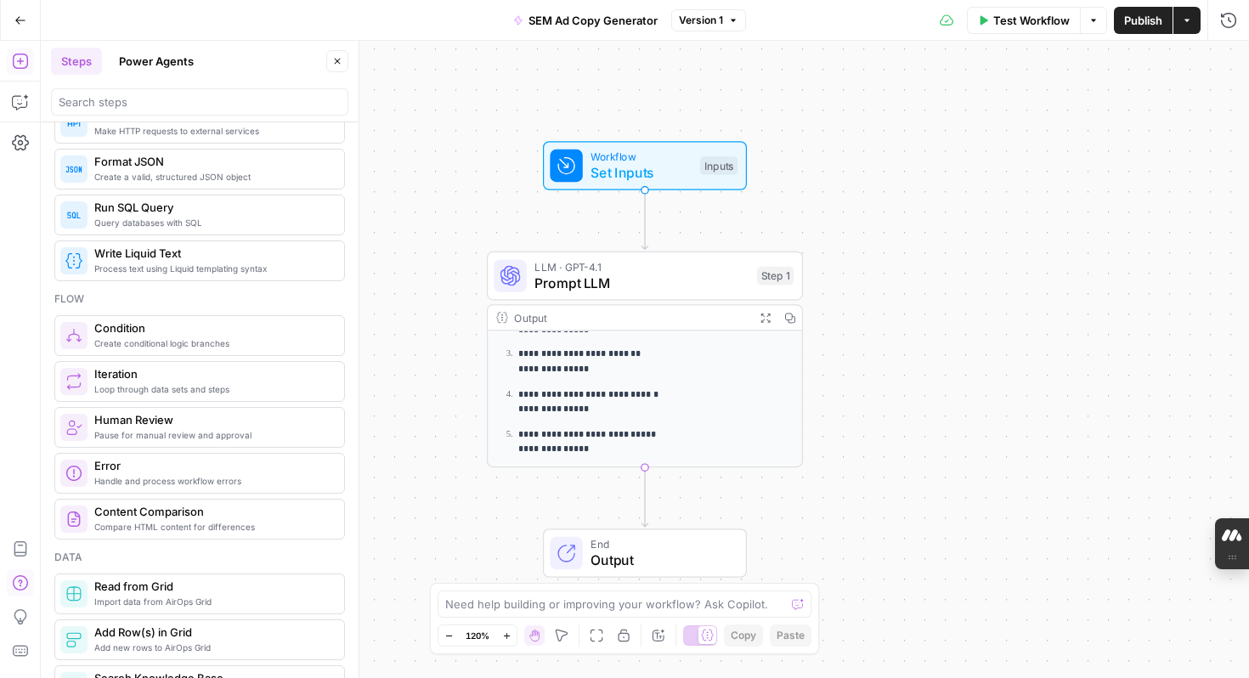
click at [608, 552] on span "Output" at bounding box center [659, 560] width 138 height 20
click at [450, 501] on div "**********" at bounding box center [645, 359] width 1208 height 637
click at [1224, 63] on icon "button" at bounding box center [1227, 61] width 10 height 10
click at [712, 290] on span "Prompt LLM" at bounding box center [641, 283] width 214 height 20
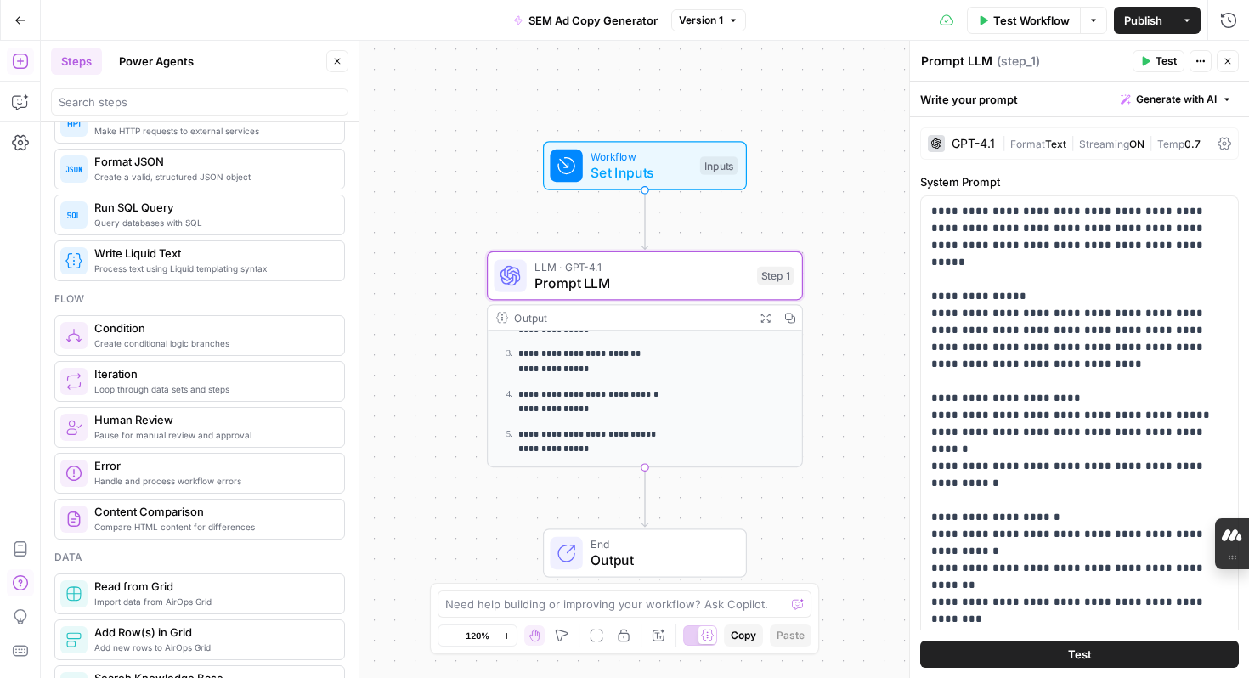
click at [877, 446] on div "**********" at bounding box center [645, 359] width 1208 height 637
click at [1226, 67] on button "Close" at bounding box center [1227, 61] width 22 height 22
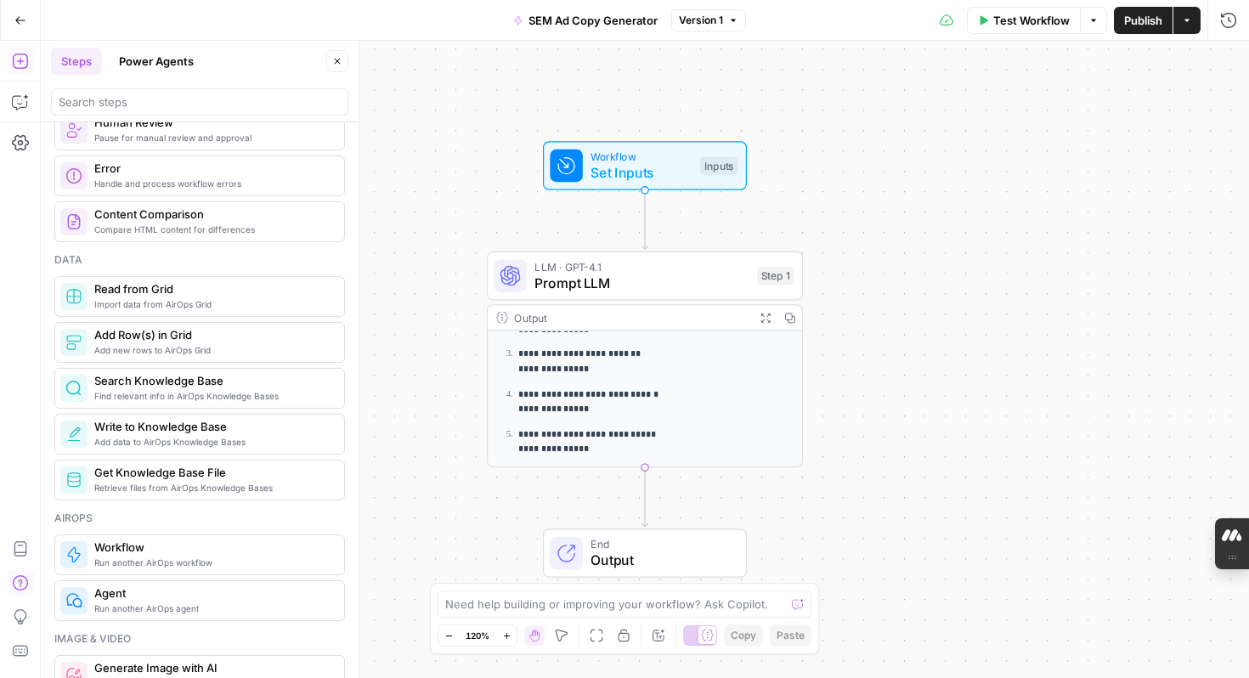
scroll to position [685, 0]
click at [178, 392] on span "Find relevant info in AirOps Knowledge Bases" at bounding box center [212, 395] width 236 height 14
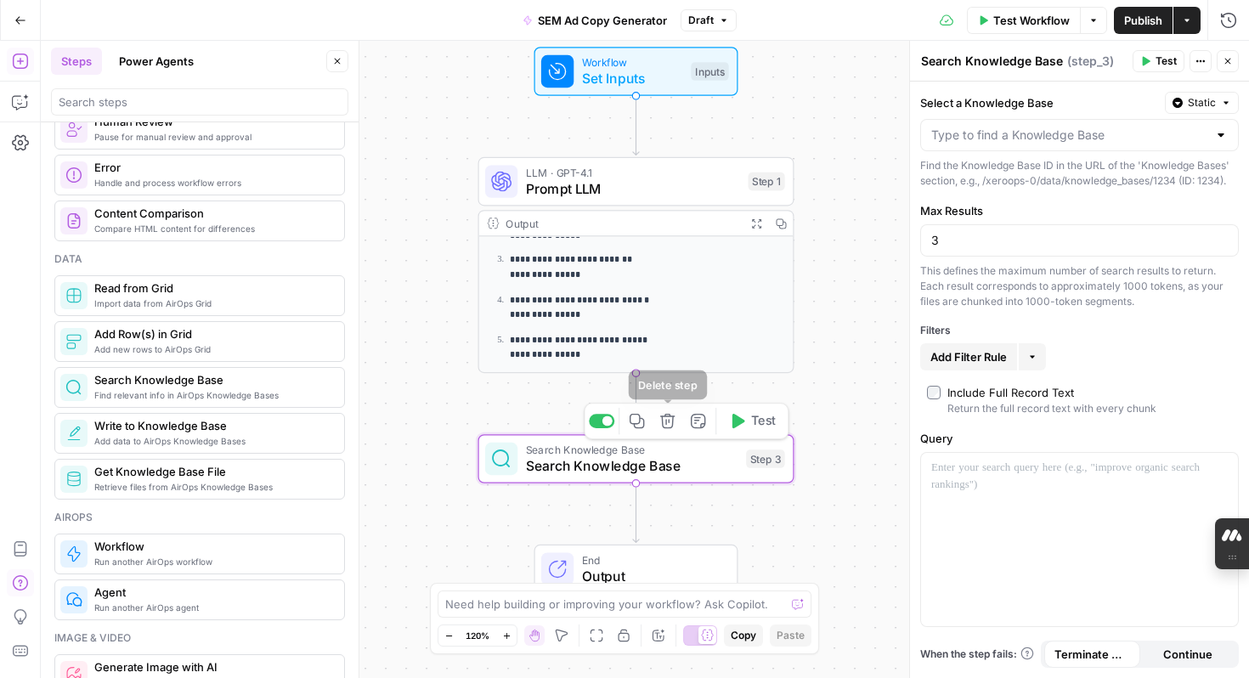
click at [670, 426] on icon "button" at bounding box center [667, 421] width 16 height 16
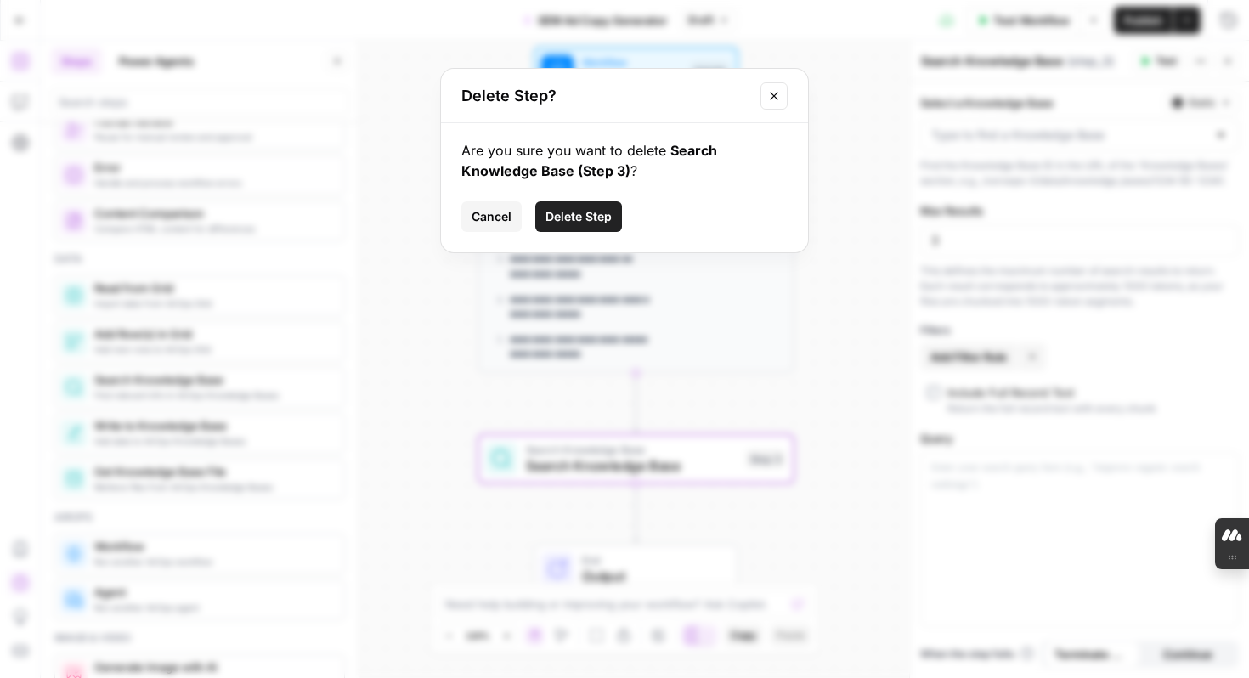
click at [594, 215] on span "Delete Step" at bounding box center [578, 216] width 66 height 17
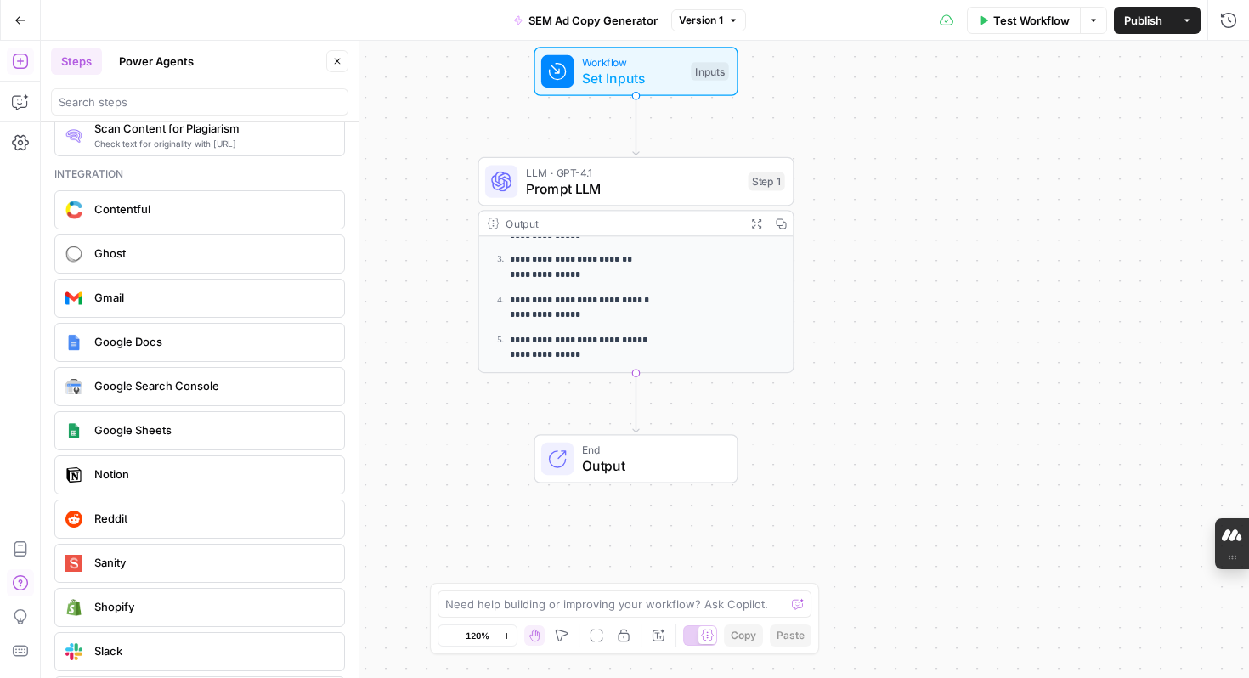
scroll to position [2971, 0]
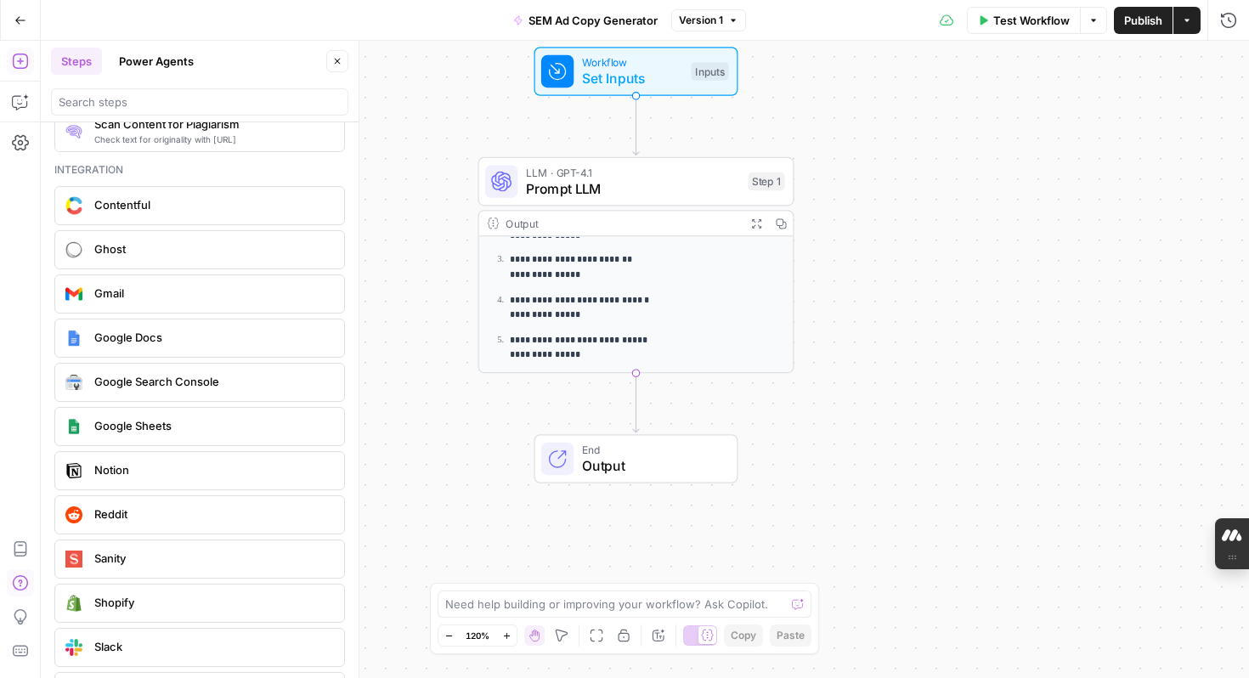
click at [197, 425] on span "Google Sheets" at bounding box center [212, 425] width 236 height 17
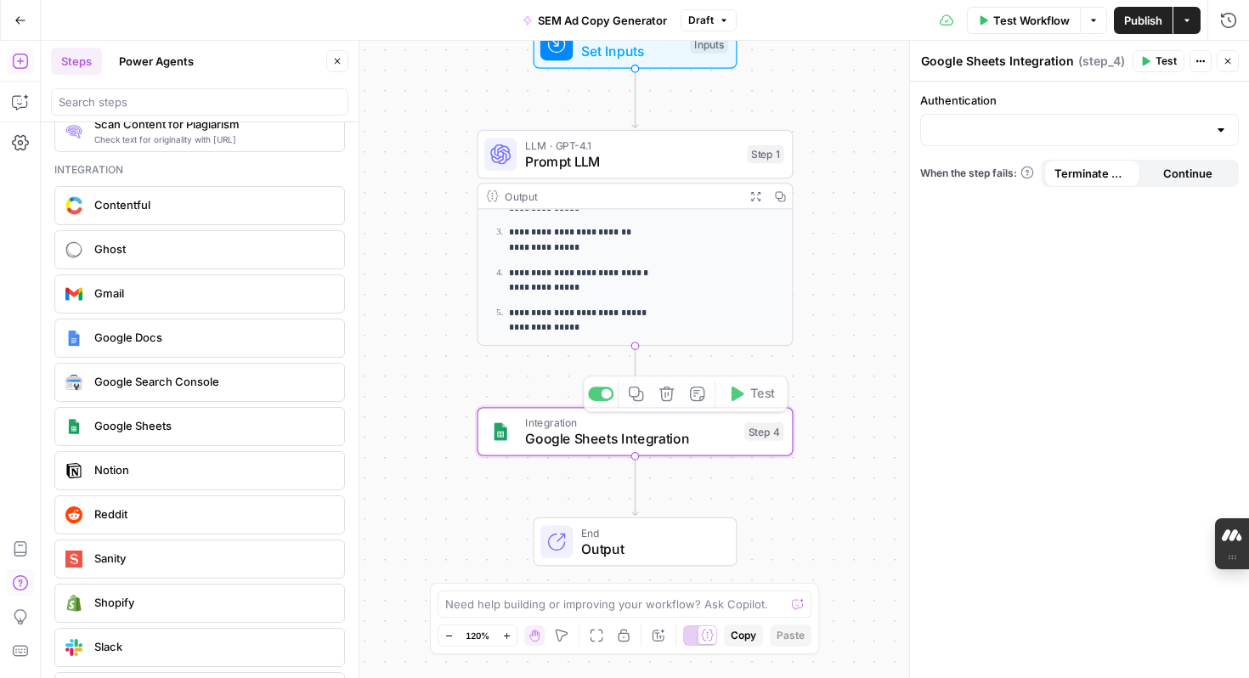
click at [573, 443] on span "Google Sheets Integration" at bounding box center [630, 438] width 211 height 20
click at [1030, 129] on input "Authentication" at bounding box center [1069, 129] width 276 height 17
click at [1111, 386] on div "Authentication When the step fails: Terminate Workflow Continue" at bounding box center [1079, 380] width 339 height 596
click at [1032, 134] on input "Authentication" at bounding box center [1069, 129] width 276 height 17
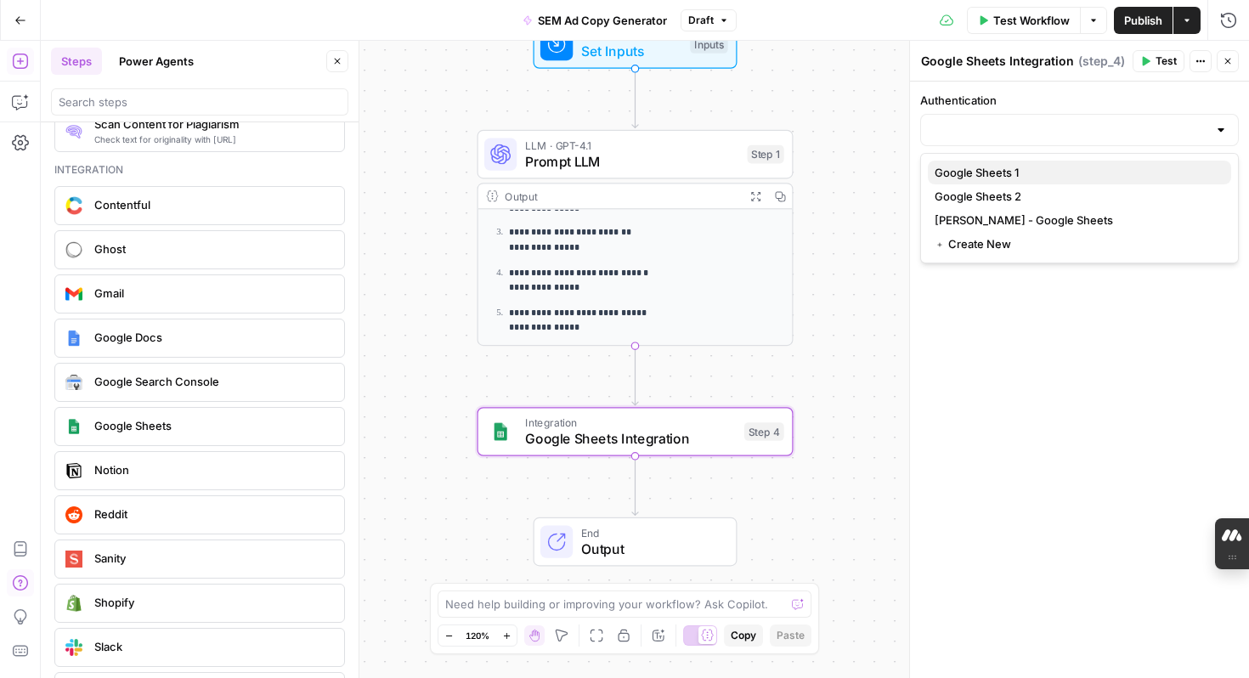
click at [1013, 167] on span "Google Sheets 1" at bounding box center [1075, 172] width 283 height 17
type input "Google Sheets 1"
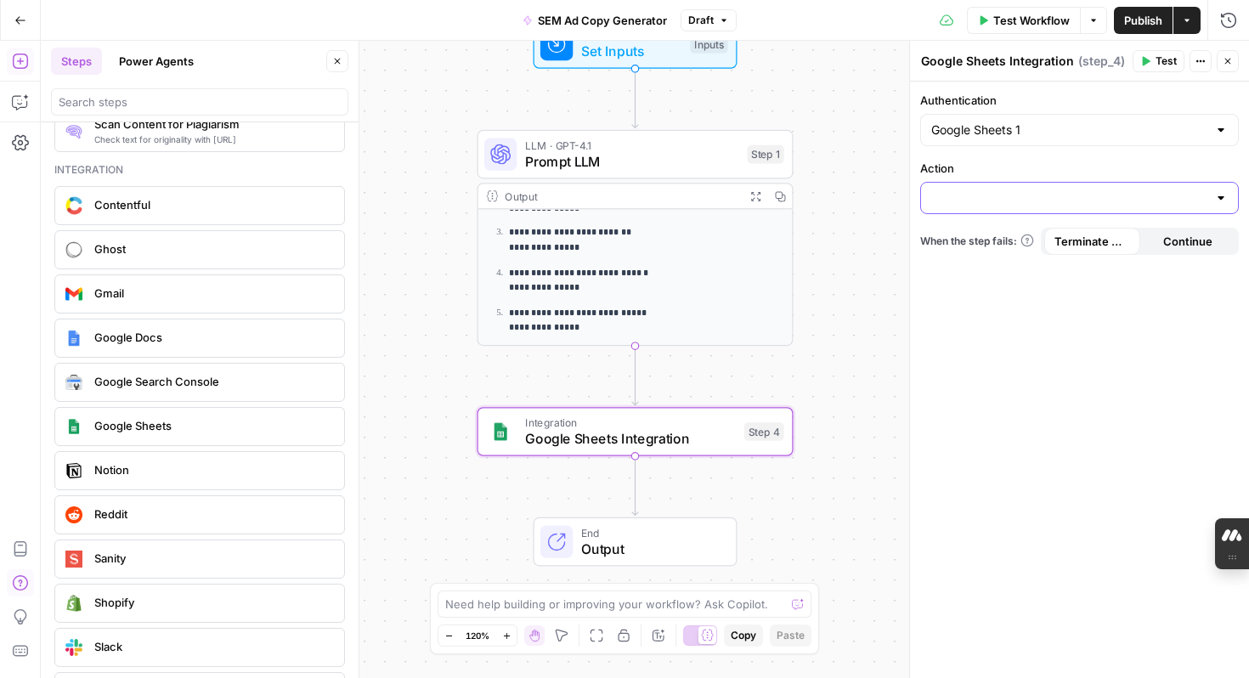
click at [979, 201] on input "Action" at bounding box center [1069, 197] width 276 height 17
click at [1012, 143] on div "Google Sheets 1" at bounding box center [1079, 130] width 319 height 32
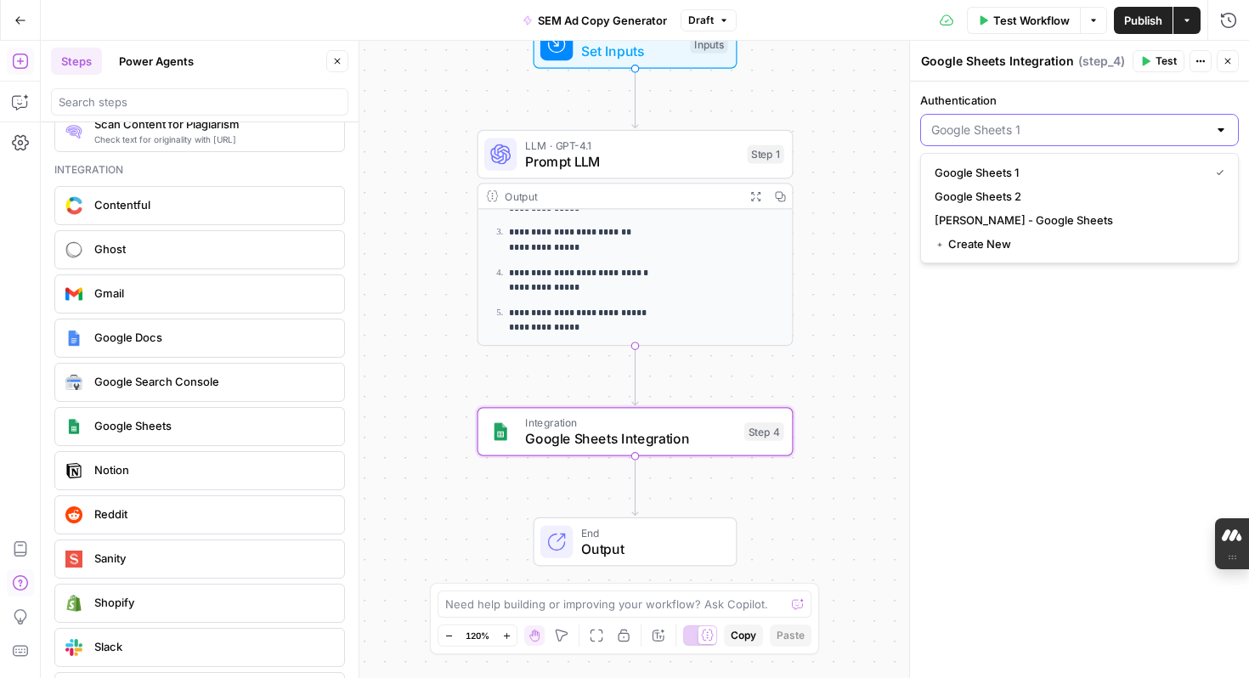
paste input "[URL][DOMAIN_NAME]"
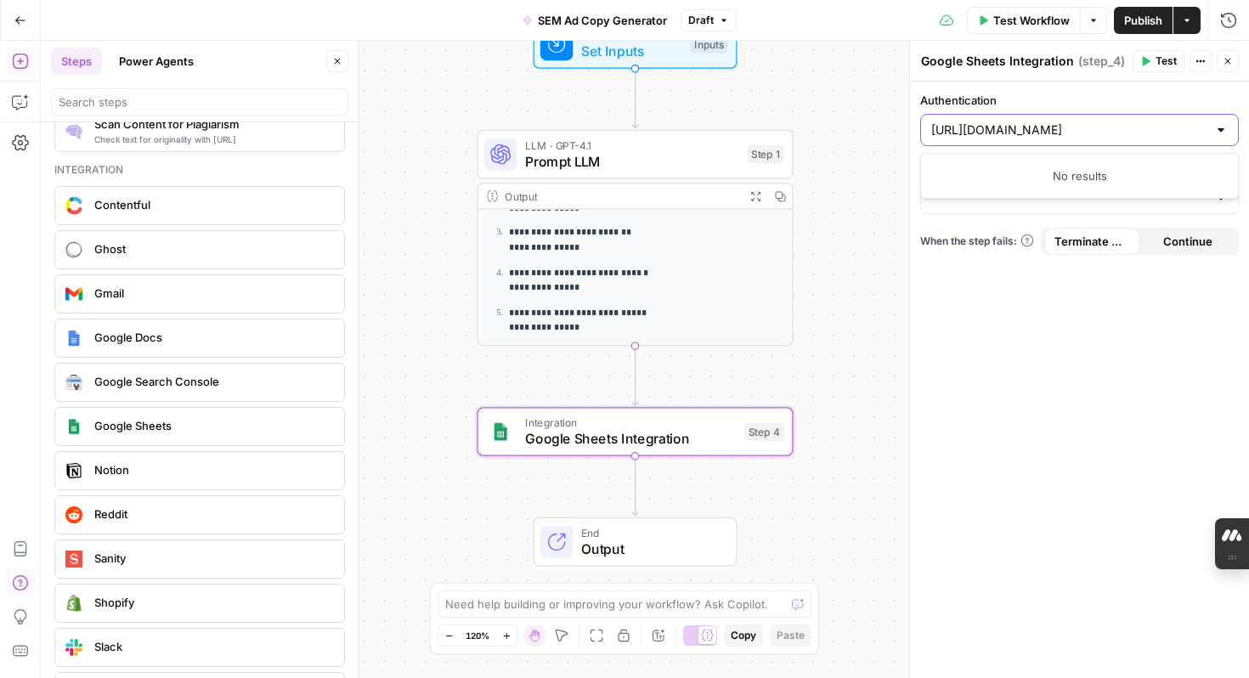
type input "Google Sheets 1"
click at [1017, 311] on div "Authentication Google Sheets 1 Action When the step fails: Terminate Workflow C…" at bounding box center [1079, 380] width 339 height 596
click at [979, 200] on input "Action" at bounding box center [1069, 197] width 276 height 17
type input "c"
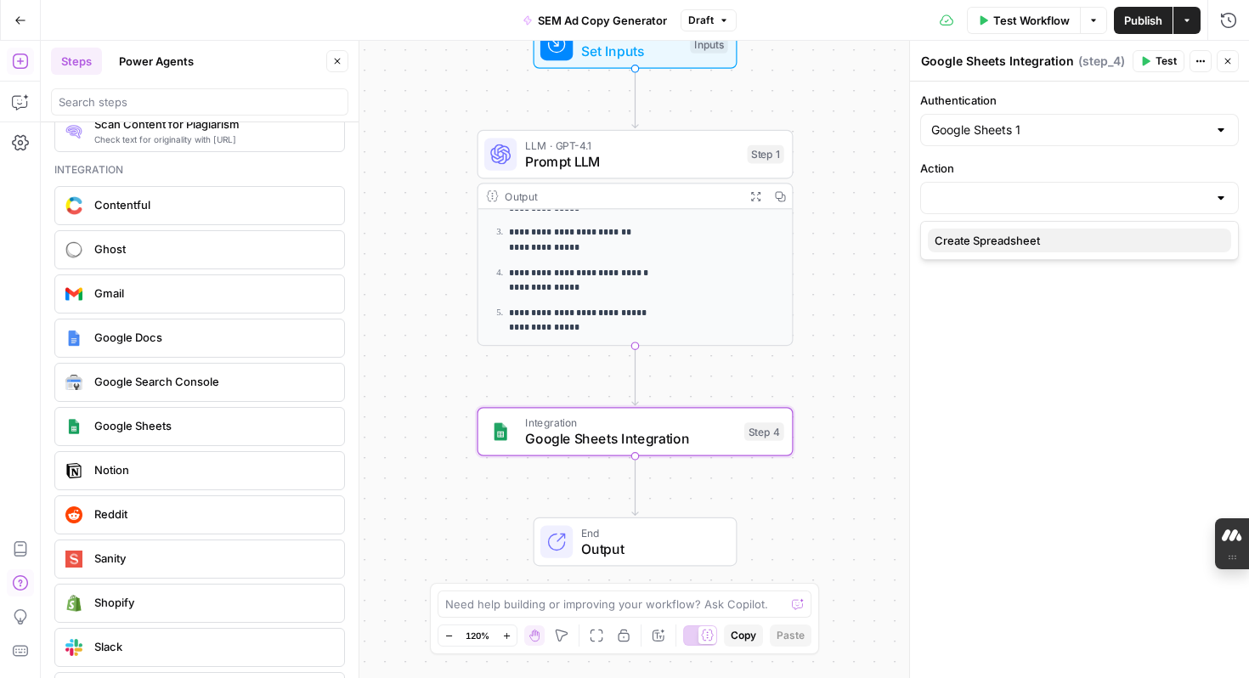
click at [983, 242] on span "Create Spreadsheet" at bounding box center [1075, 240] width 283 height 17
type input "Create Spreadsheet"
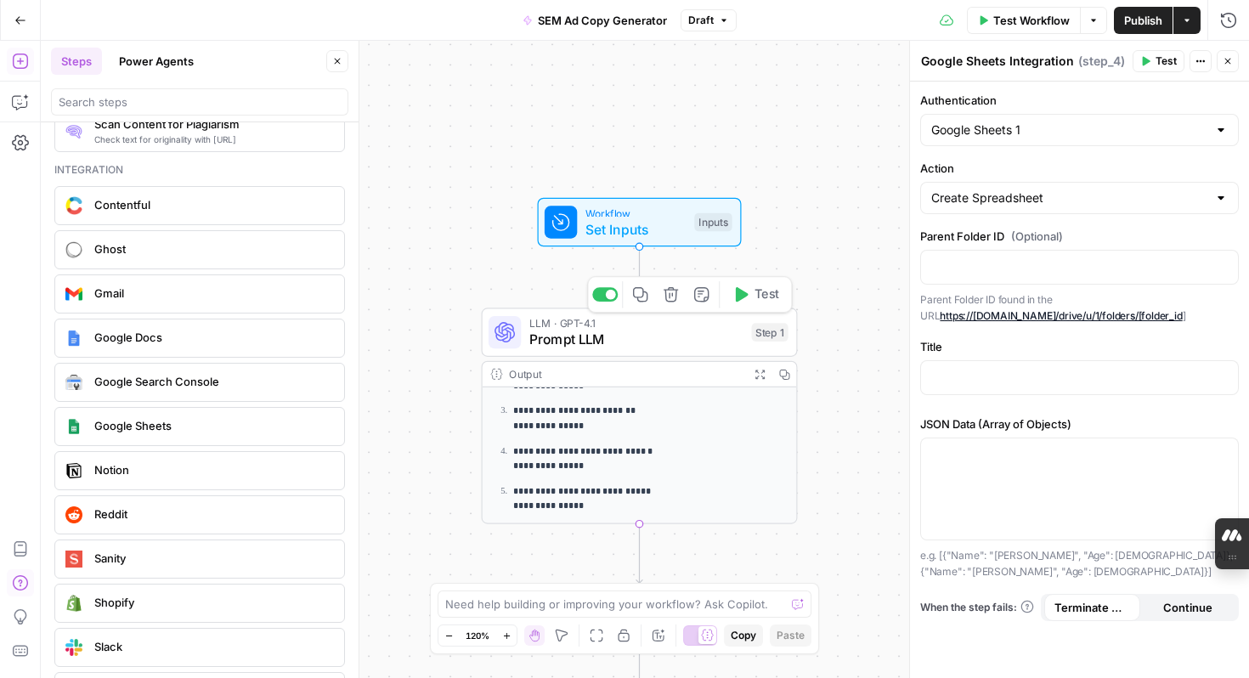
click at [622, 347] on span "Prompt LLM" at bounding box center [636, 340] width 214 height 20
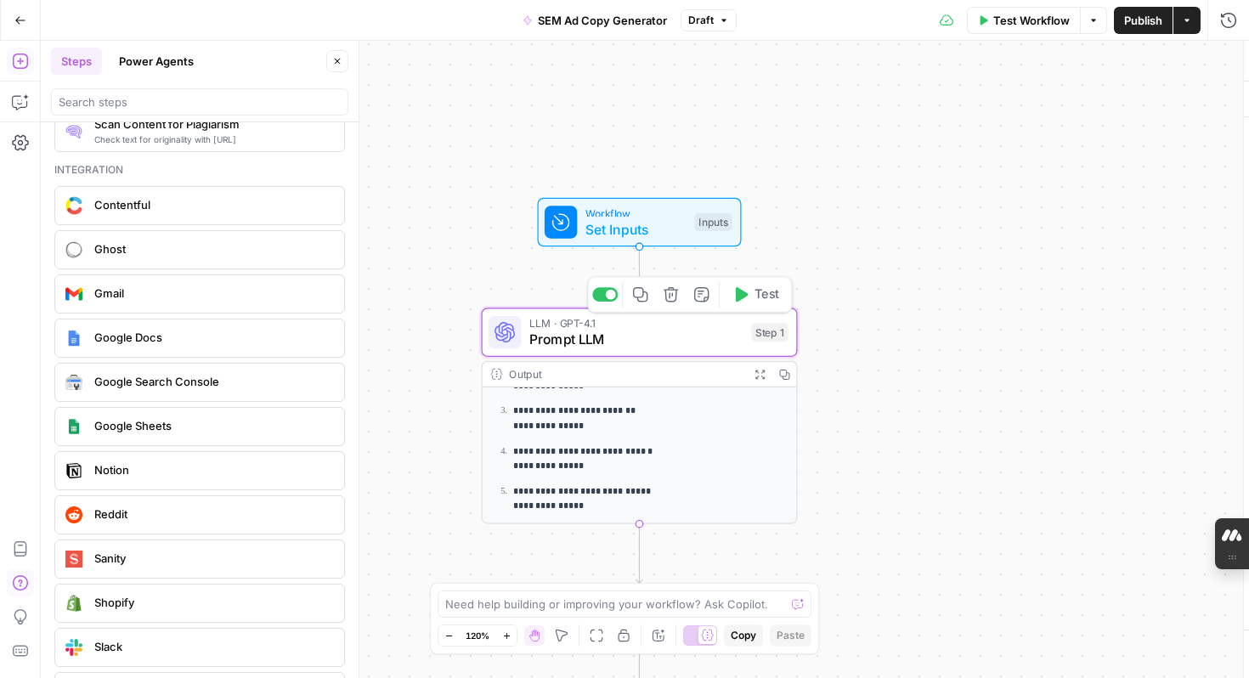
type textarea "Prompt LLM"
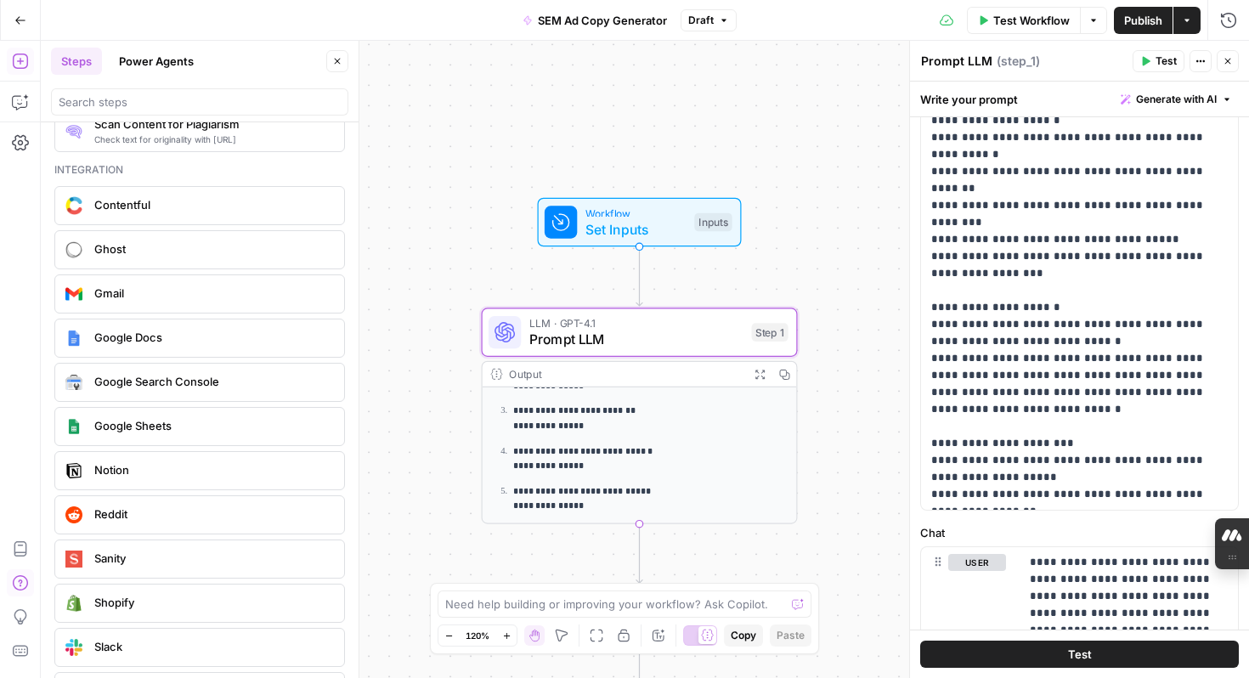
scroll to position [395, 0]
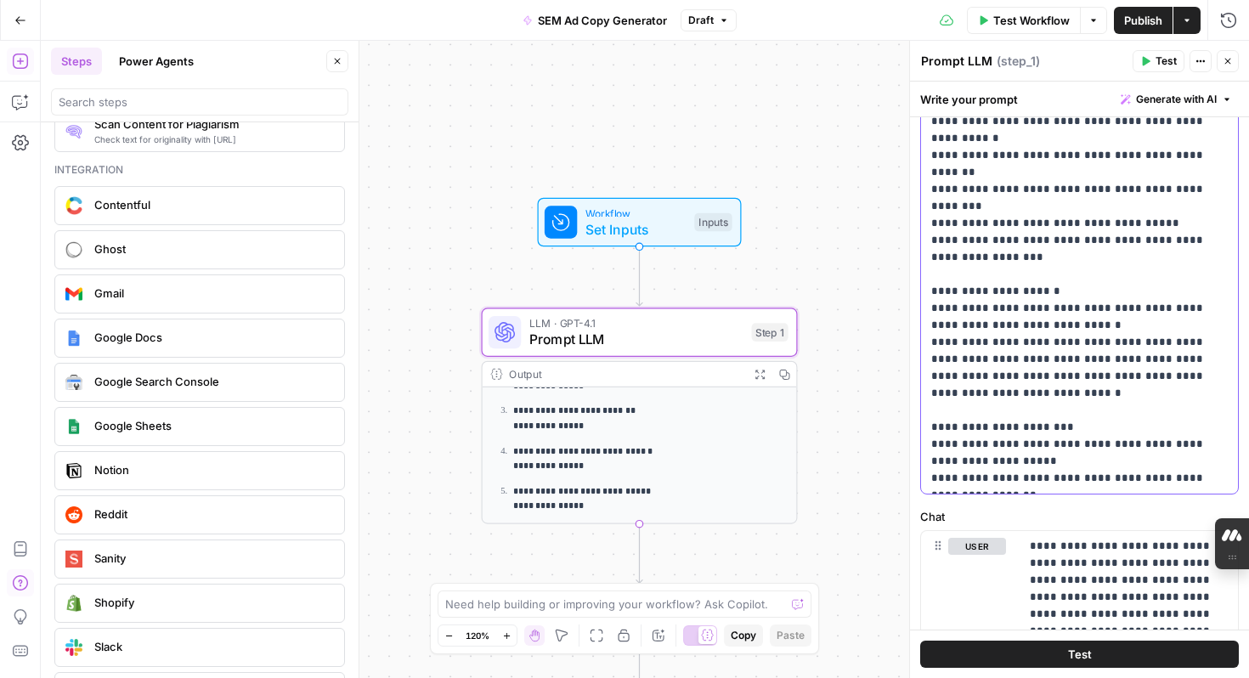
click at [1182, 480] on p "**********" at bounding box center [1079, 138] width 296 height 697
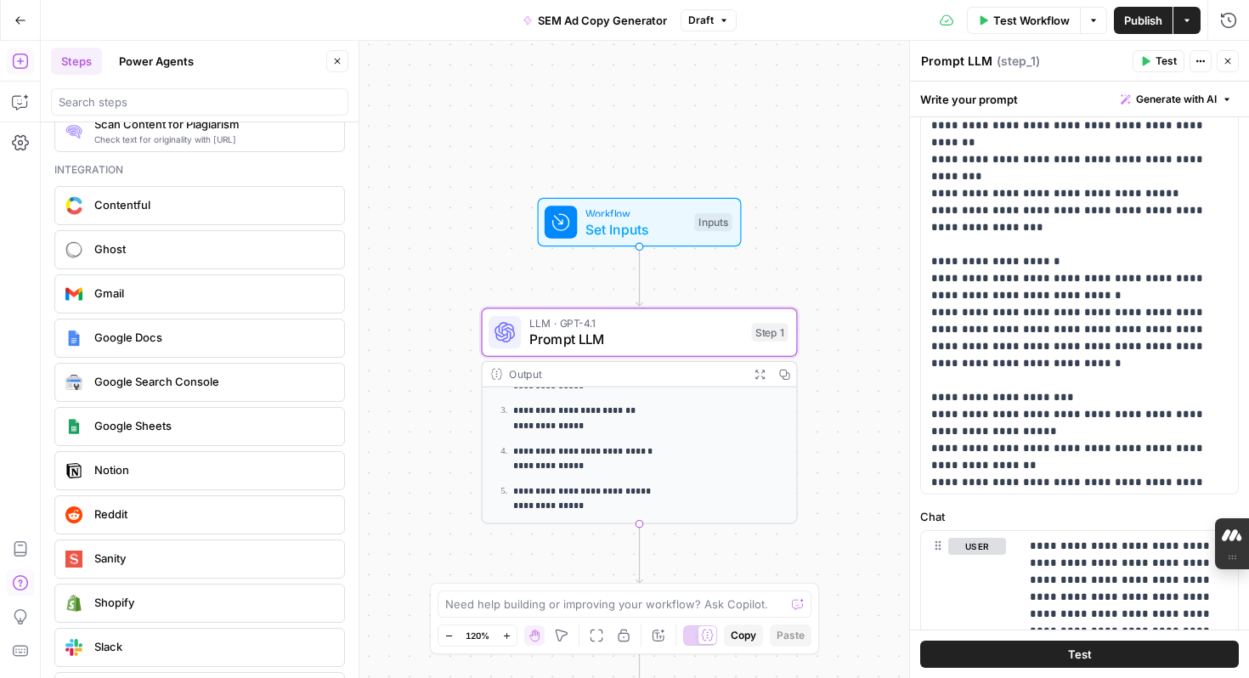
click at [1098, 652] on button "Test" at bounding box center [1079, 654] width 319 height 27
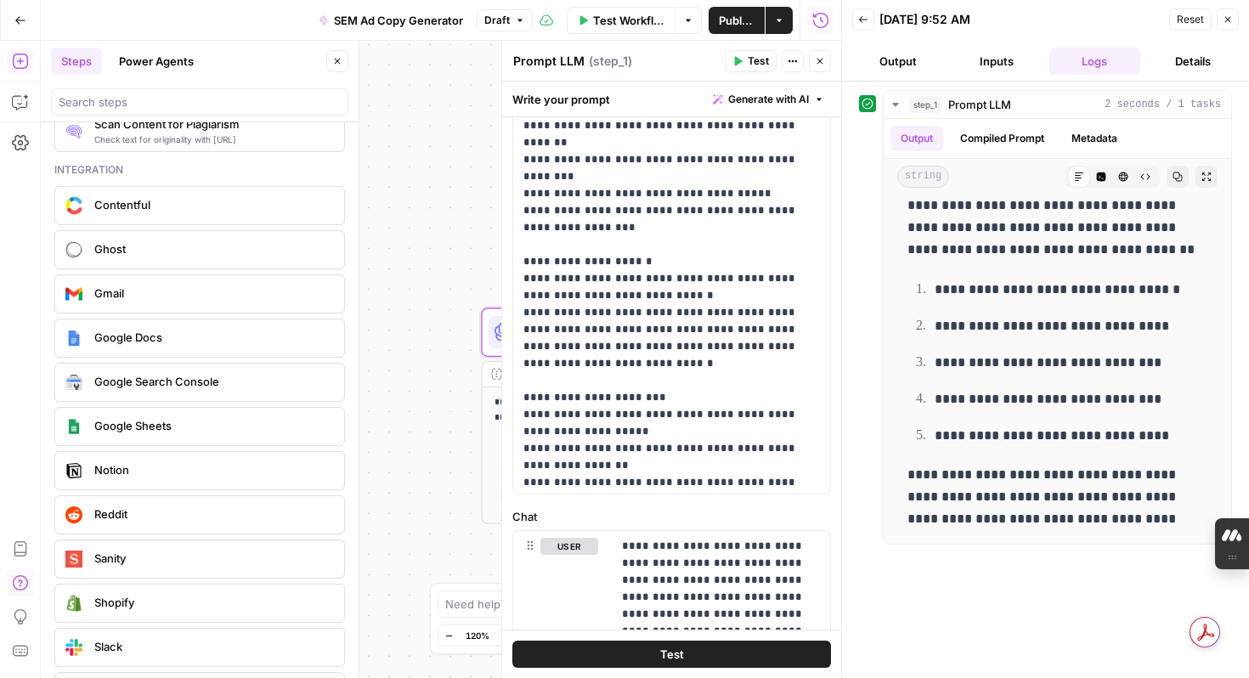
scroll to position [528, 0]
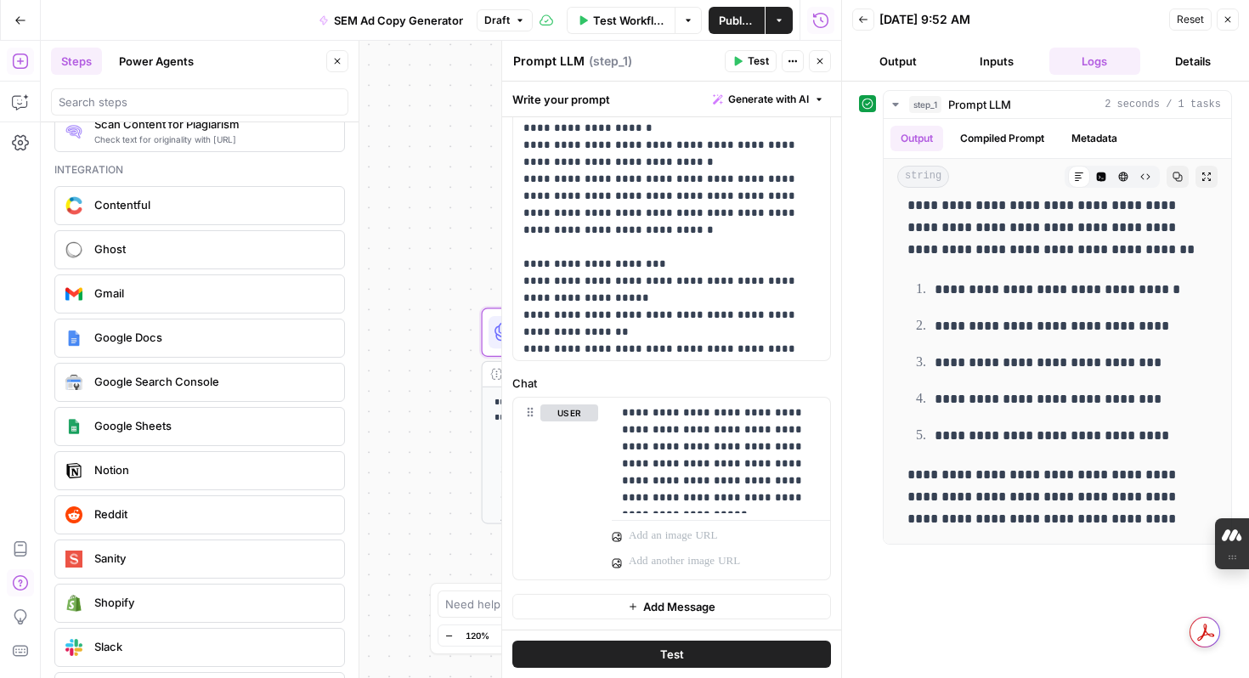
click at [392, 462] on div "**********" at bounding box center [441, 359] width 800 height 637
click at [672, 667] on button "Test" at bounding box center [671, 654] width 319 height 27
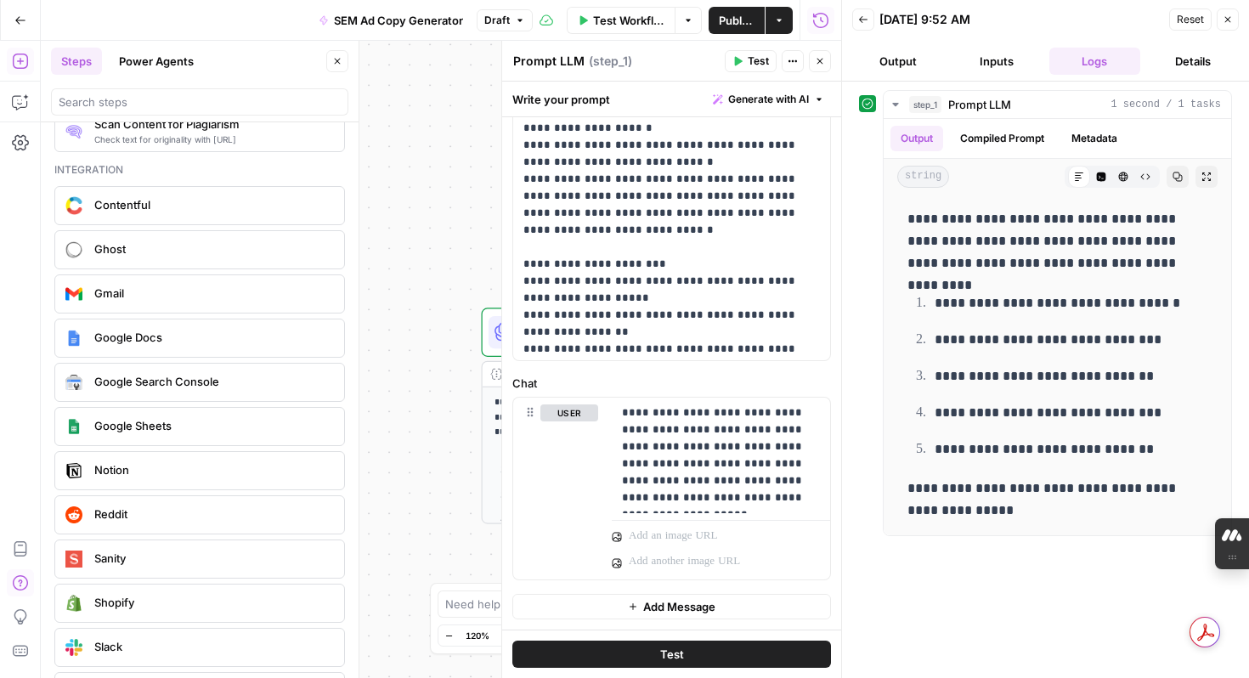
click at [860, 191] on div "**********" at bounding box center [1045, 313] width 373 height 446
click at [896, 56] on button "Output" at bounding box center [898, 61] width 92 height 27
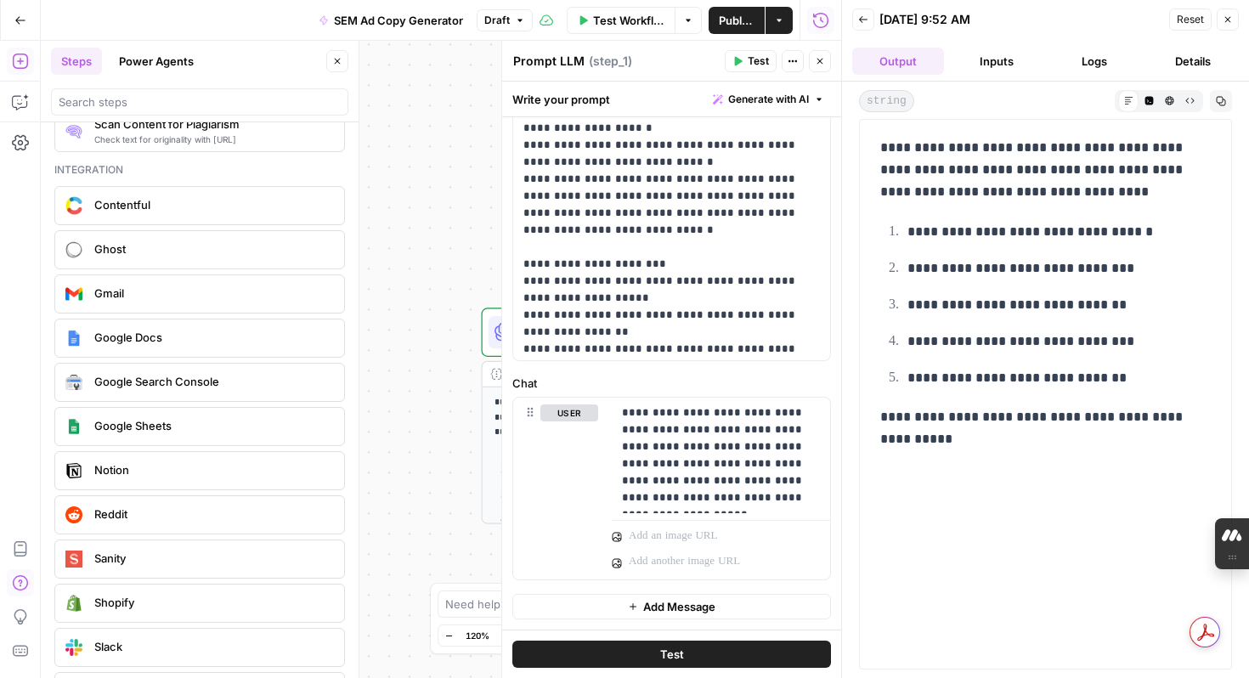
click at [990, 67] on button "Inputs" at bounding box center [997, 61] width 92 height 27
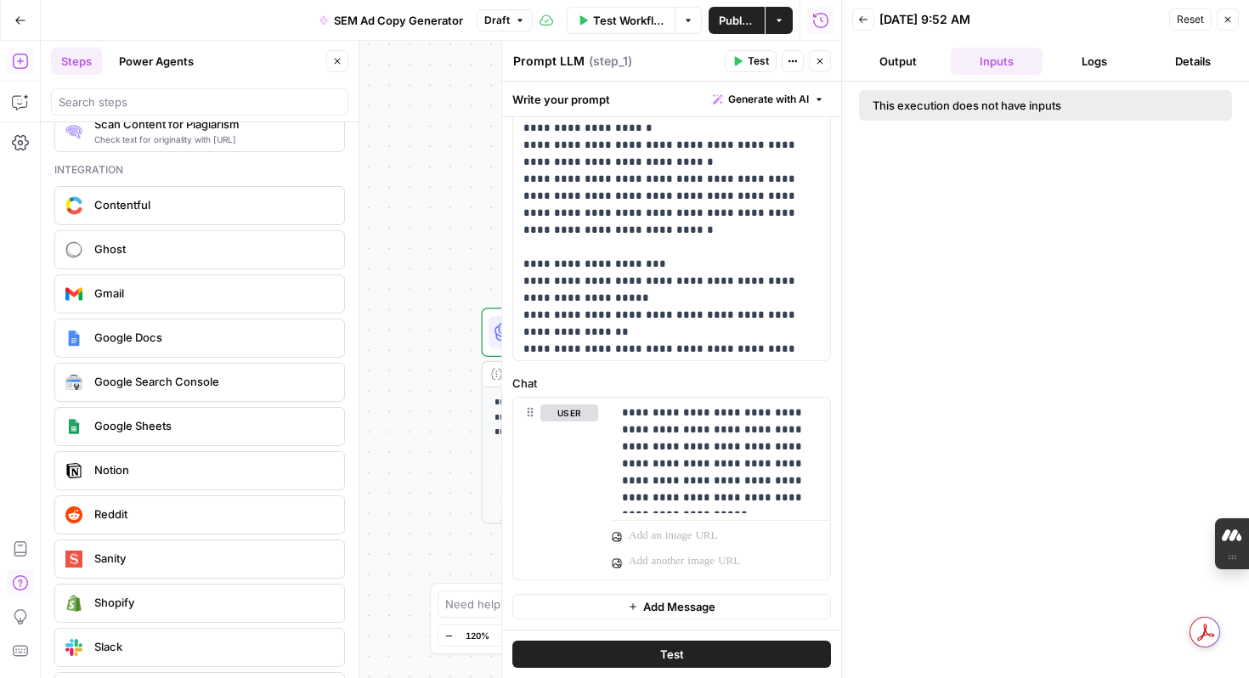
click at [1180, 66] on button "Details" at bounding box center [1193, 61] width 92 height 27
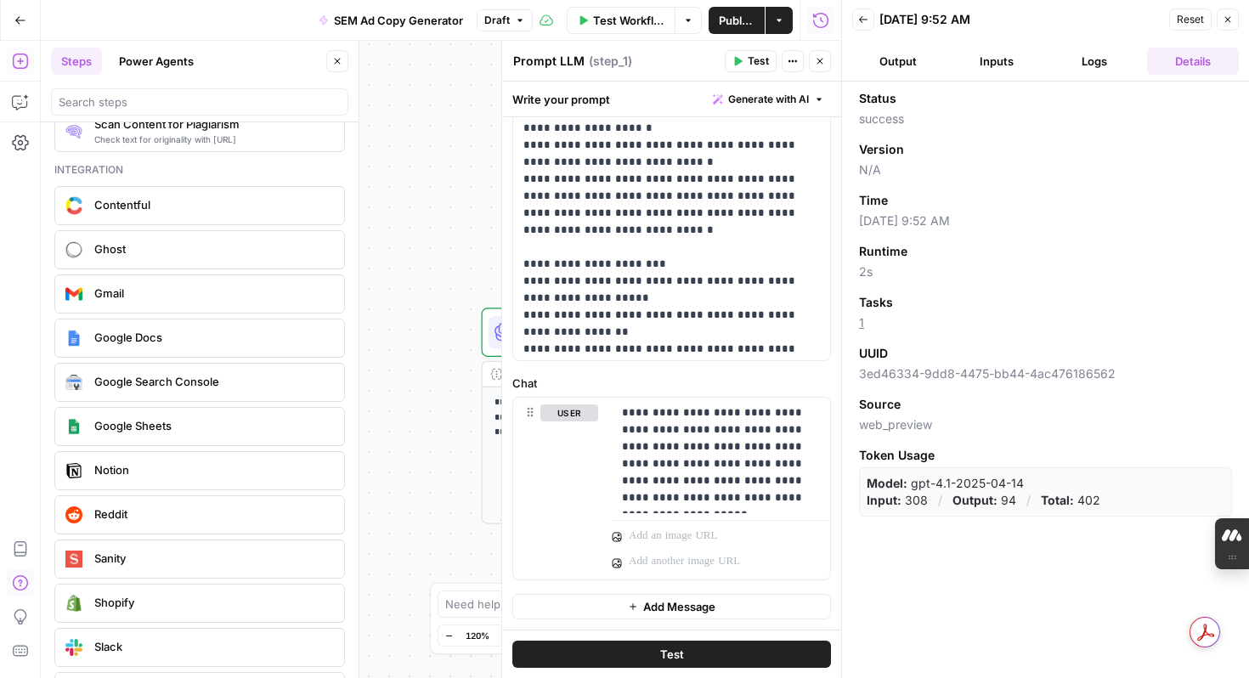
click at [905, 68] on button "Output" at bounding box center [898, 61] width 92 height 27
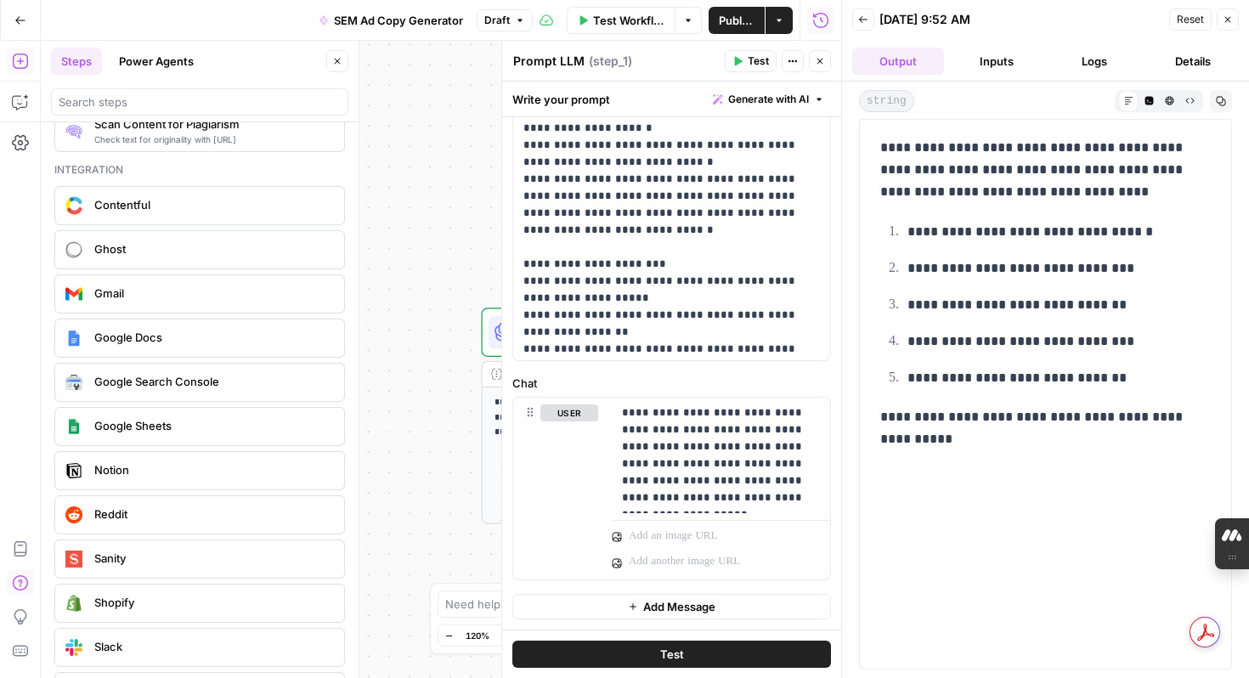
click at [423, 500] on div "**********" at bounding box center [441, 359] width 800 height 637
click at [1231, 22] on icon "button" at bounding box center [1227, 19] width 10 height 10
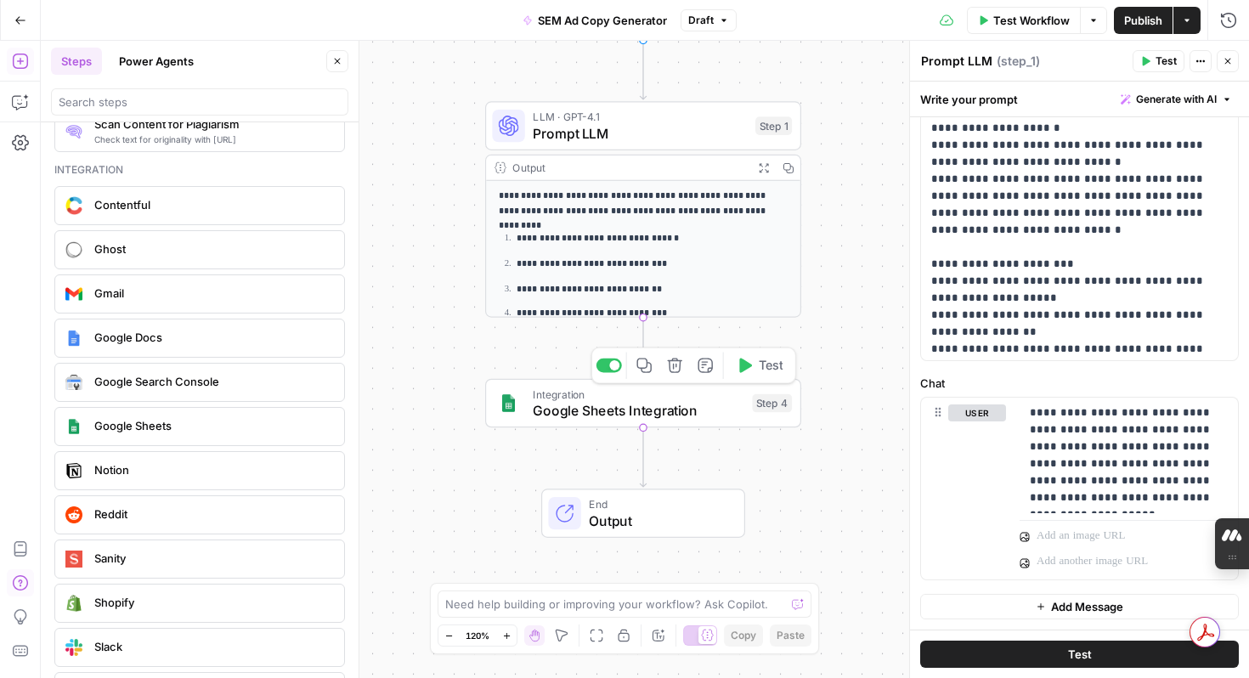
click at [765, 367] on span "Test" at bounding box center [771, 365] width 25 height 19
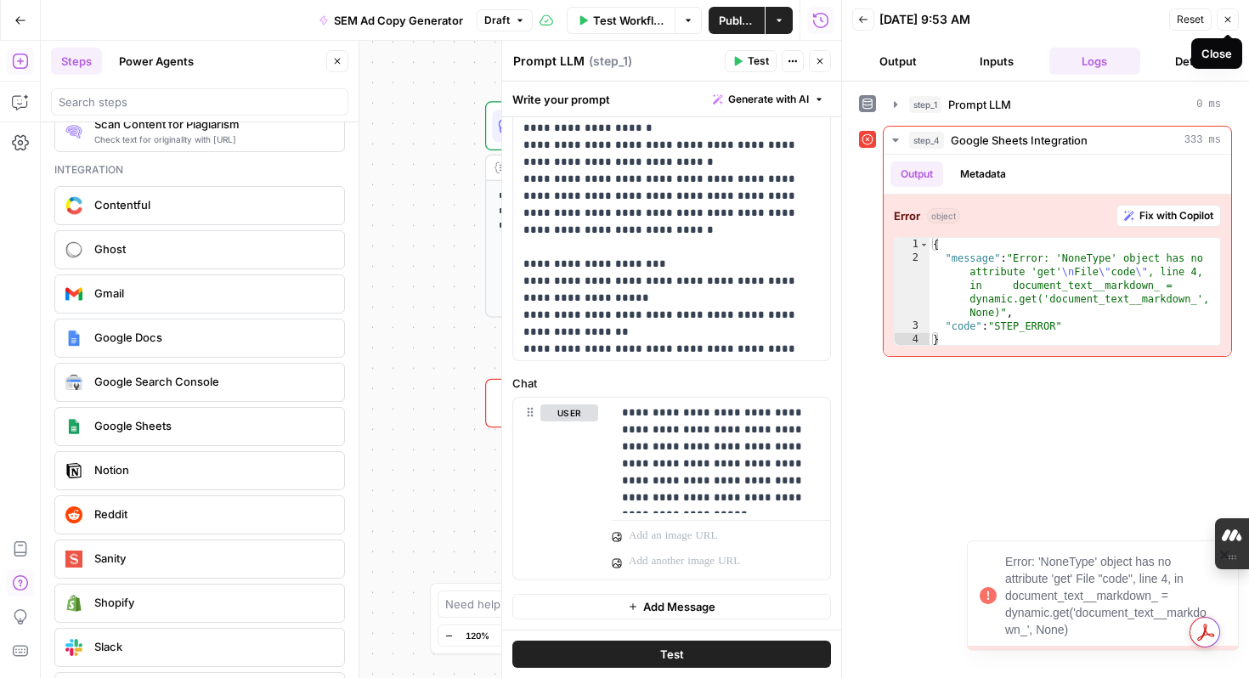
click at [1229, 17] on icon "button" at bounding box center [1228, 20] width 6 height 6
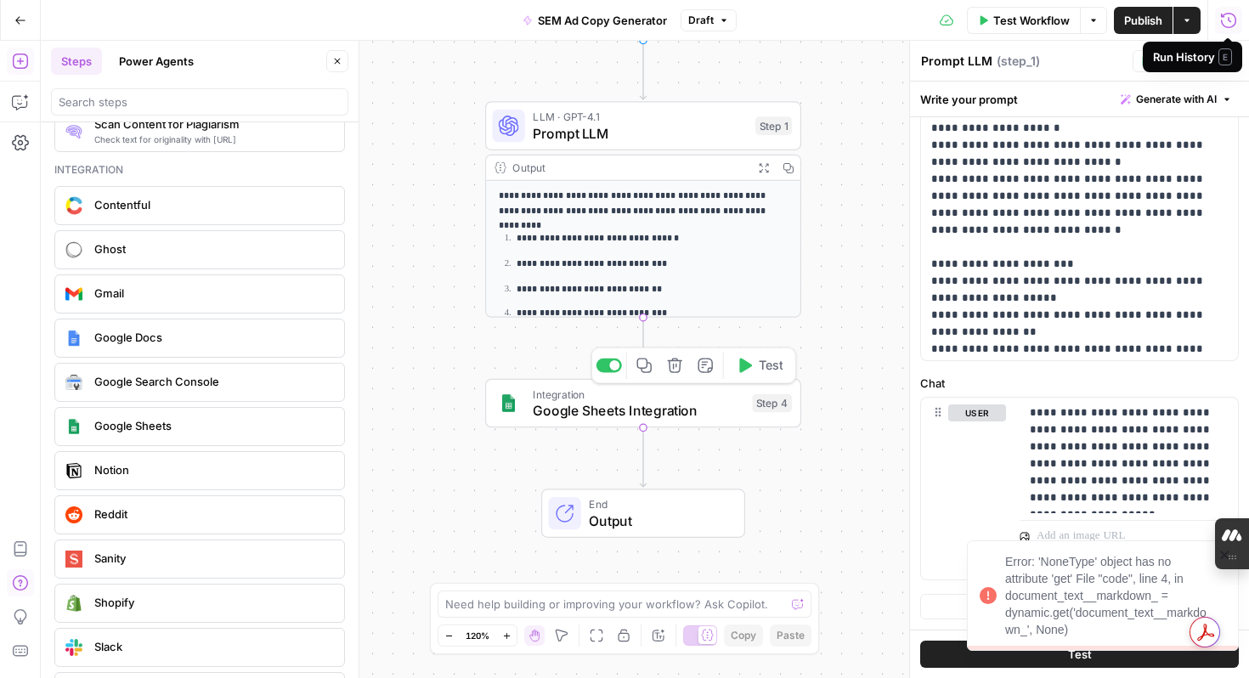
click at [675, 372] on icon "button" at bounding box center [674, 365] width 14 height 14
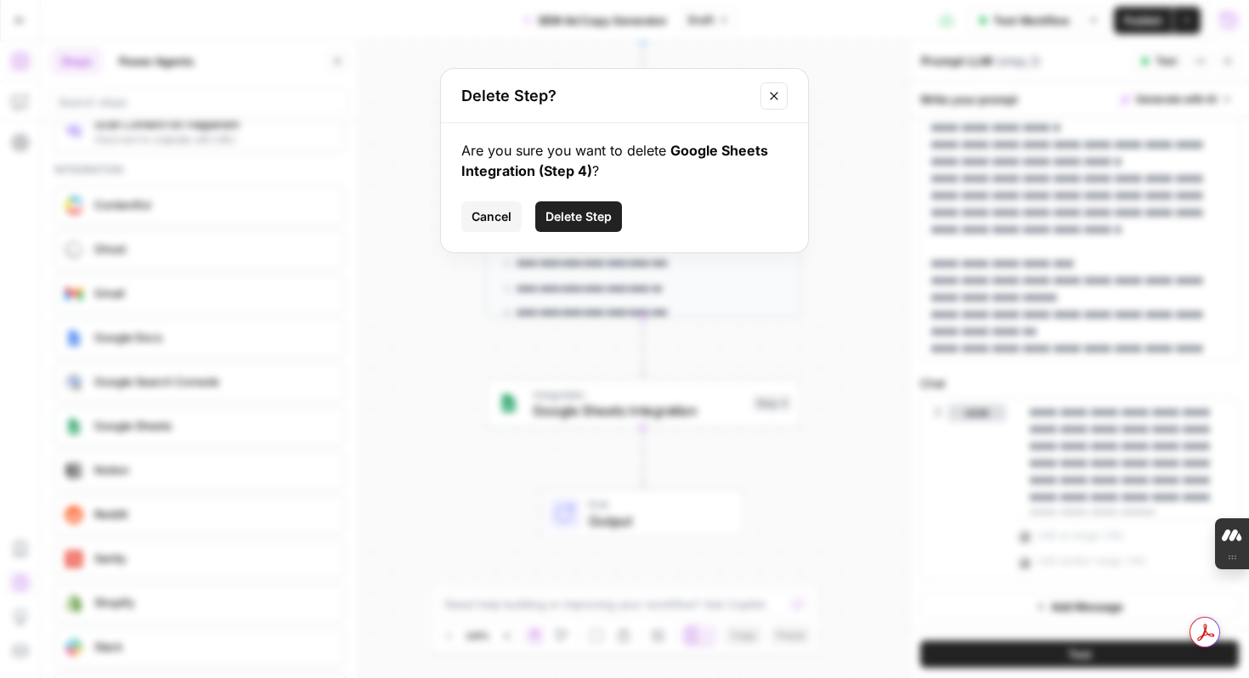
click at [593, 219] on span "Delete Step" at bounding box center [578, 216] width 66 height 17
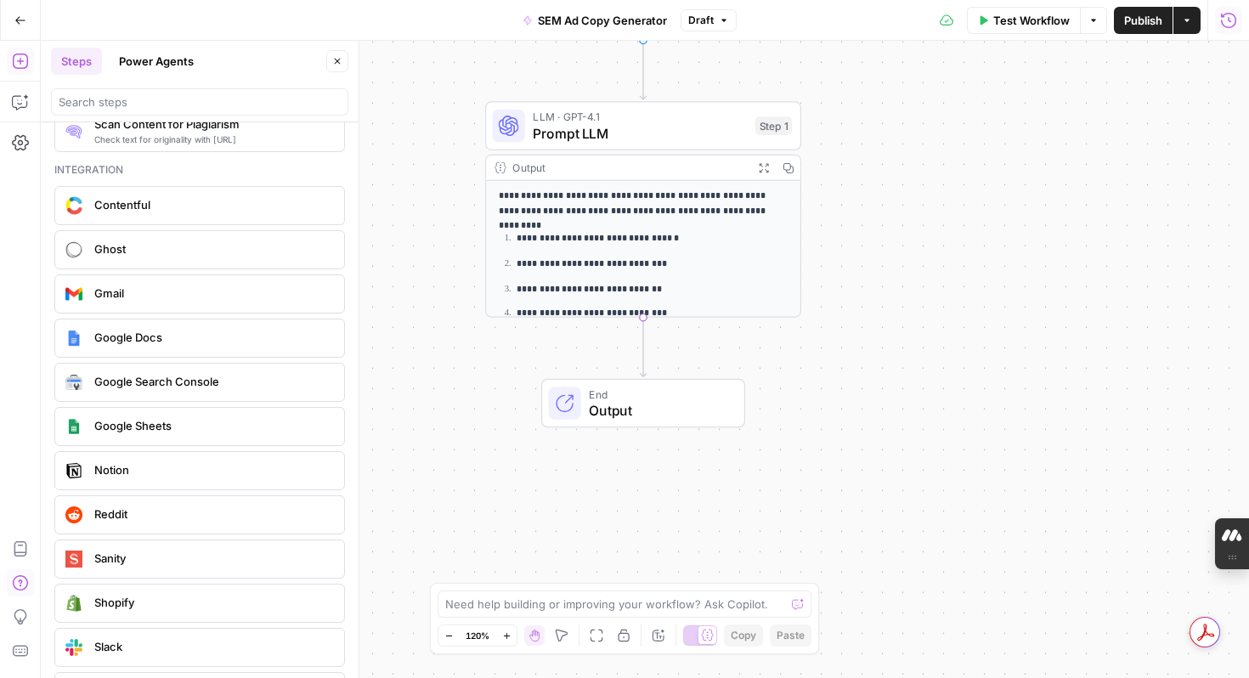
scroll to position [50, 0]
